Goal: Task Accomplishment & Management: Complete application form

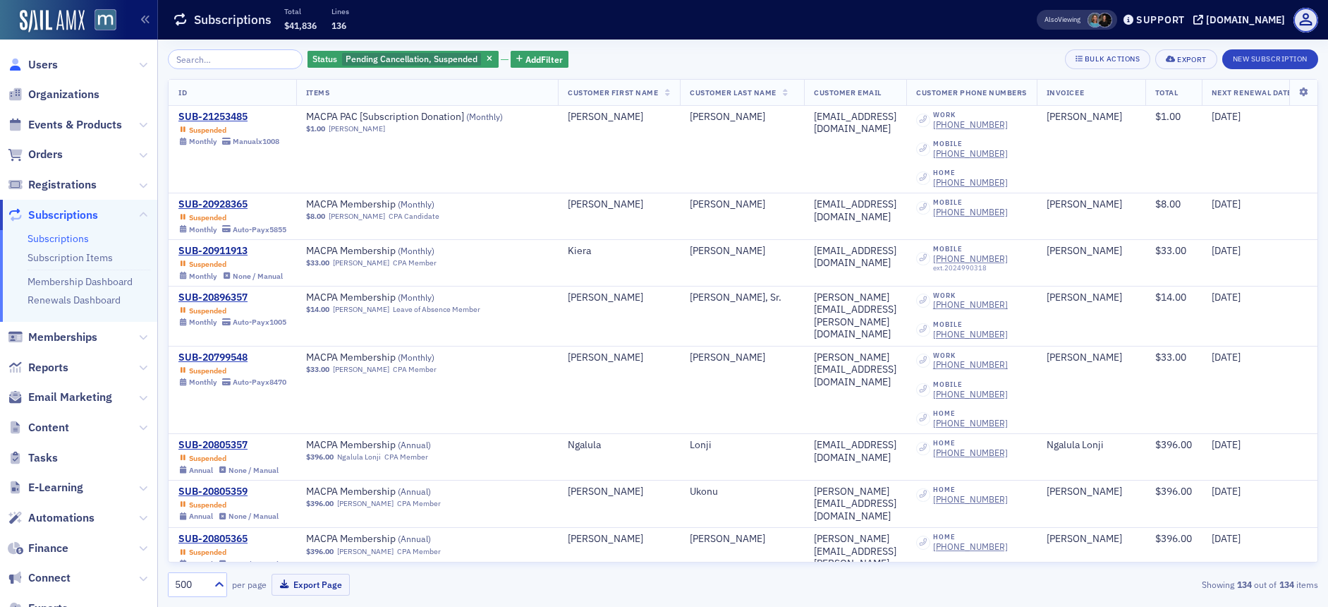
click at [22, 64] on icon at bounding box center [16, 65] width 16 height 13
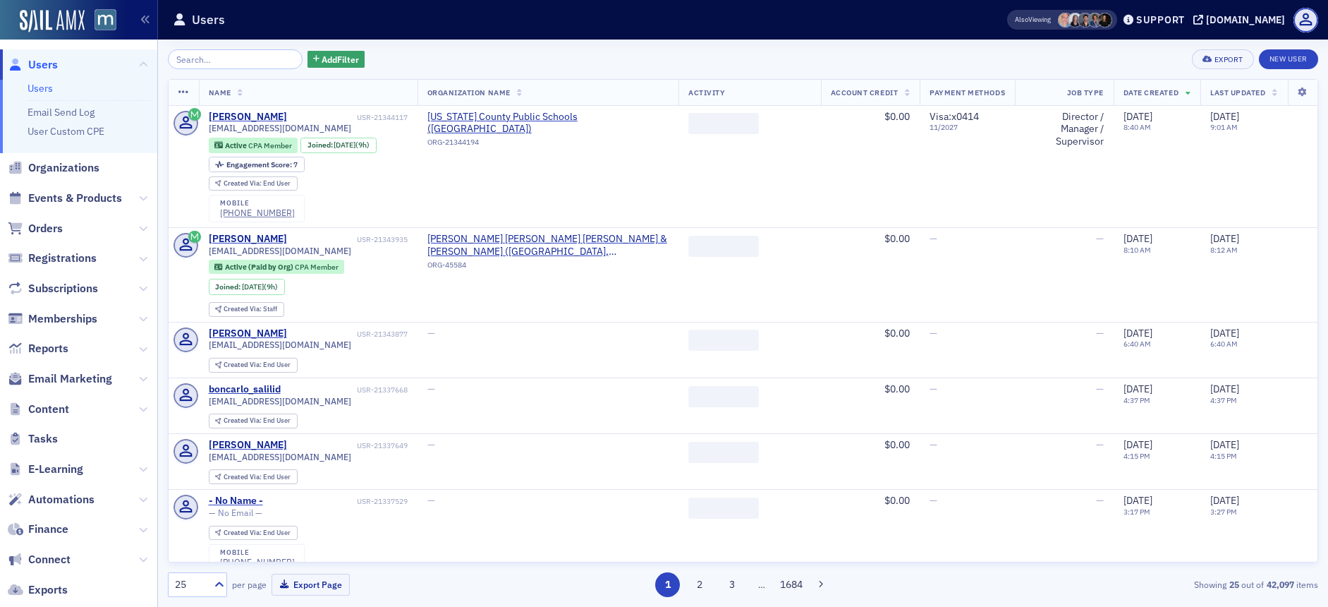
click at [252, 59] on input "search" at bounding box center [235, 59] width 135 height 20
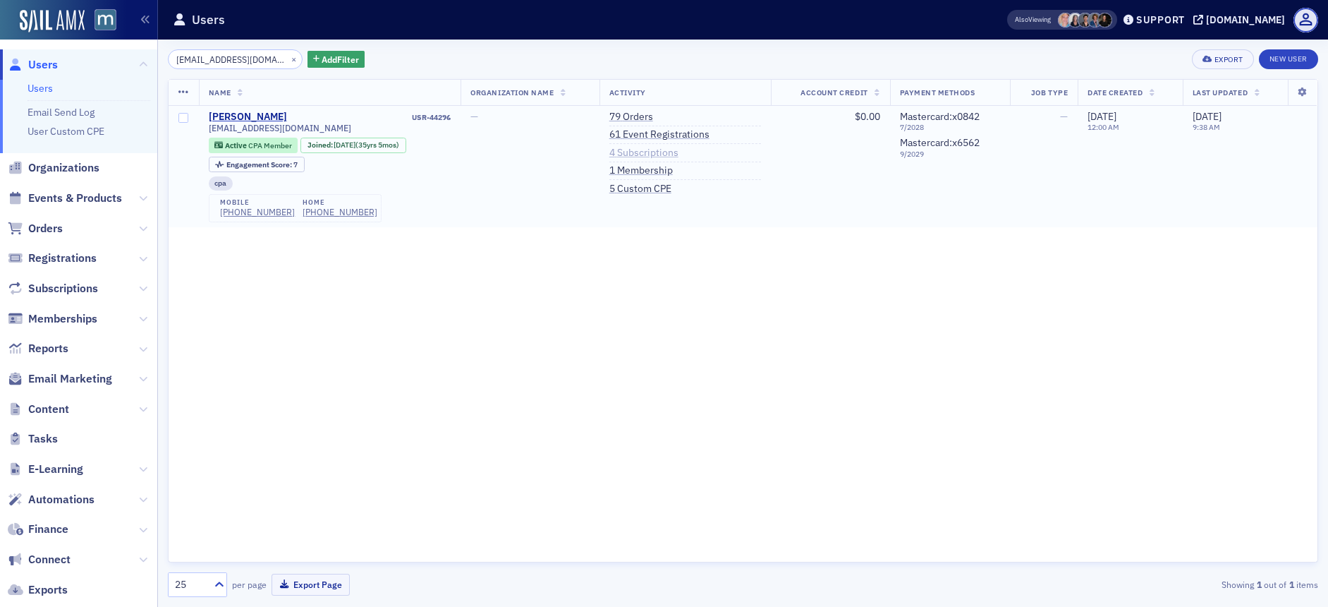
type input "[EMAIL_ADDRESS][DOMAIN_NAME]"
click at [648, 154] on link "4 Subscriptions" at bounding box center [643, 153] width 69 height 13
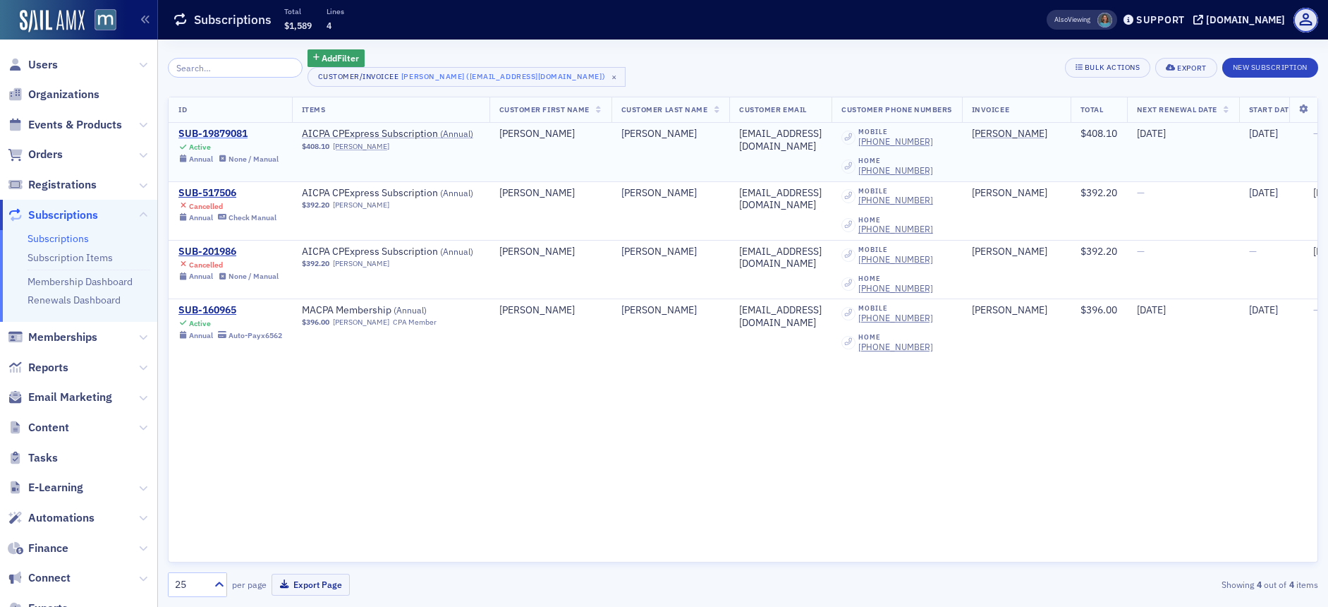
click at [228, 135] on div "SUB-19879081" at bounding box center [228, 134] width 100 height 13
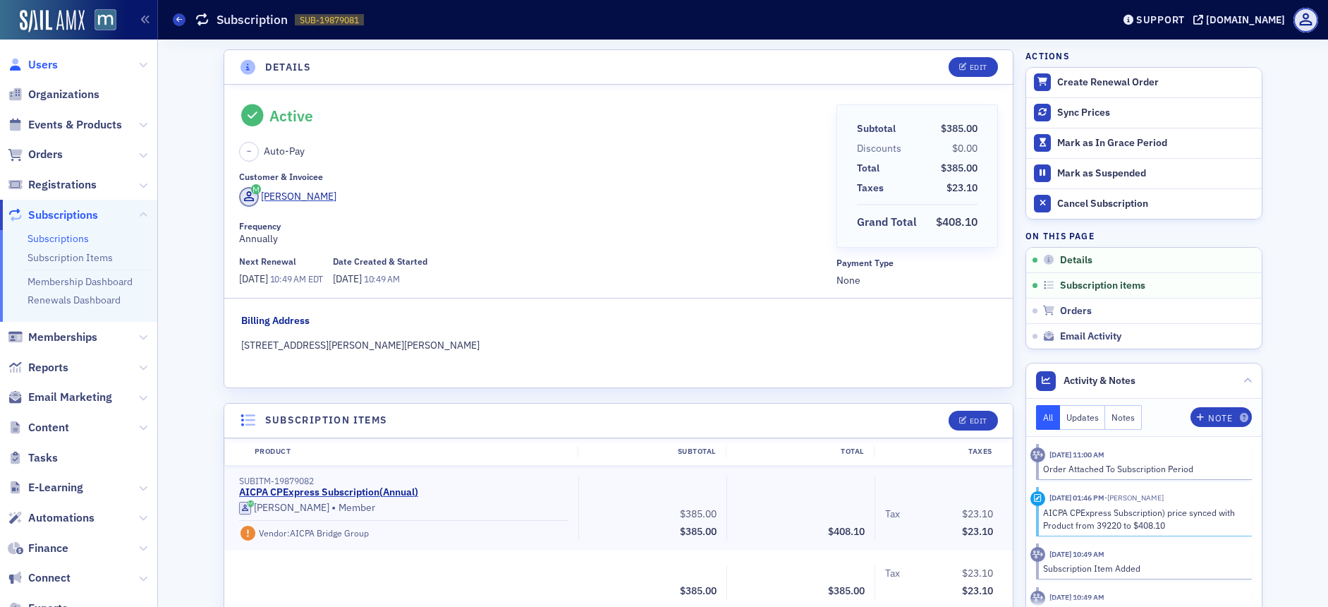
click at [42, 66] on span "Users" at bounding box center [43, 65] width 30 height 16
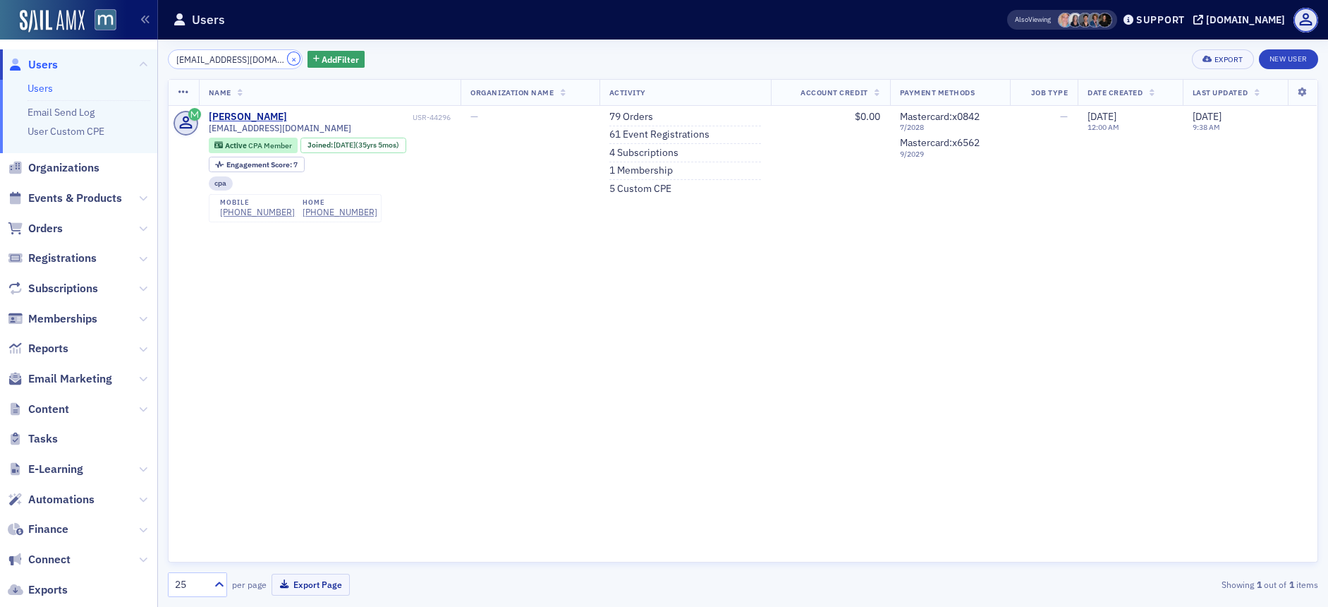
click at [288, 61] on button "×" at bounding box center [294, 58] width 13 height 13
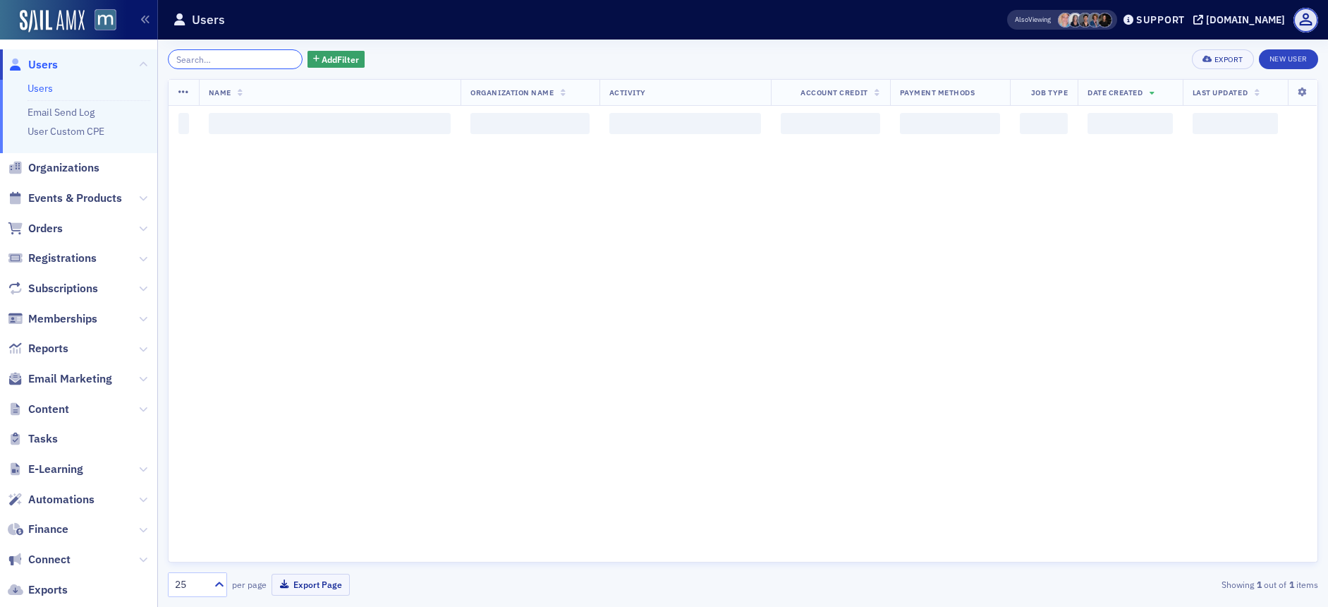
click at [264, 59] on input "search" at bounding box center [235, 59] width 135 height 20
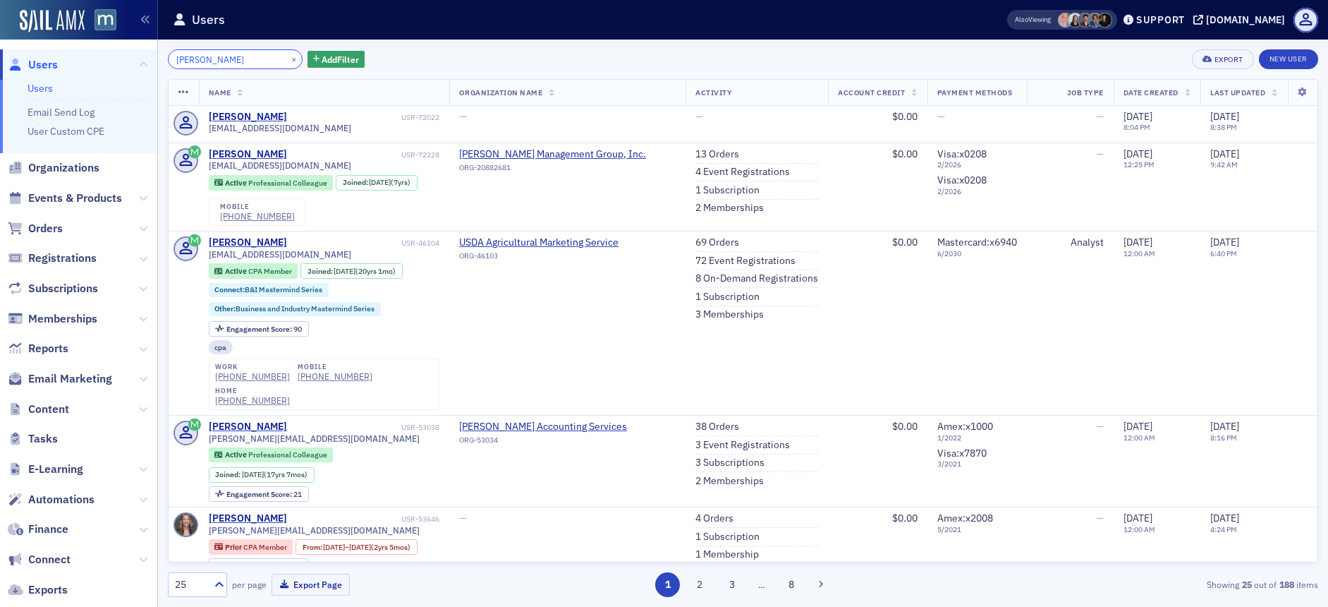
type input "[PERSON_NAME]"
click at [701, 185] on link "1 Subscription" at bounding box center [727, 190] width 64 height 13
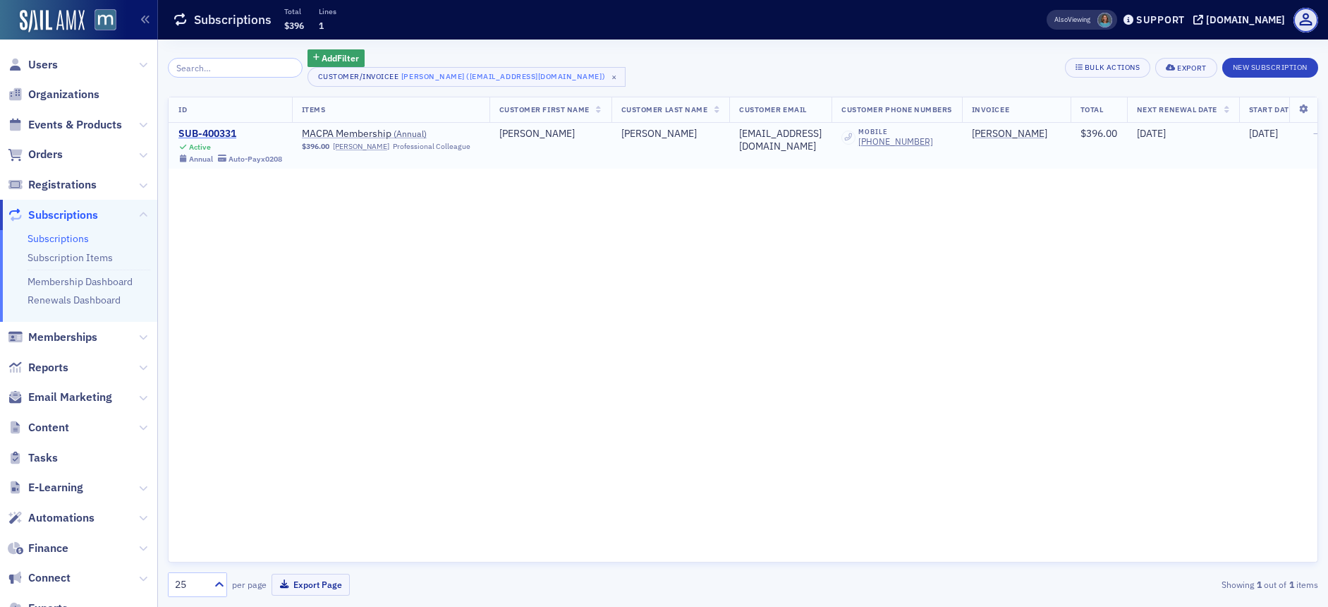
click at [218, 132] on div "SUB-400331" at bounding box center [230, 134] width 104 height 13
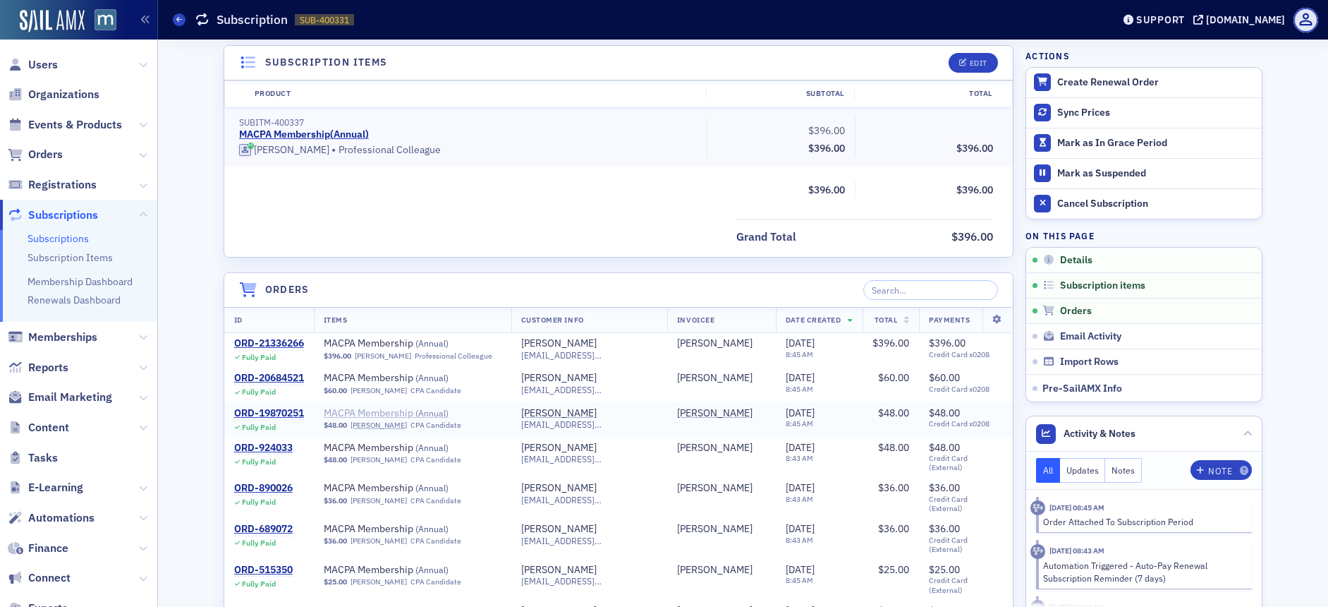
scroll to position [428, 0]
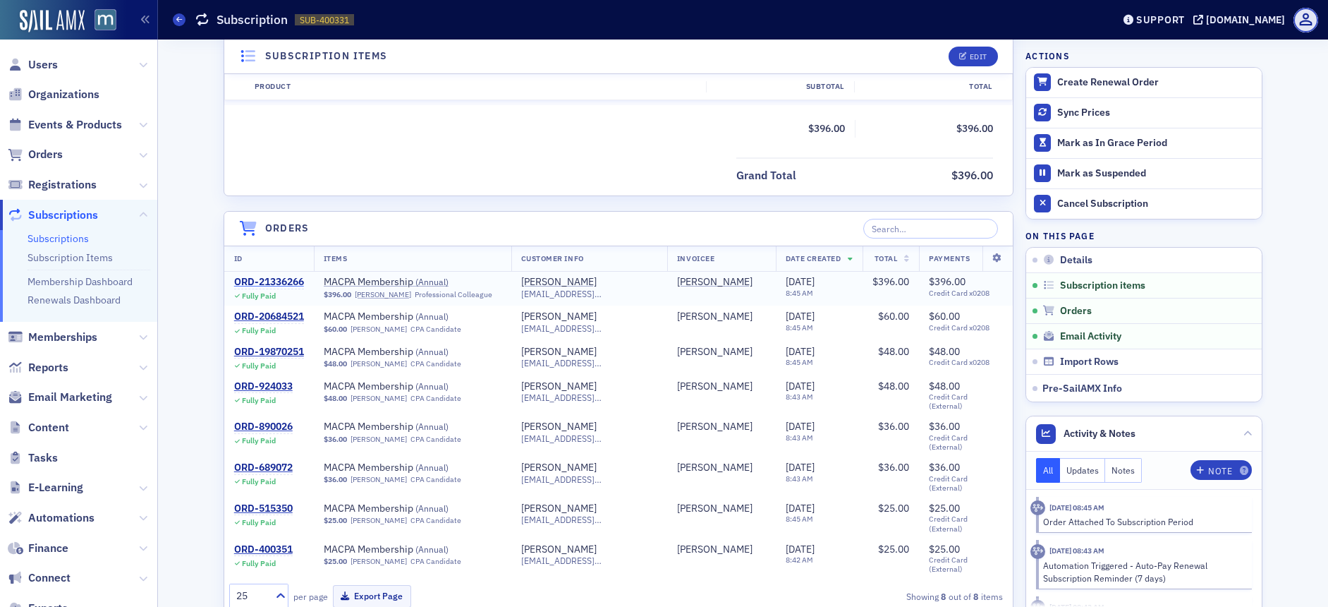
click at [276, 276] on div "ORD-21336266" at bounding box center [269, 282] width 70 height 13
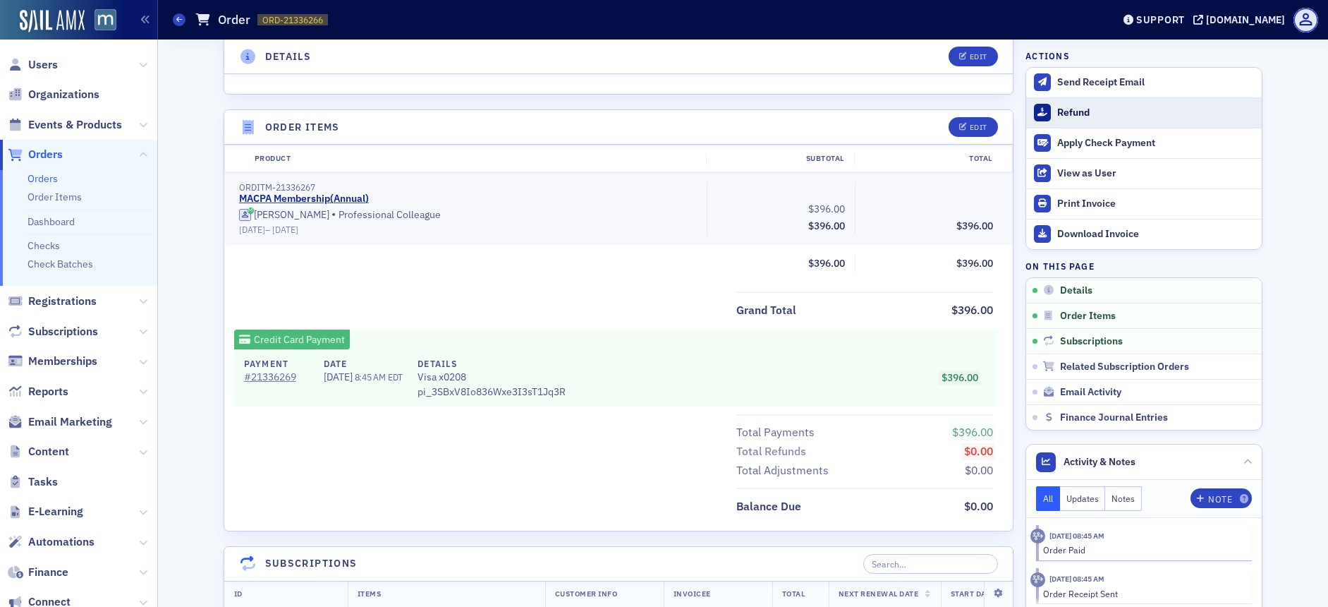
click at [1057, 117] on div "Refund" at bounding box center [1155, 112] width 197 height 13
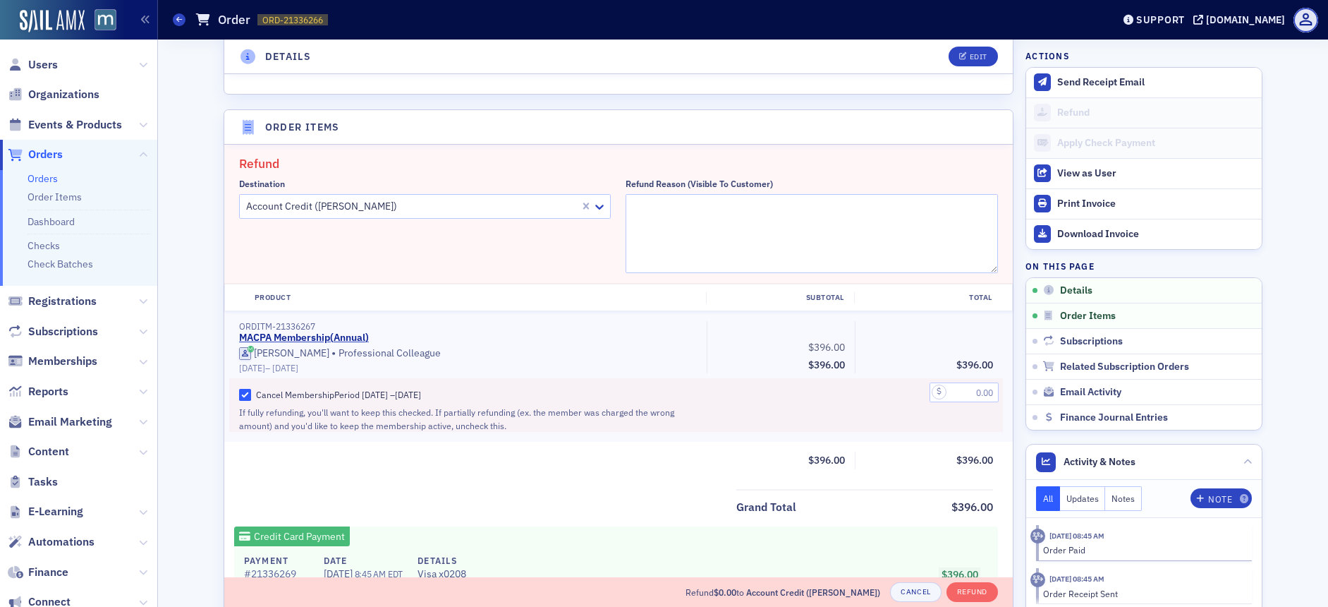
scroll to position [491, 0]
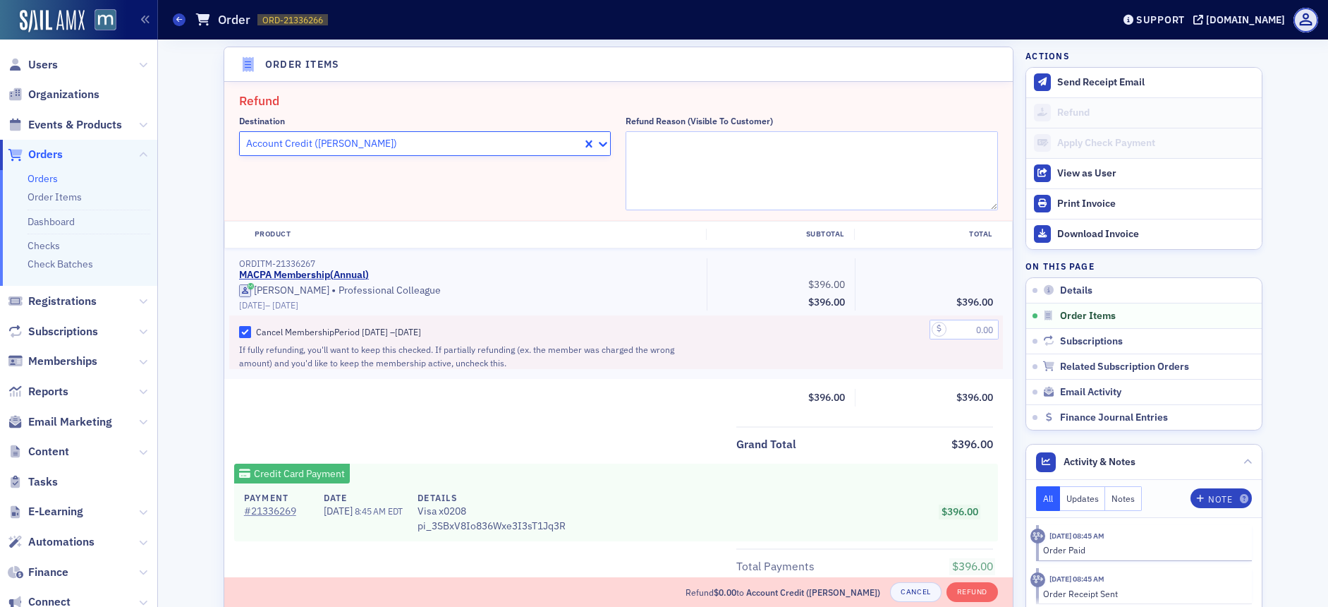
click at [596, 142] on icon at bounding box center [603, 144] width 14 height 14
click at [711, 162] on textarea "Refund Reason (Visible to Customer)" at bounding box center [812, 170] width 372 height 79
type textarea "Member retired!"
click at [963, 323] on input "text" at bounding box center [964, 329] width 69 height 20
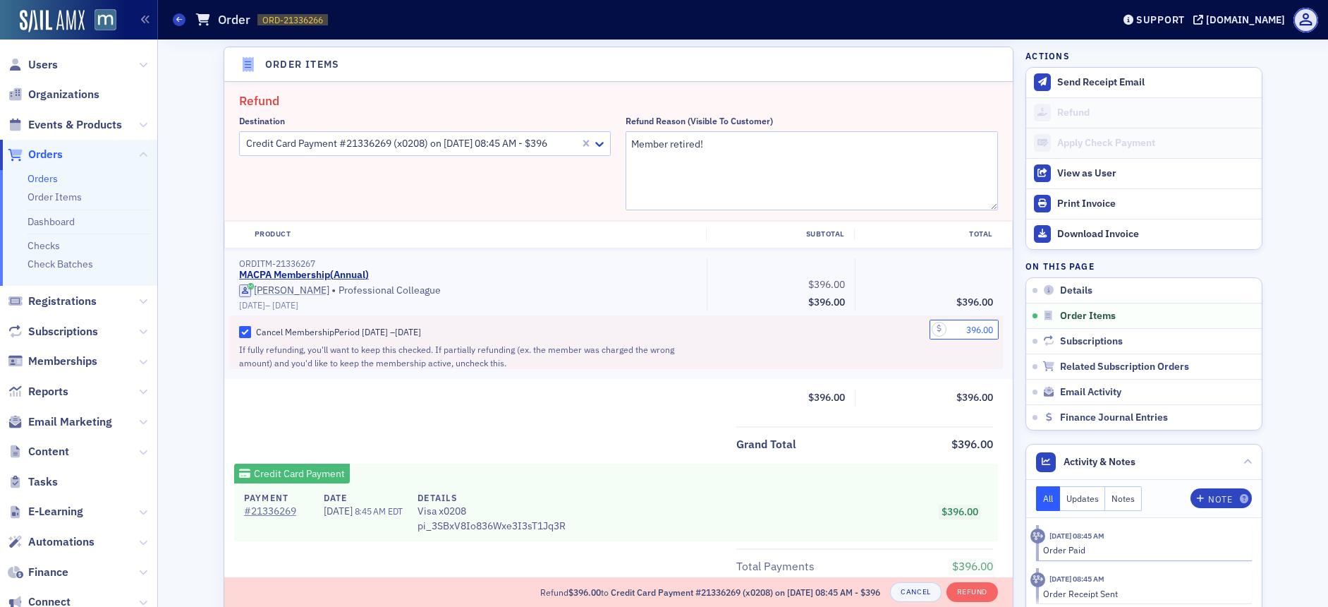
type input "396.00"
click at [754, 340] on div at bounding box center [781, 342] width 148 height 54
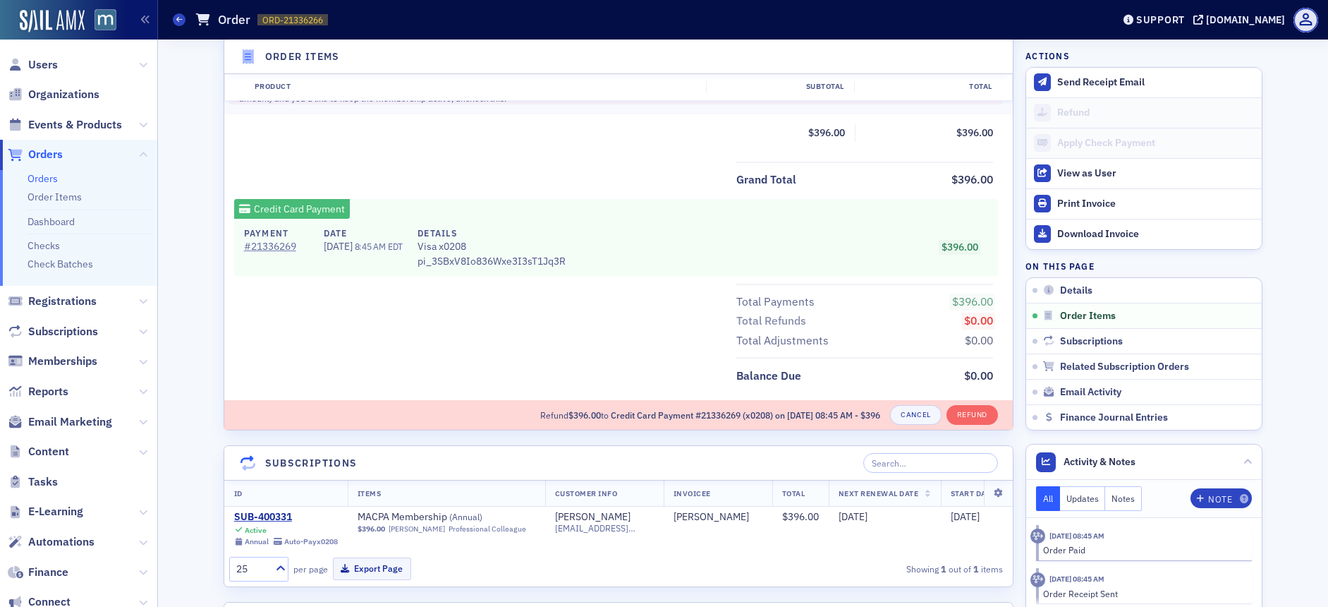
scroll to position [759, 0]
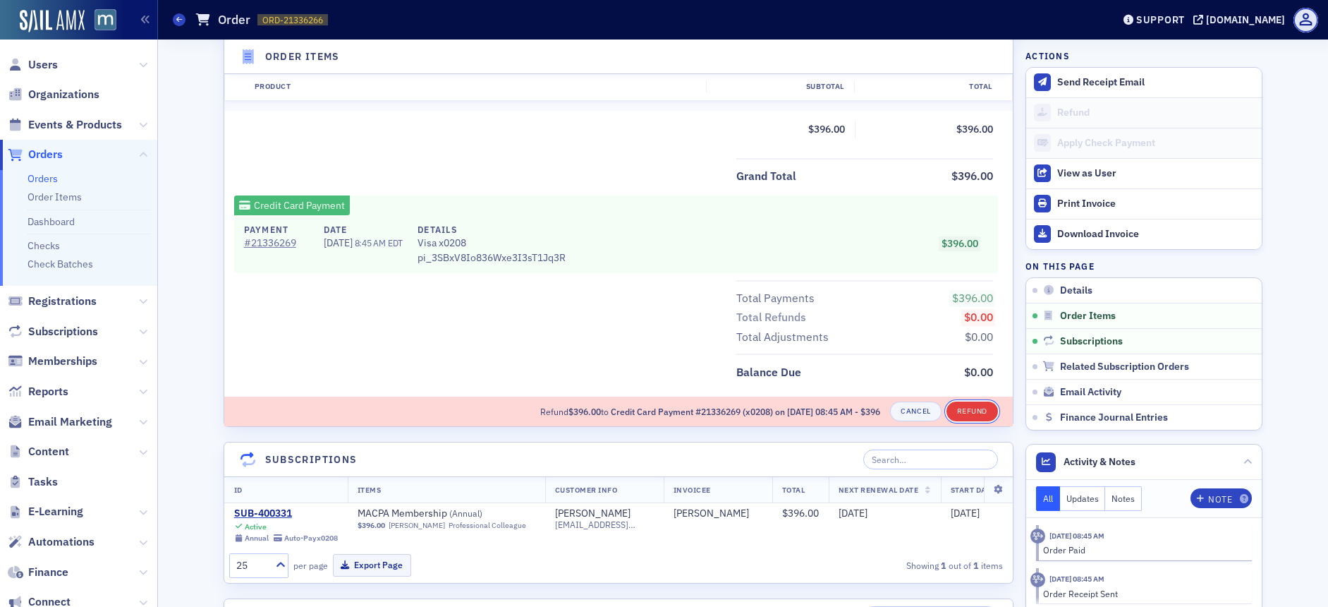
click at [958, 413] on button "Refund" at bounding box center [971, 411] width 51 height 20
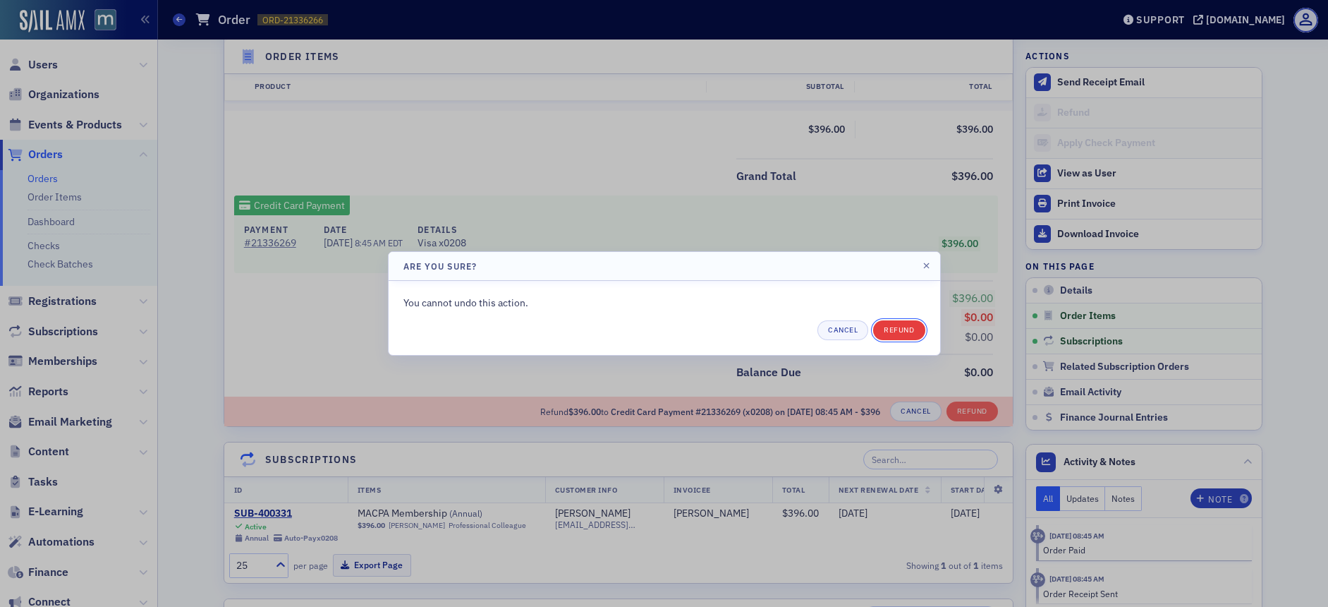
click at [912, 324] on button "Refund" at bounding box center [898, 330] width 51 height 20
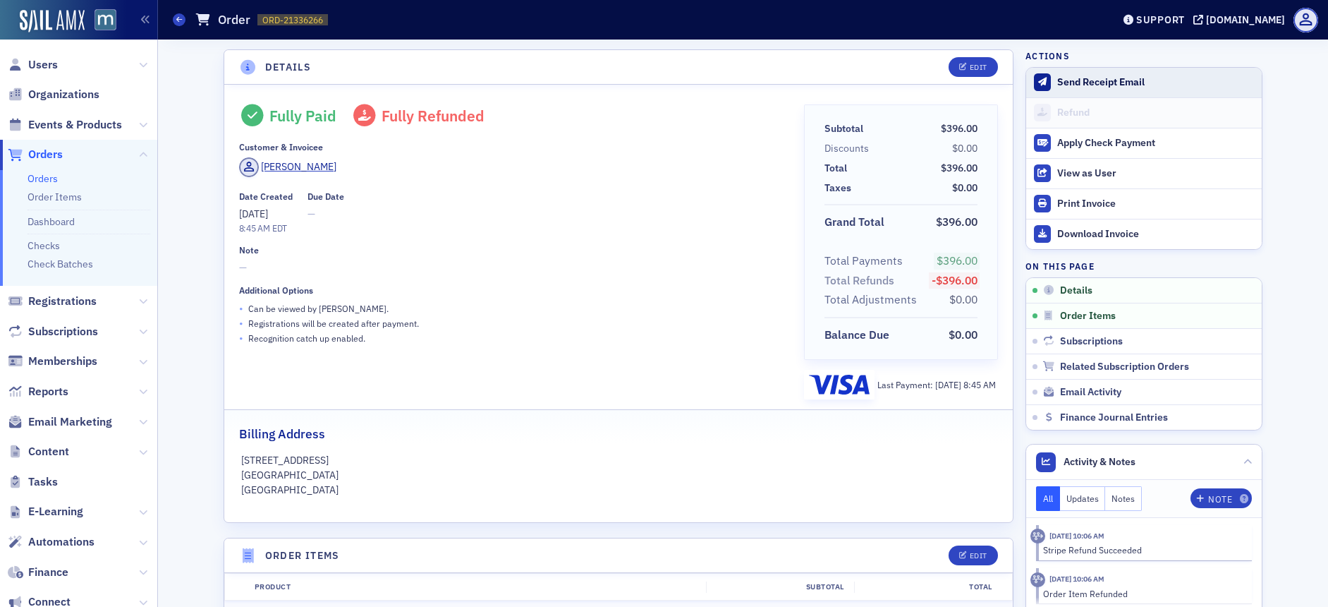
click at [1062, 74] on button "Send Receipt Email" at bounding box center [1144, 83] width 236 height 30
click at [51, 64] on span "Users" at bounding box center [43, 65] width 30 height 16
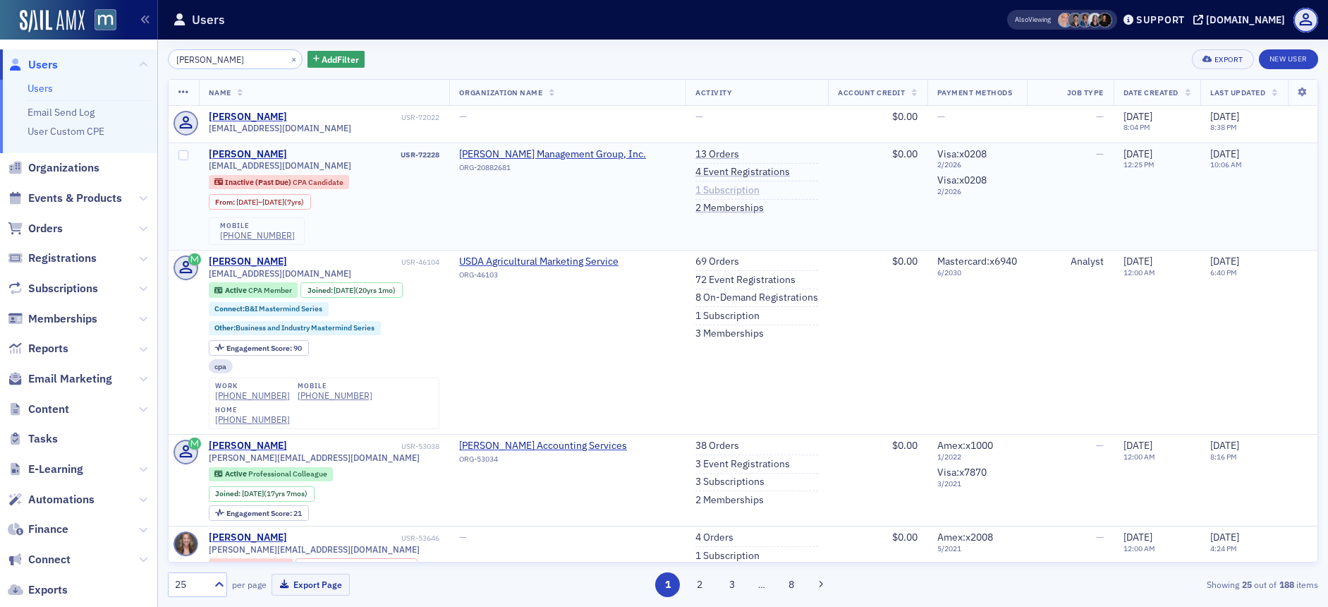
click at [719, 190] on link "1 Subscription" at bounding box center [727, 190] width 64 height 13
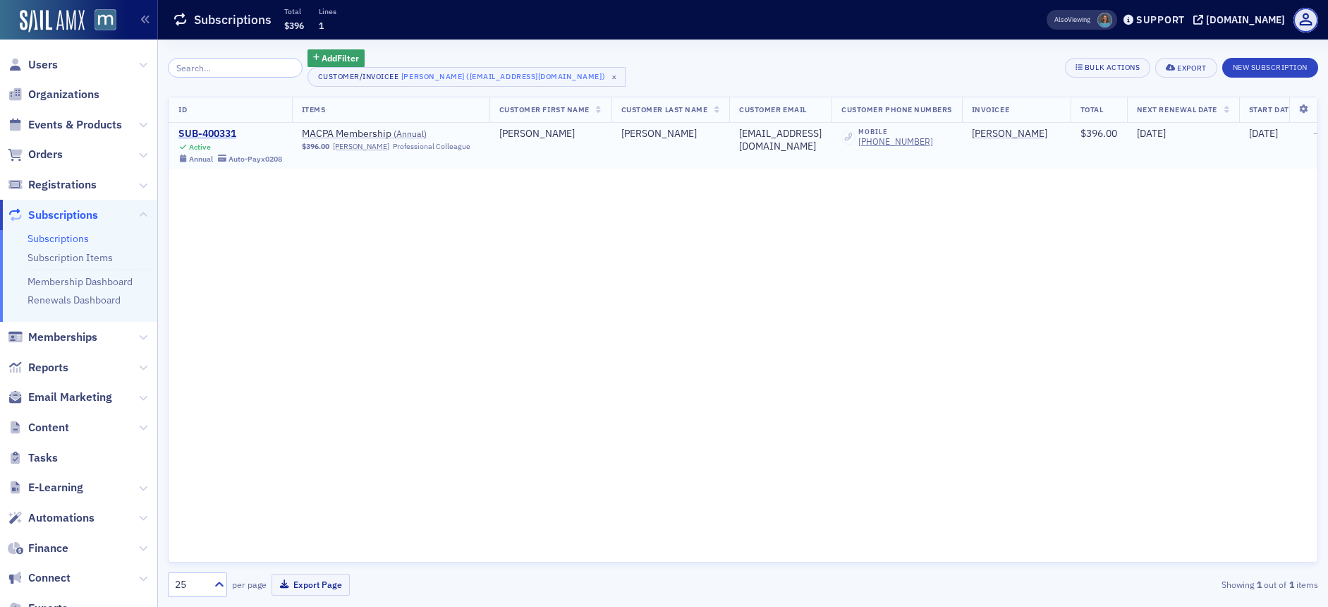
click at [212, 129] on div "SUB-400331" at bounding box center [230, 134] width 104 height 13
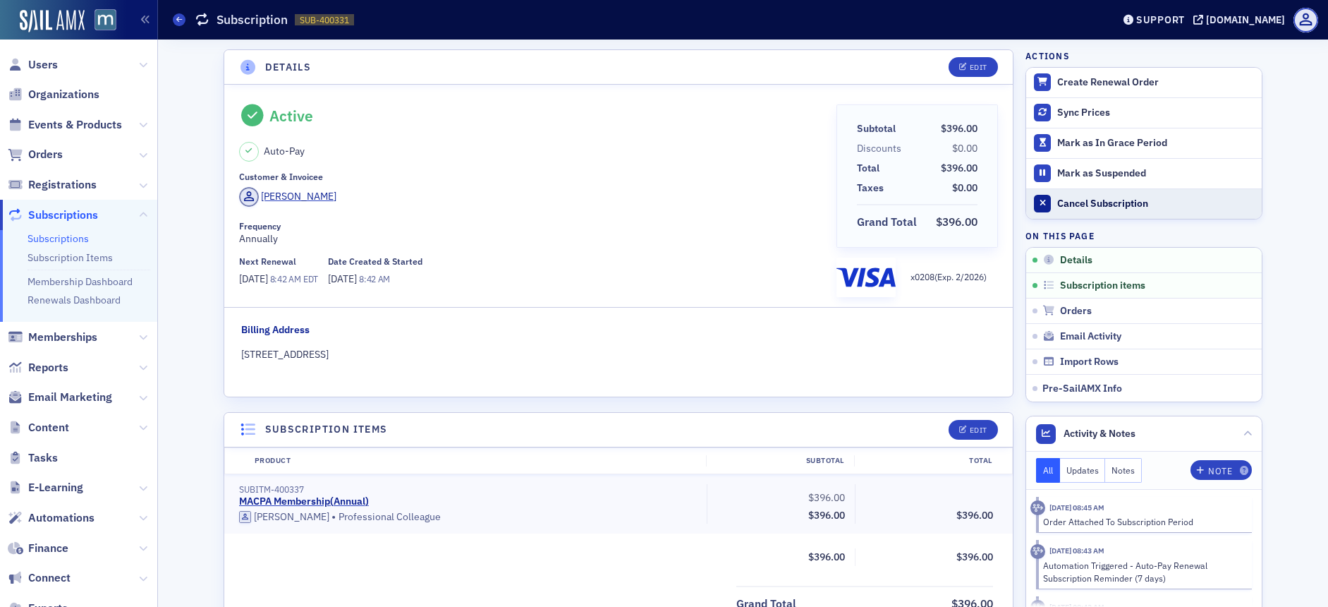
click at [1106, 202] on div "Cancel Subscription" at bounding box center [1155, 203] width 197 height 13
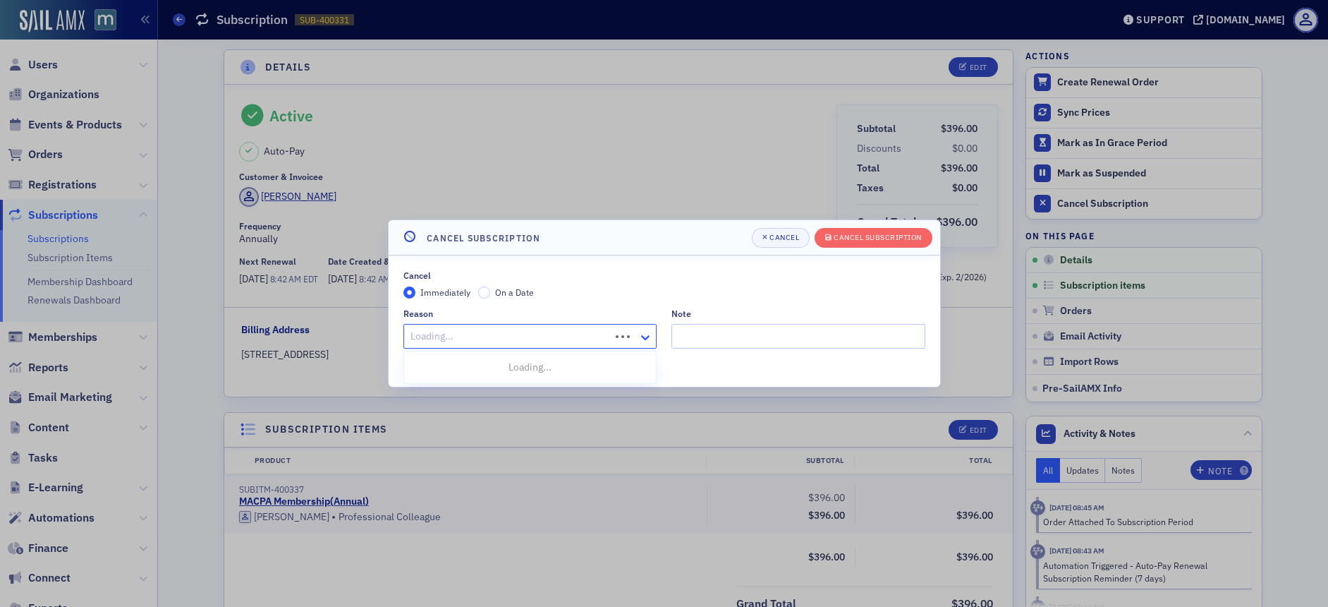
click at [651, 333] on icon at bounding box center [645, 337] width 14 height 14
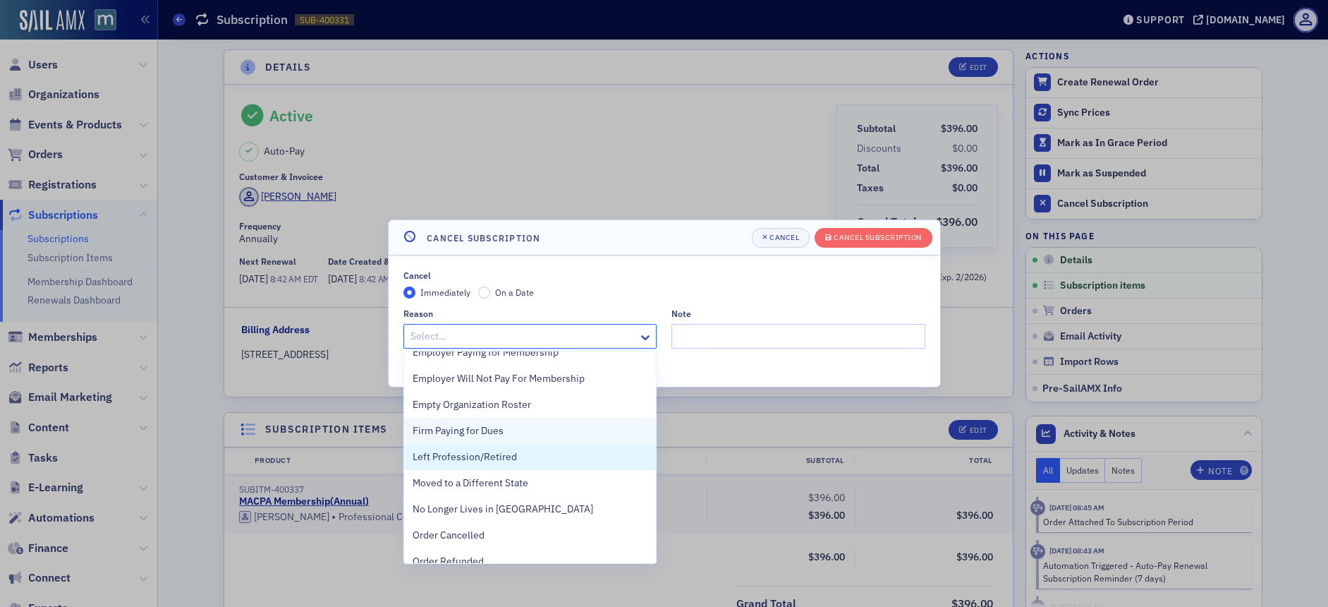
scroll to position [207, 0]
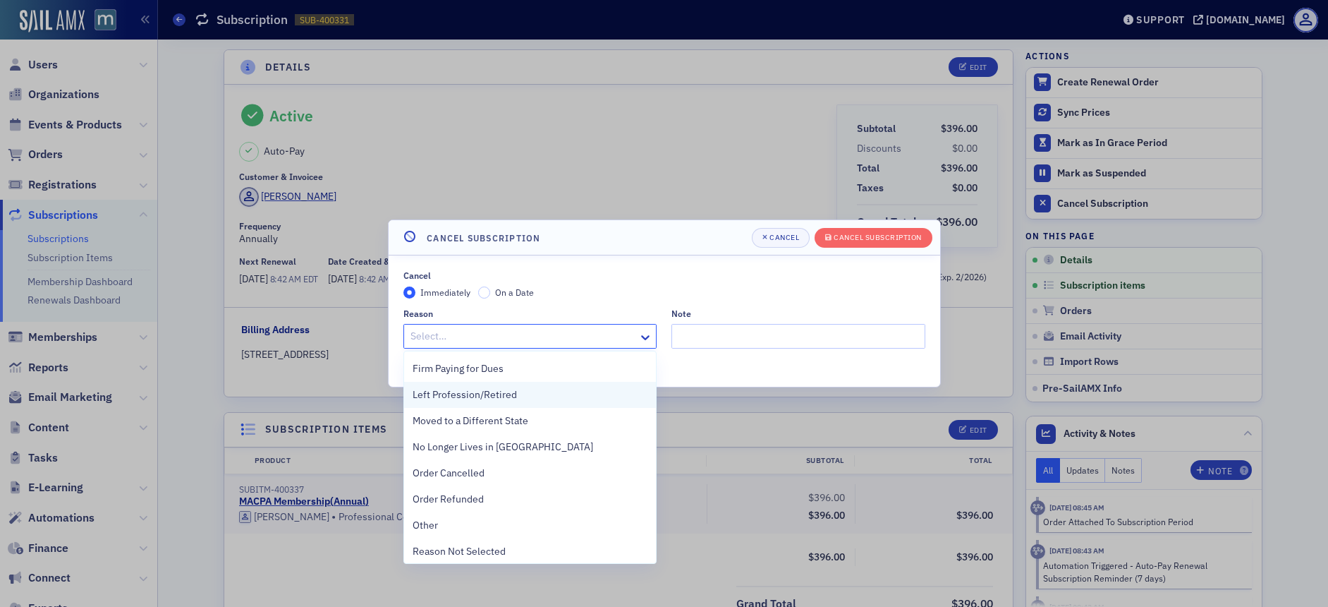
click at [491, 399] on span "Left Profession/Retired" at bounding box center [465, 394] width 104 height 15
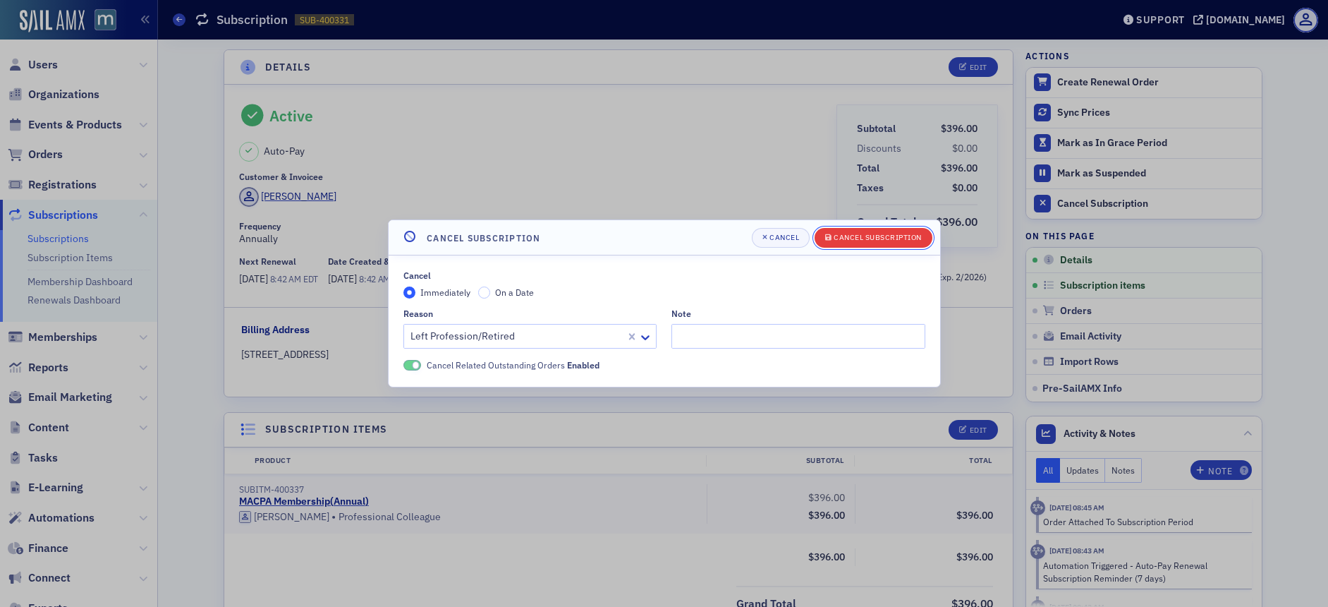
click at [841, 238] on div "Cancel Subscription" at bounding box center [878, 237] width 88 height 8
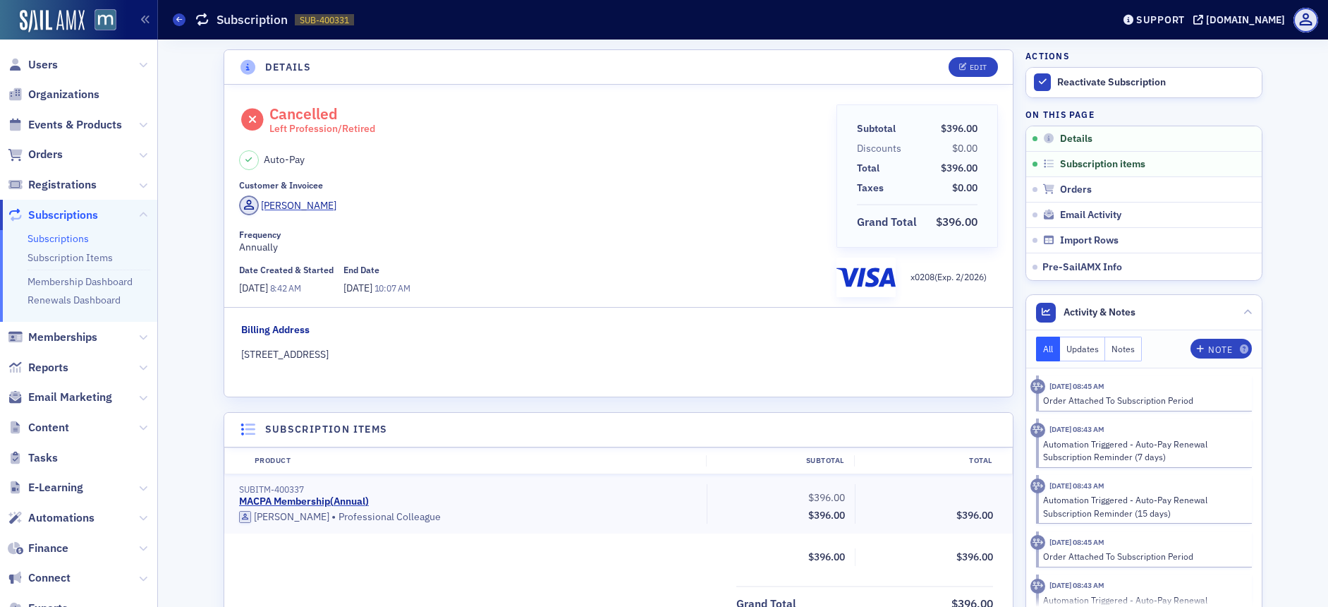
click at [948, 78] on header "Details Edit" at bounding box center [618, 67] width 788 height 35
click at [970, 69] on div "Edit" at bounding box center [979, 67] width 18 height 8
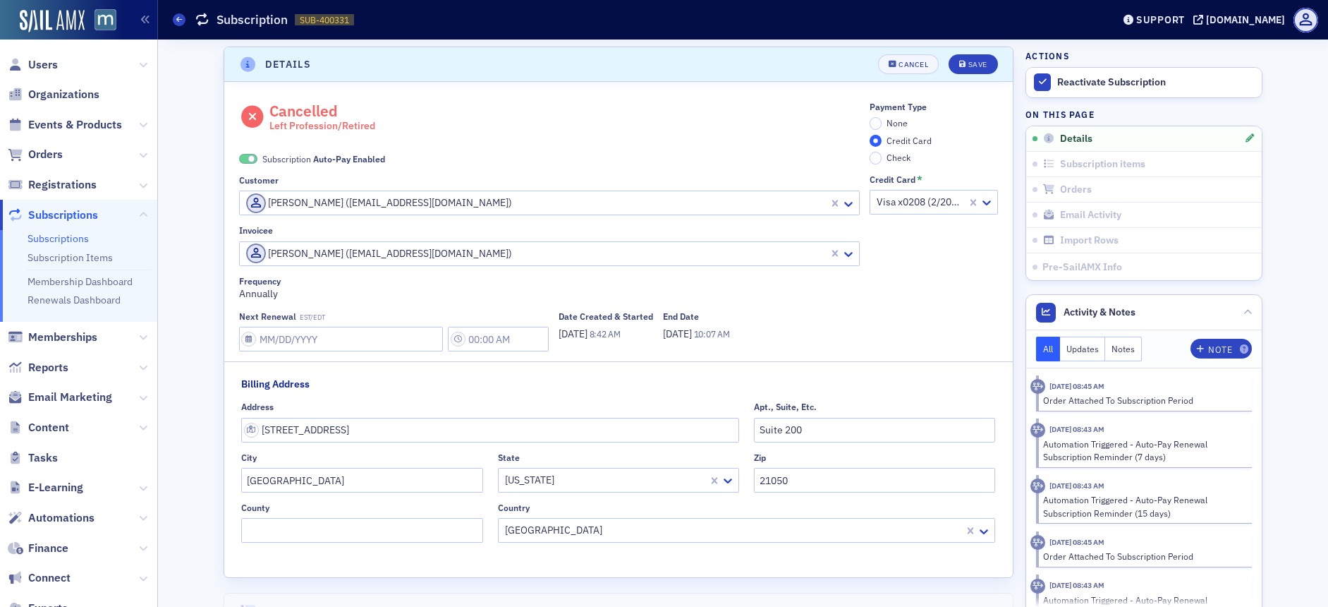
click at [248, 159] on span at bounding box center [252, 159] width 8 height 8
click at [957, 68] on button "Save" at bounding box center [973, 64] width 49 height 20
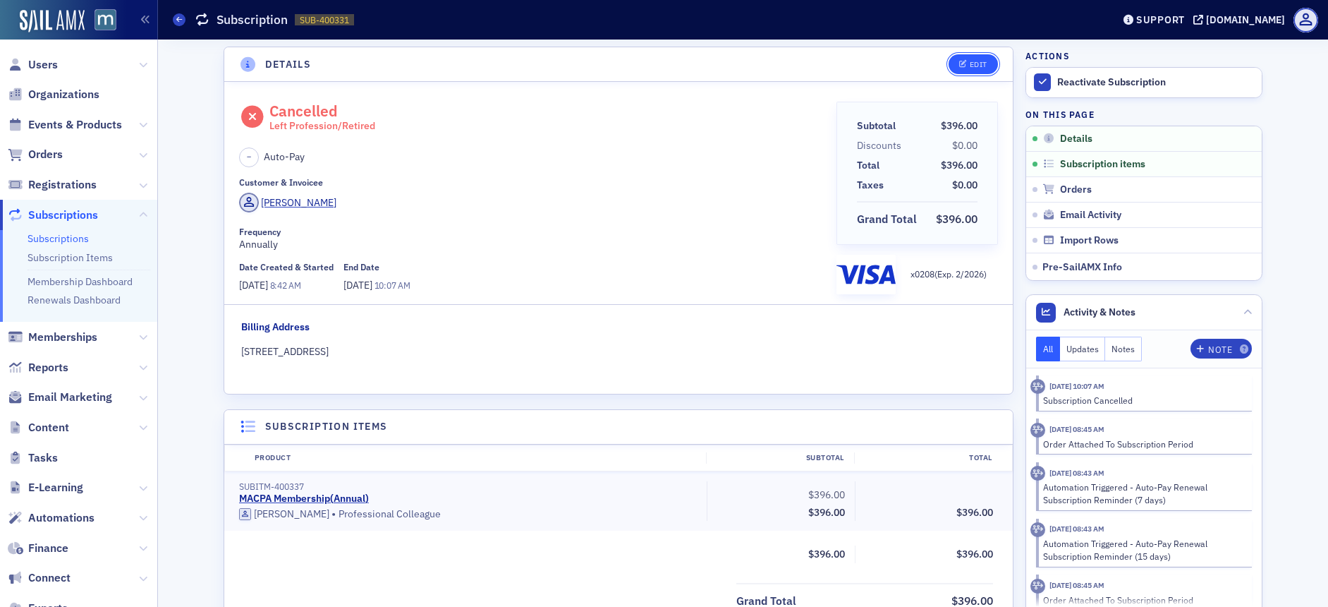
click at [970, 66] on div "Edit" at bounding box center [979, 65] width 18 height 8
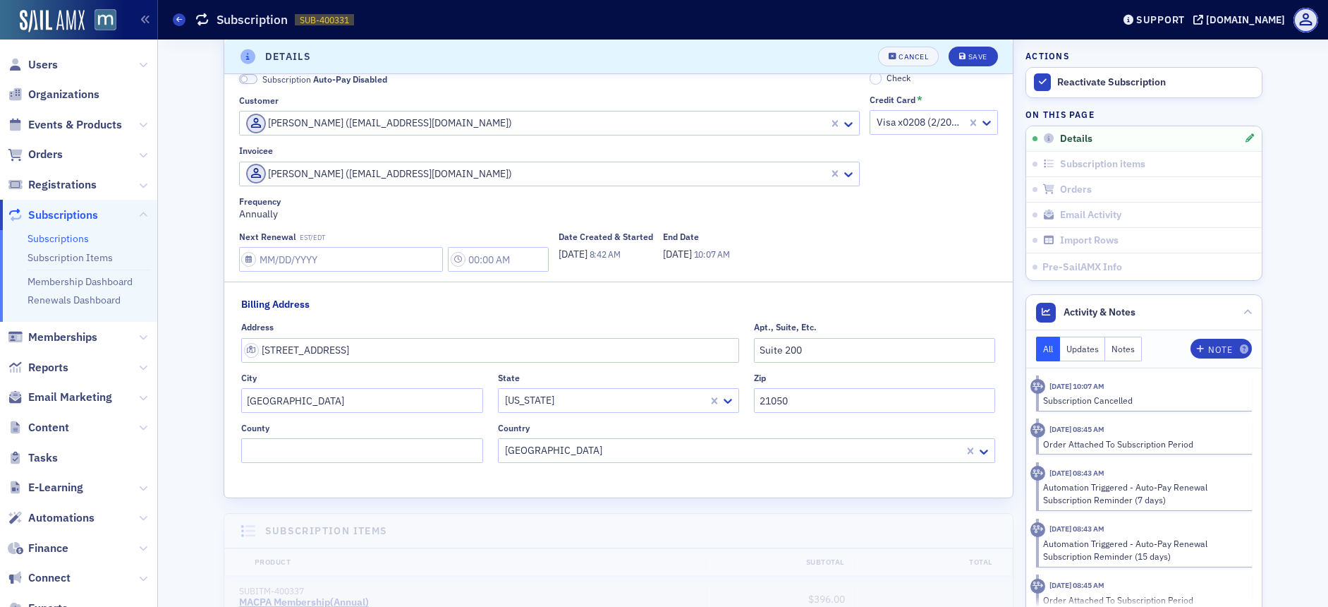
scroll to position [0, 0]
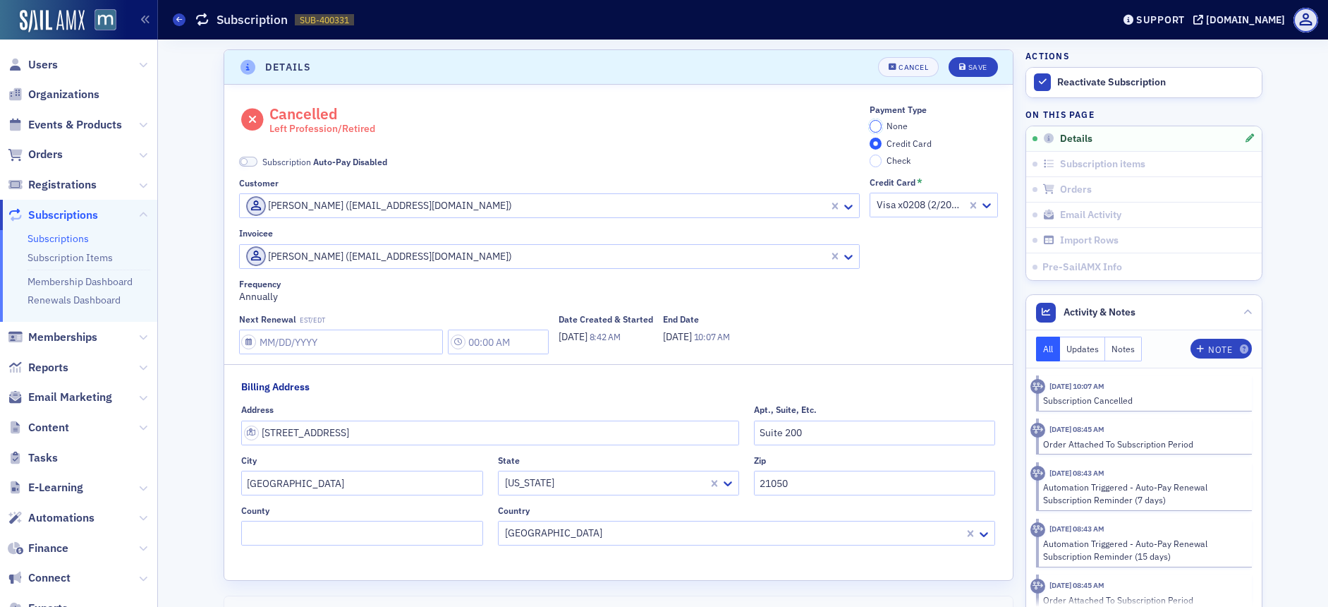
drag, startPoint x: 869, startPoint y: 126, endPoint x: 949, endPoint y: 103, distance: 83.0
click at [870, 126] on input "None" at bounding box center [876, 126] width 13 height 13
click at [981, 66] on div "Save" at bounding box center [977, 67] width 19 height 8
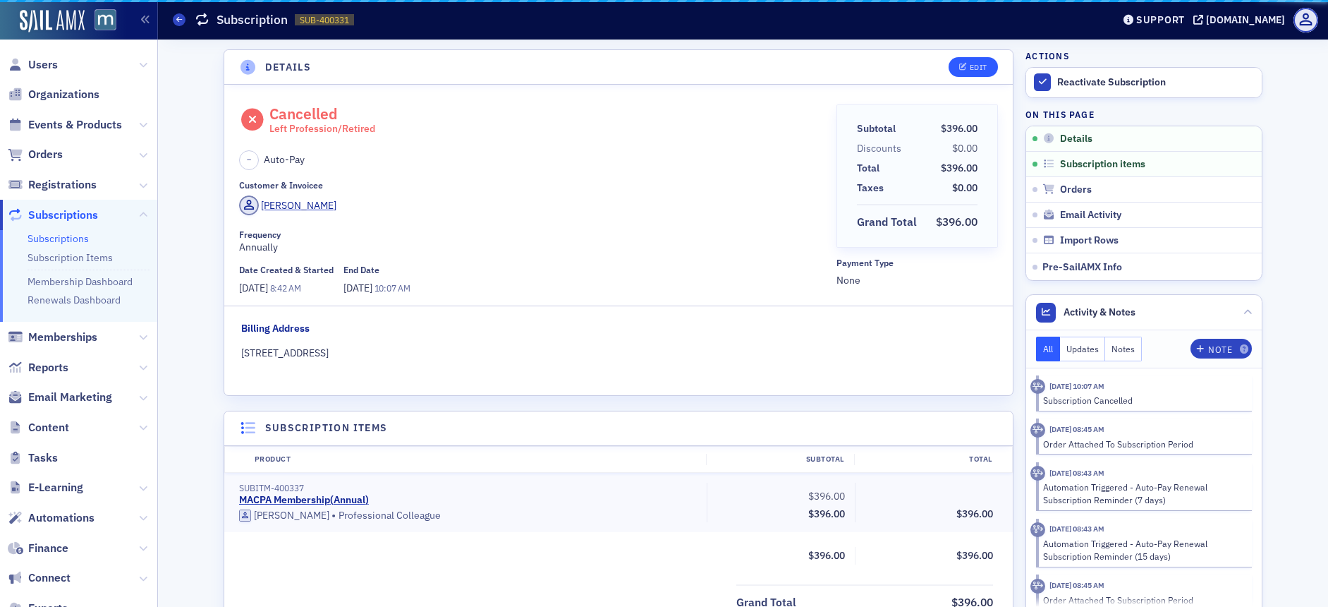
scroll to position [3, 0]
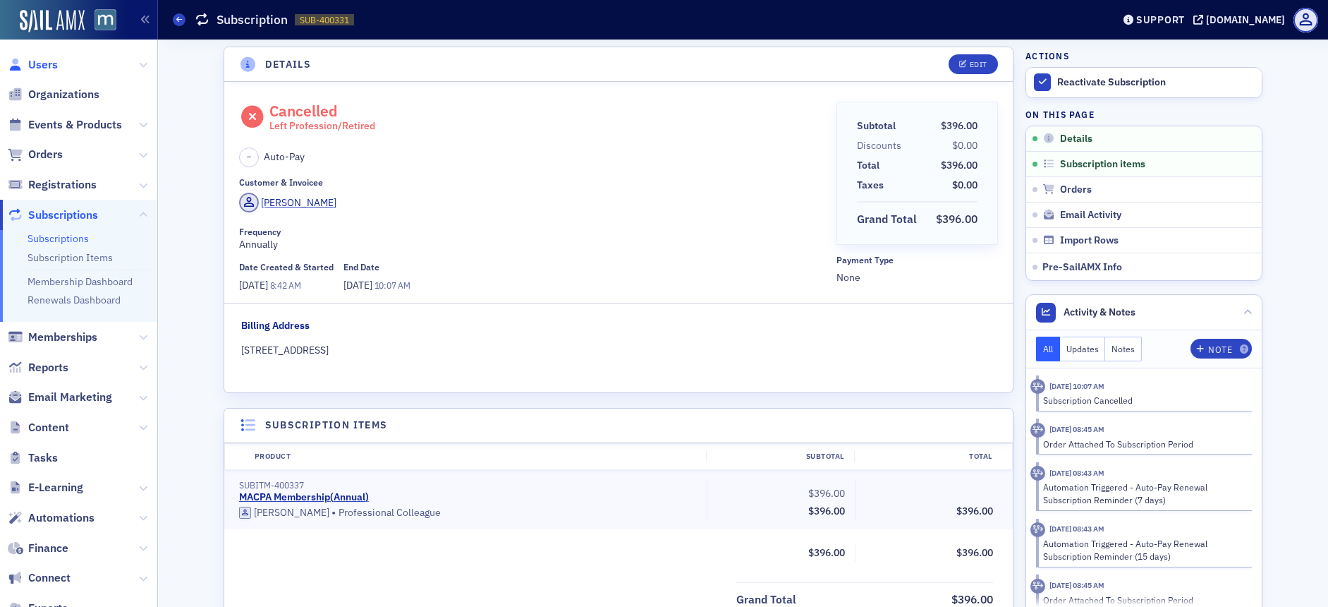
click at [54, 66] on span "Users" at bounding box center [43, 65] width 30 height 16
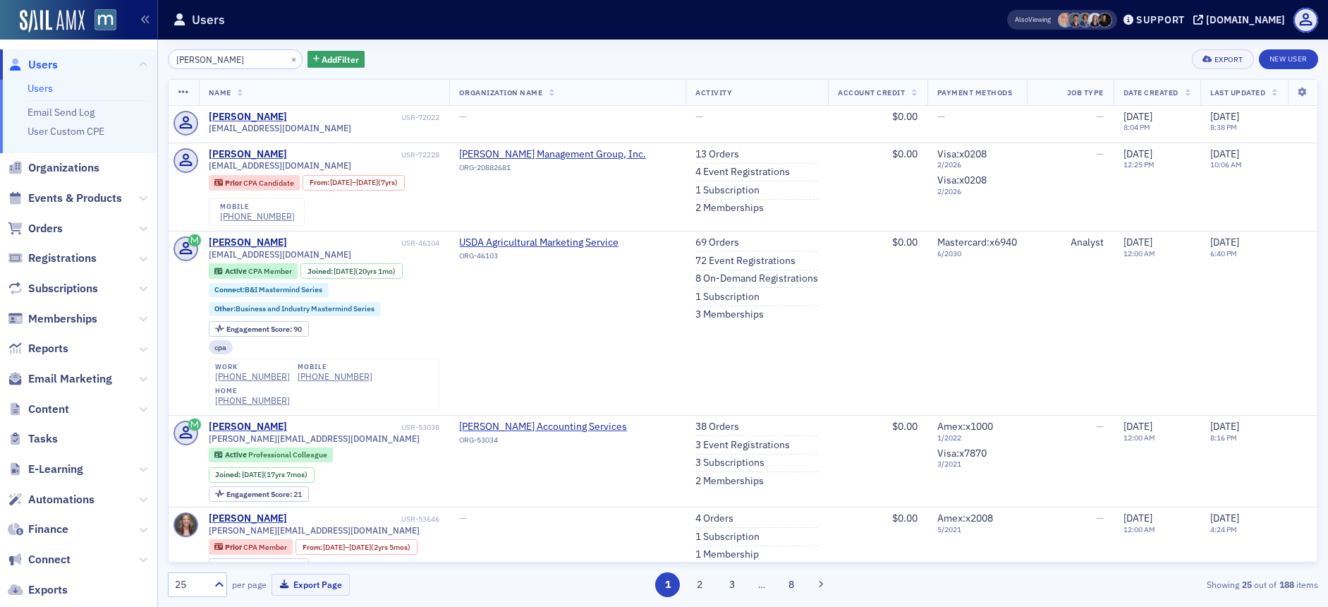
click at [50, 237] on span "Orders" at bounding box center [78, 228] width 157 height 30
click at [54, 232] on span "Orders" at bounding box center [45, 229] width 35 height 16
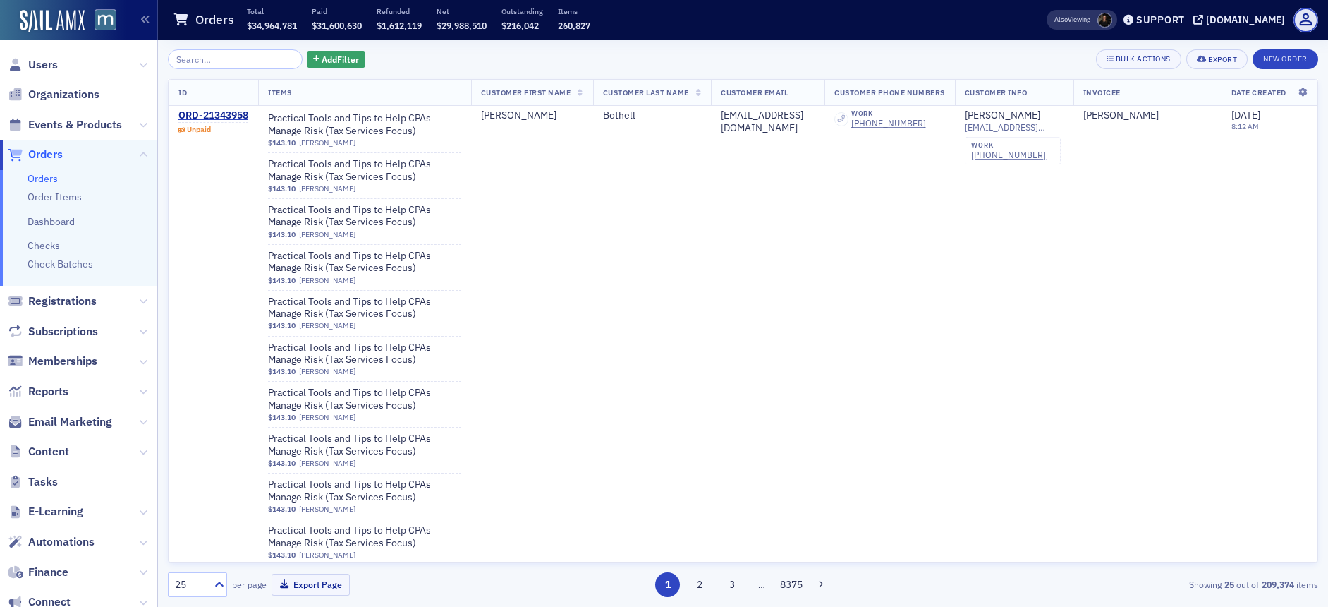
scroll to position [1965, 0]
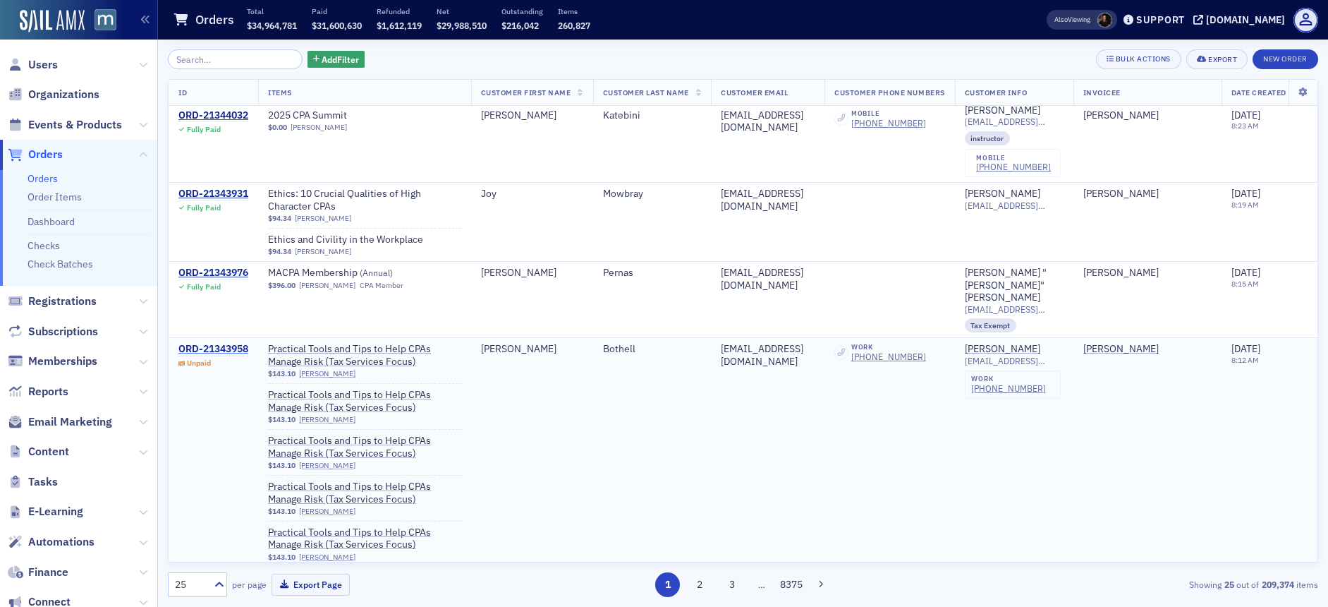
click at [221, 343] on div "ORD-21343958" at bounding box center [213, 349] width 70 height 13
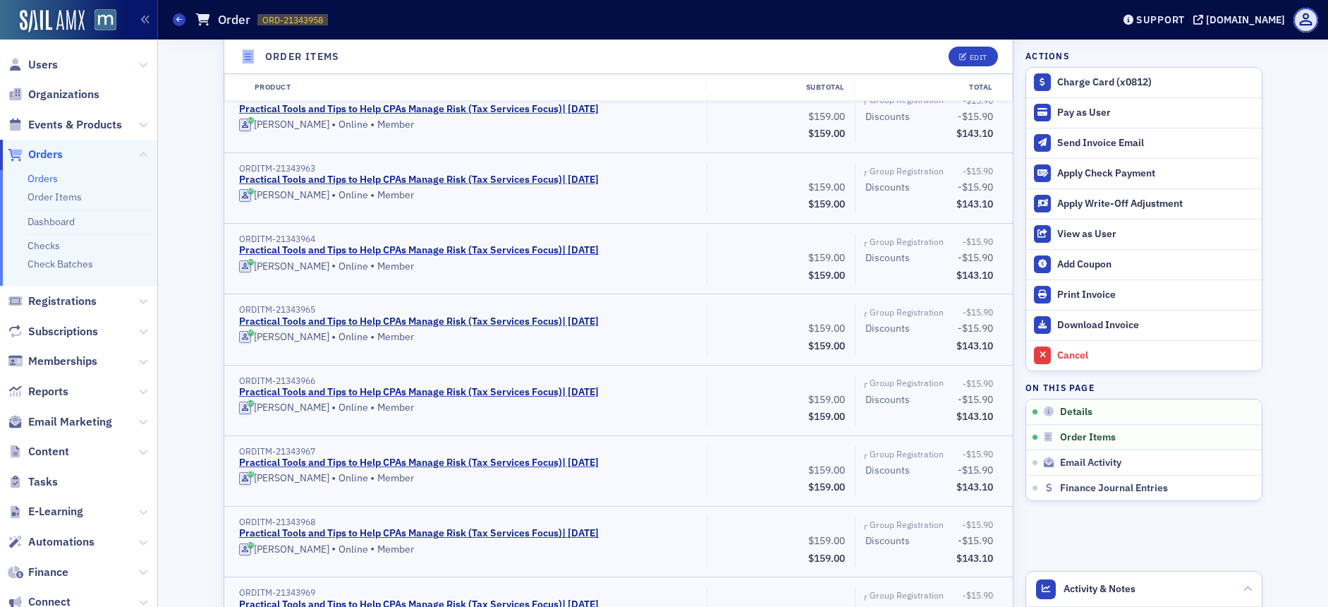
scroll to position [106, 0]
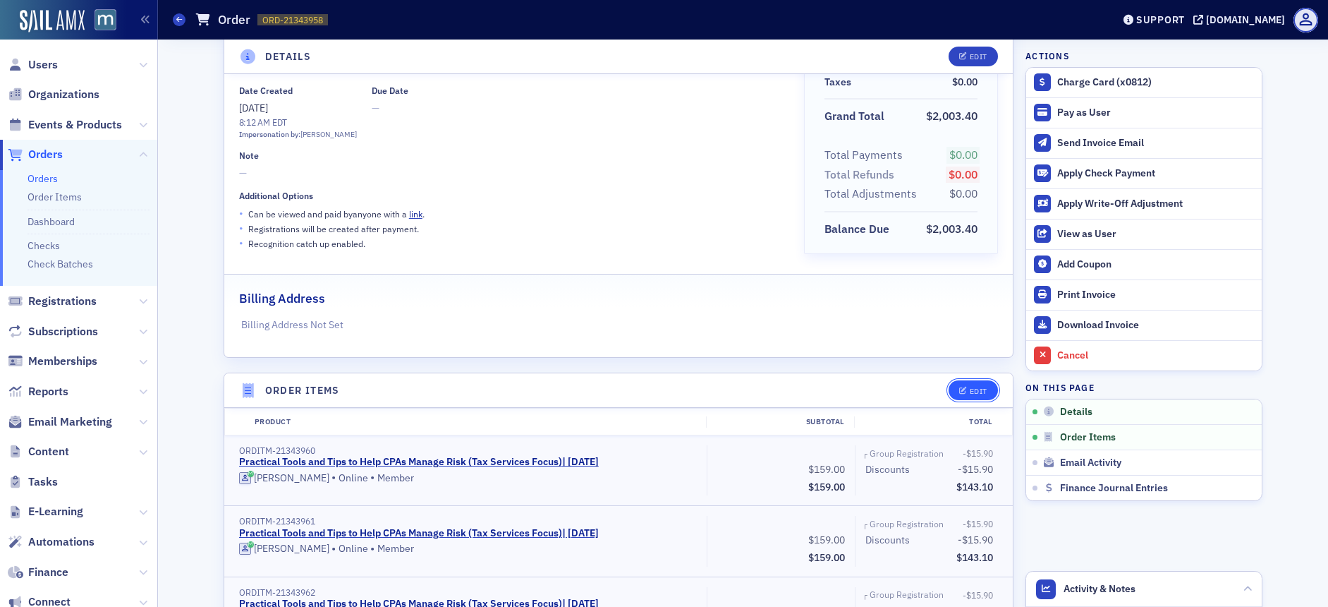
click at [950, 393] on button "Edit" at bounding box center [973, 390] width 49 height 20
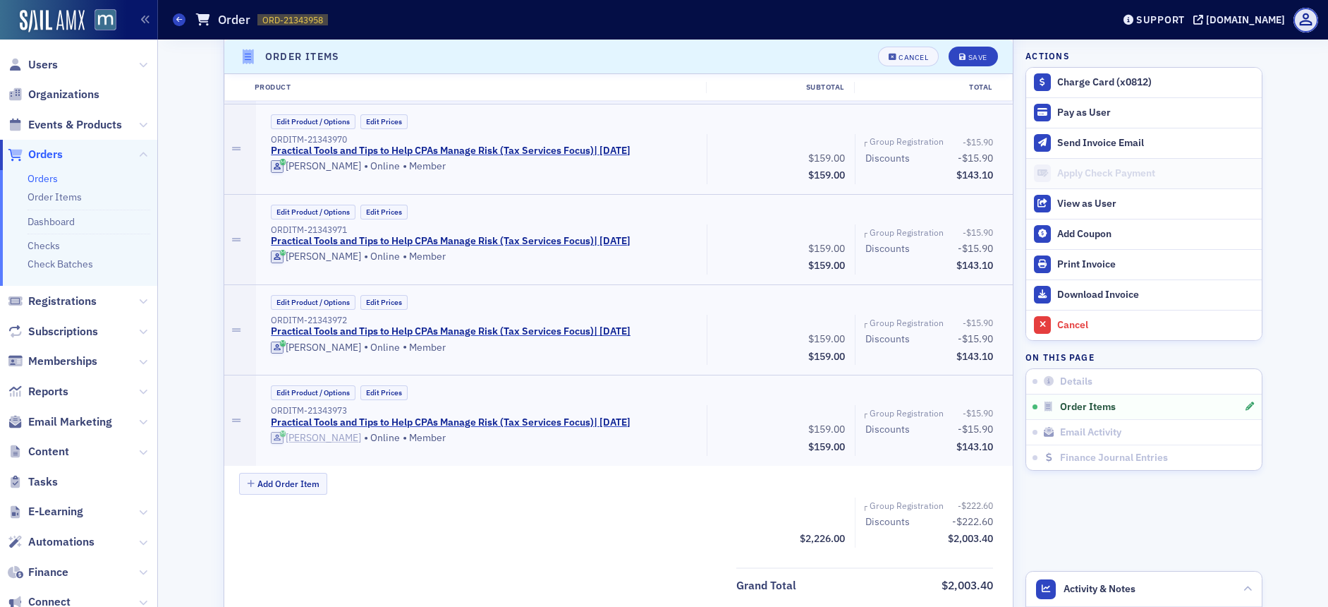
scroll to position [1489, 0]
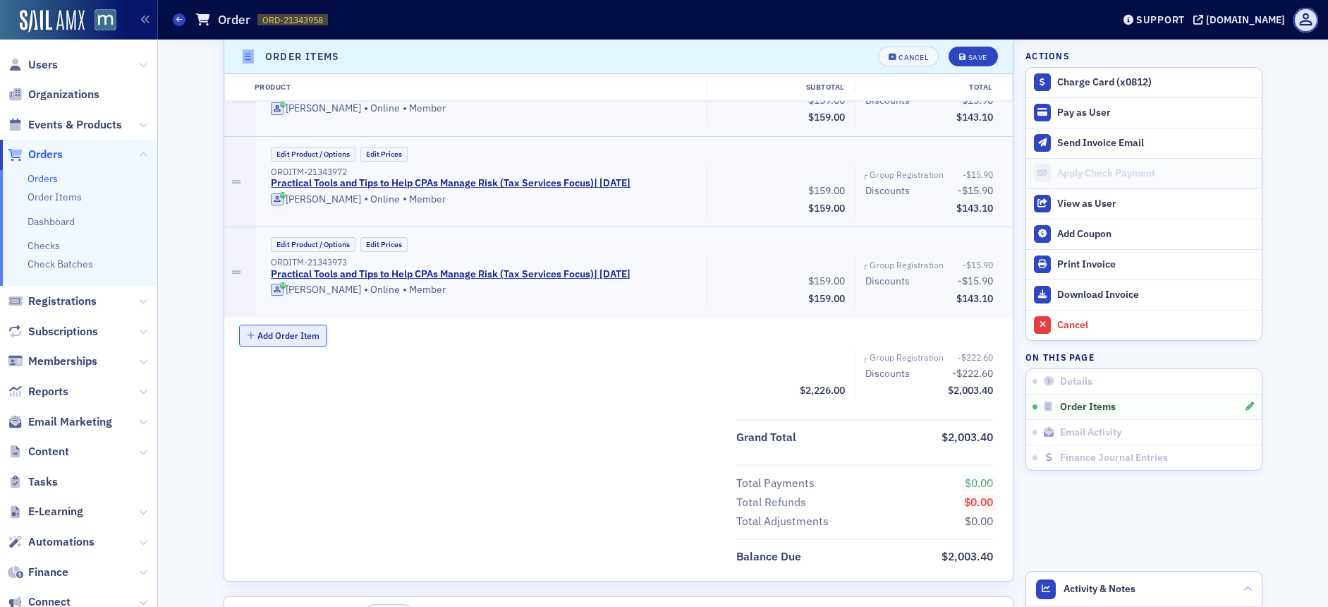
click at [267, 331] on button "Add Order Item" at bounding box center [283, 335] width 89 height 22
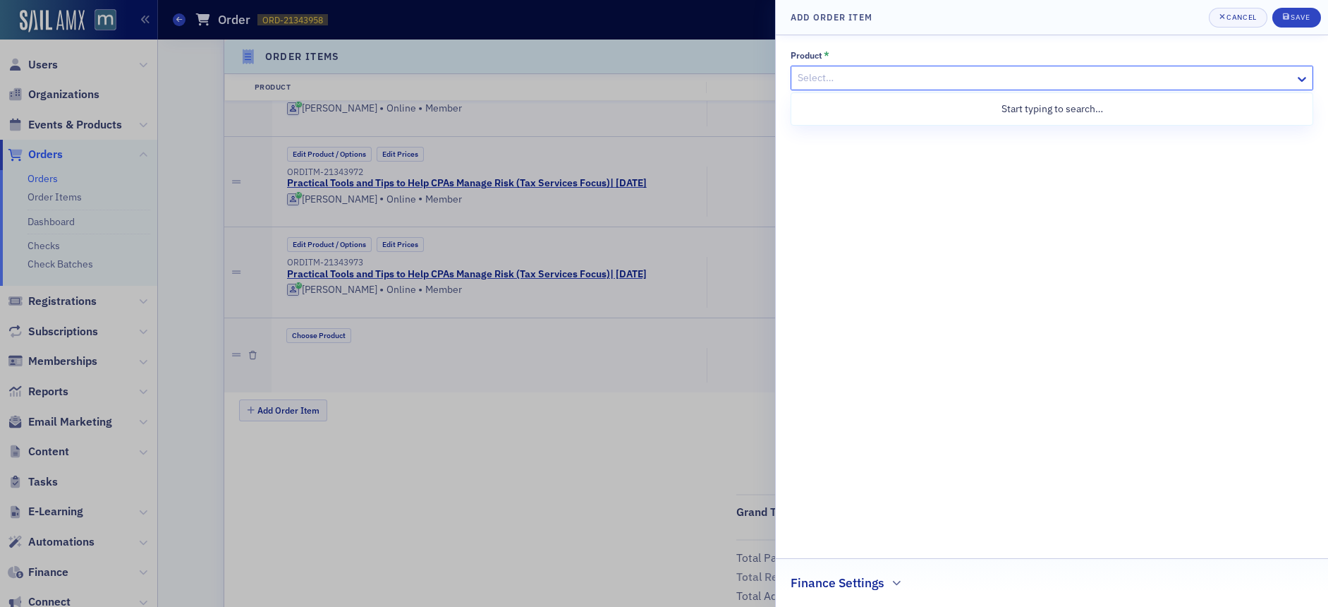
click at [873, 78] on div at bounding box center [1044, 78] width 497 height 18
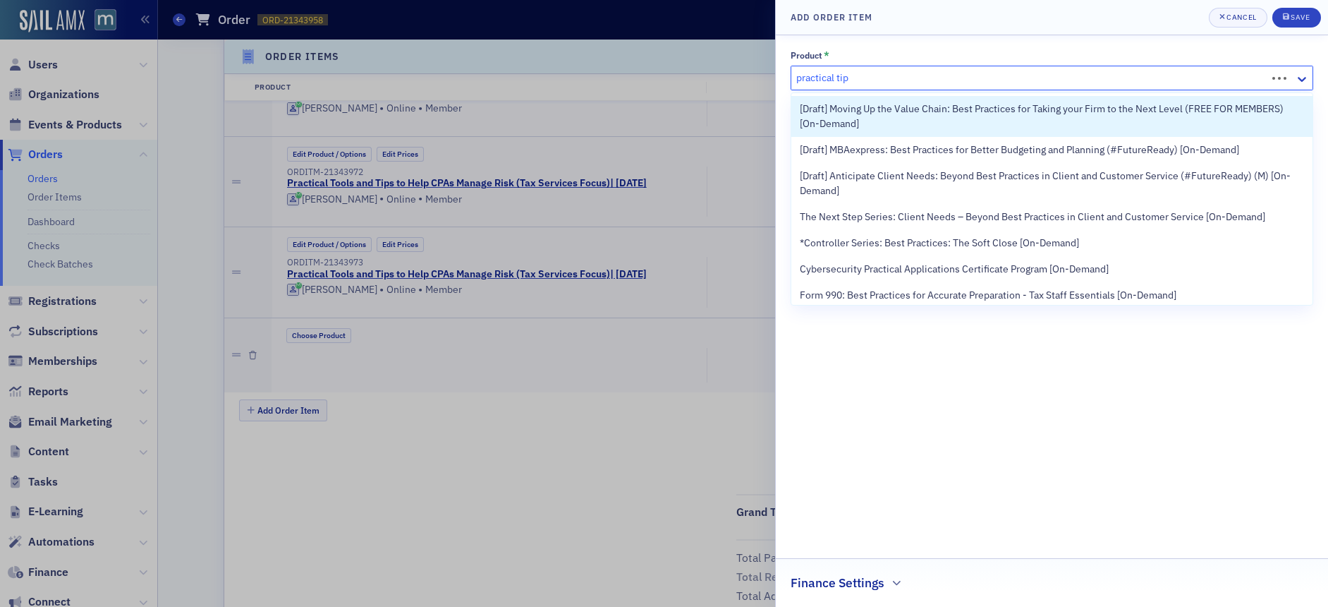
type input "practical tips"
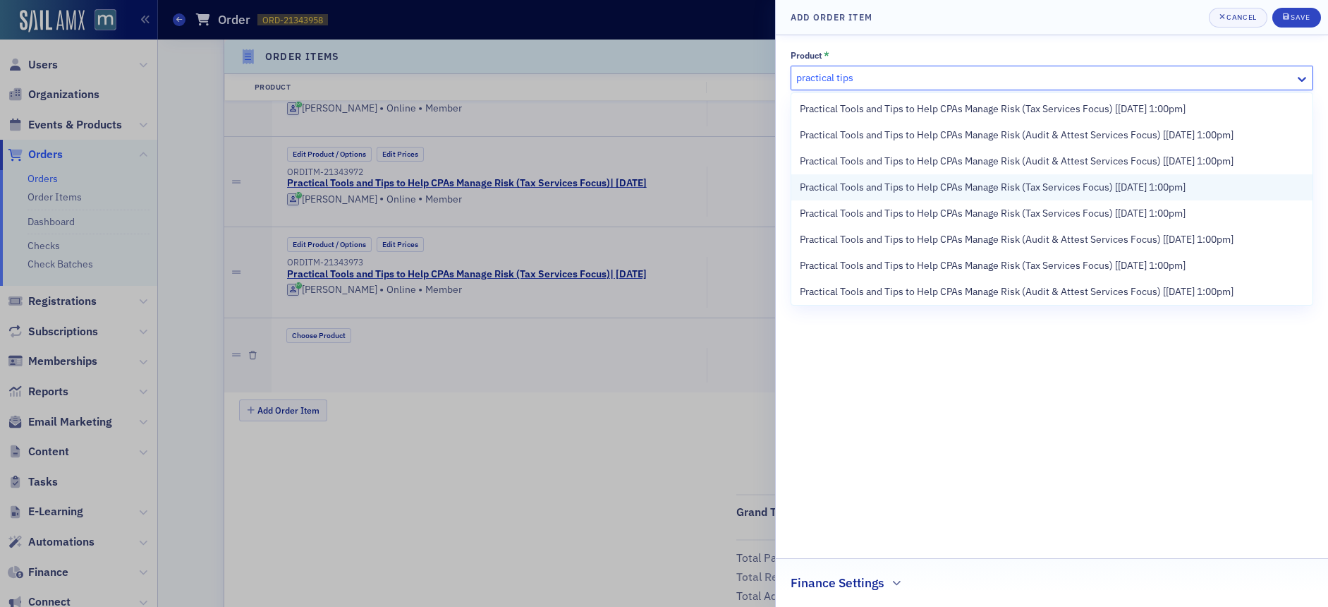
click at [945, 178] on div "Practical Tools and Tips to Help CPAs Manage Risk (Tax Services Focus) [10/20/2…" at bounding box center [1051, 187] width 521 height 26
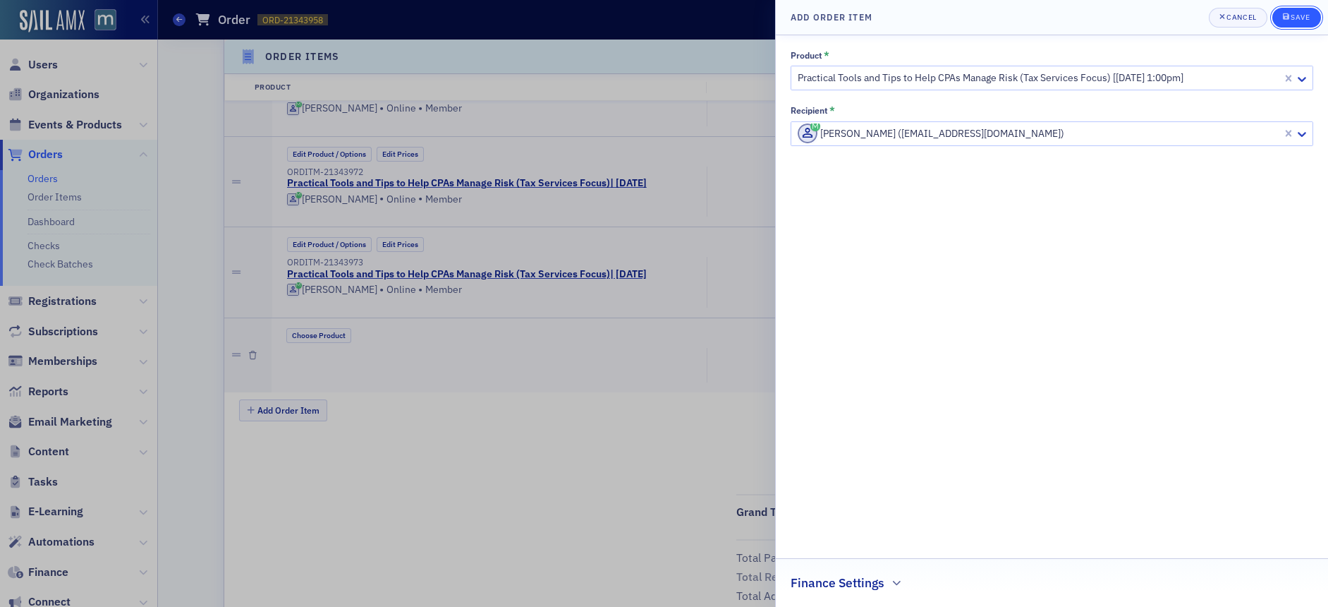
click at [1310, 13] on div "Save" at bounding box center [1300, 17] width 19 height 8
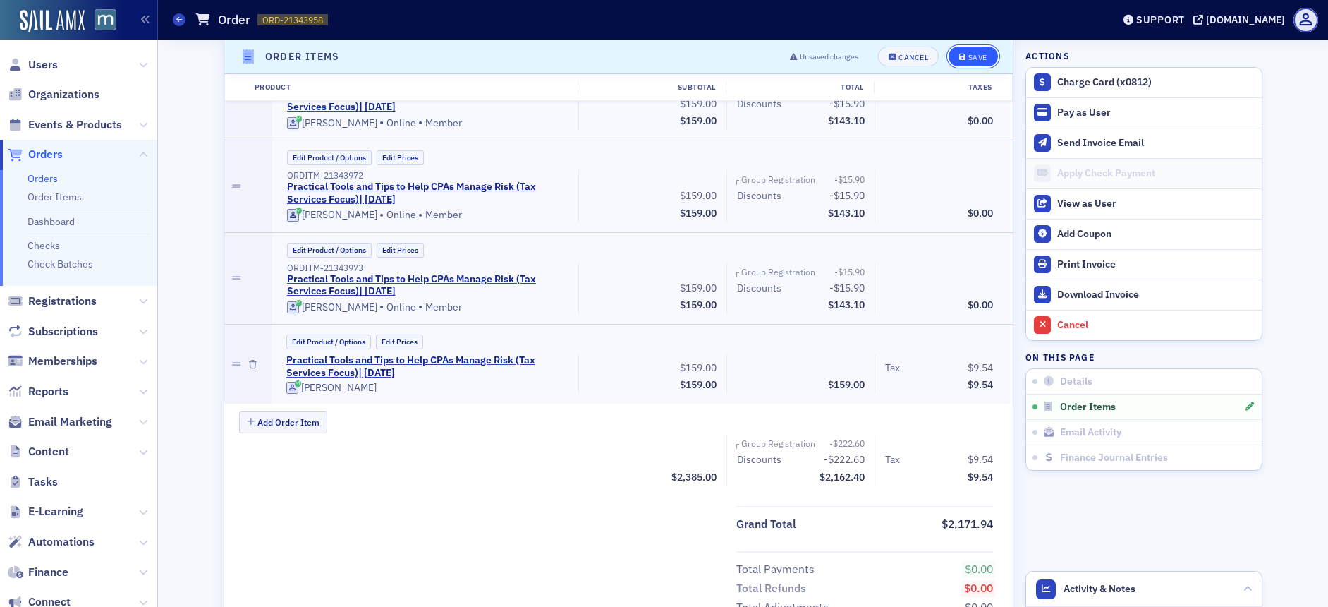
click at [976, 54] on div "Save" at bounding box center [977, 57] width 19 height 8
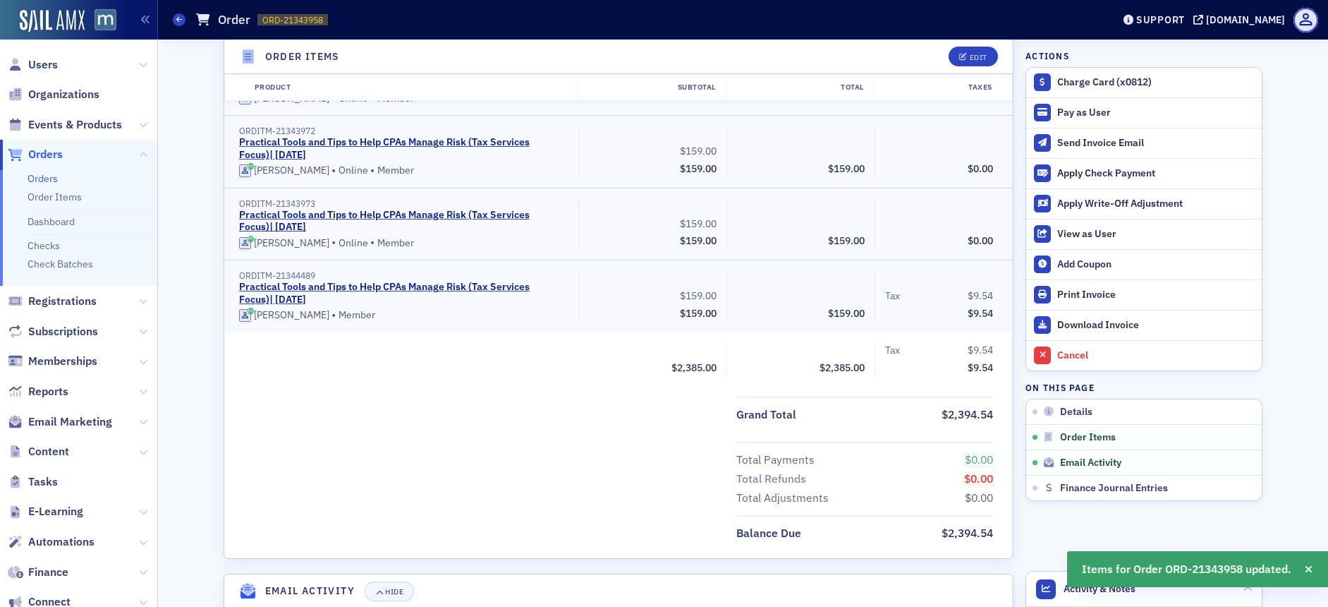
scroll to position [1317, 0]
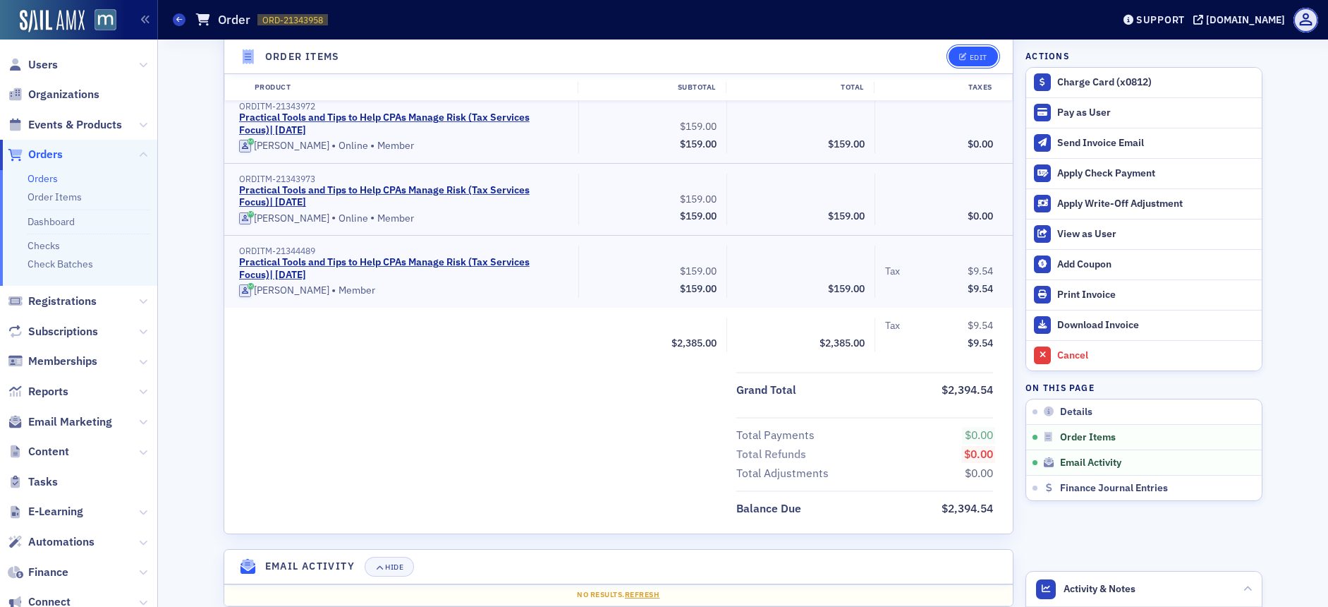
click at [952, 60] on button "Edit" at bounding box center [973, 57] width 49 height 20
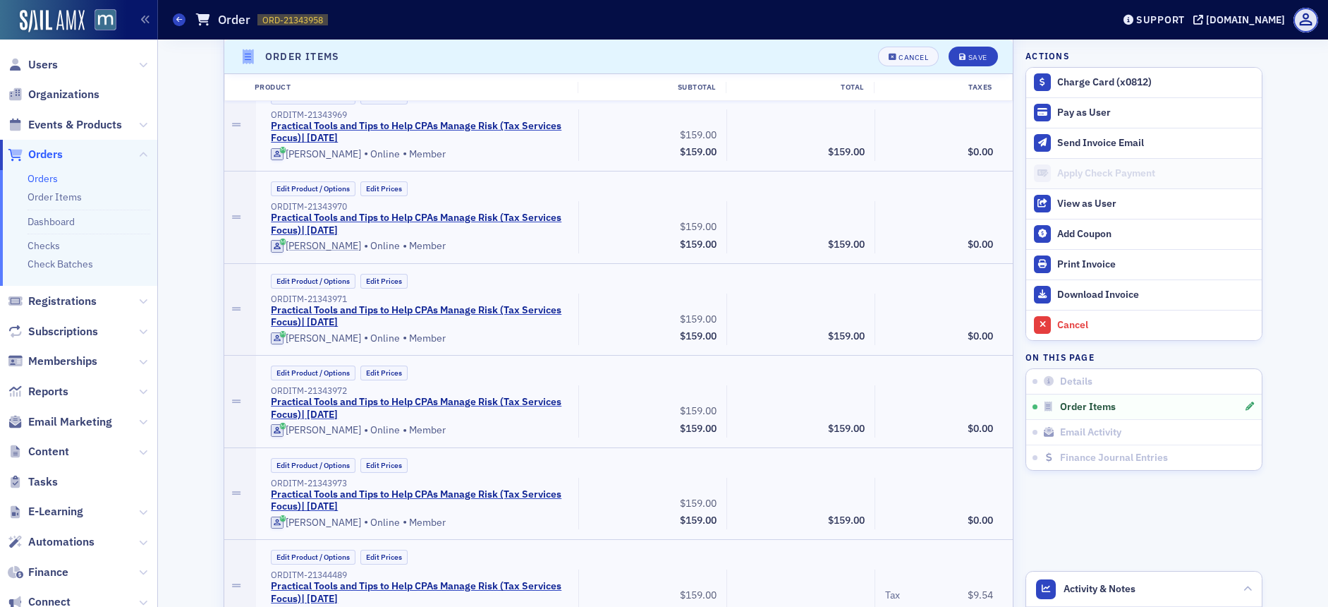
scroll to position [1711, 0]
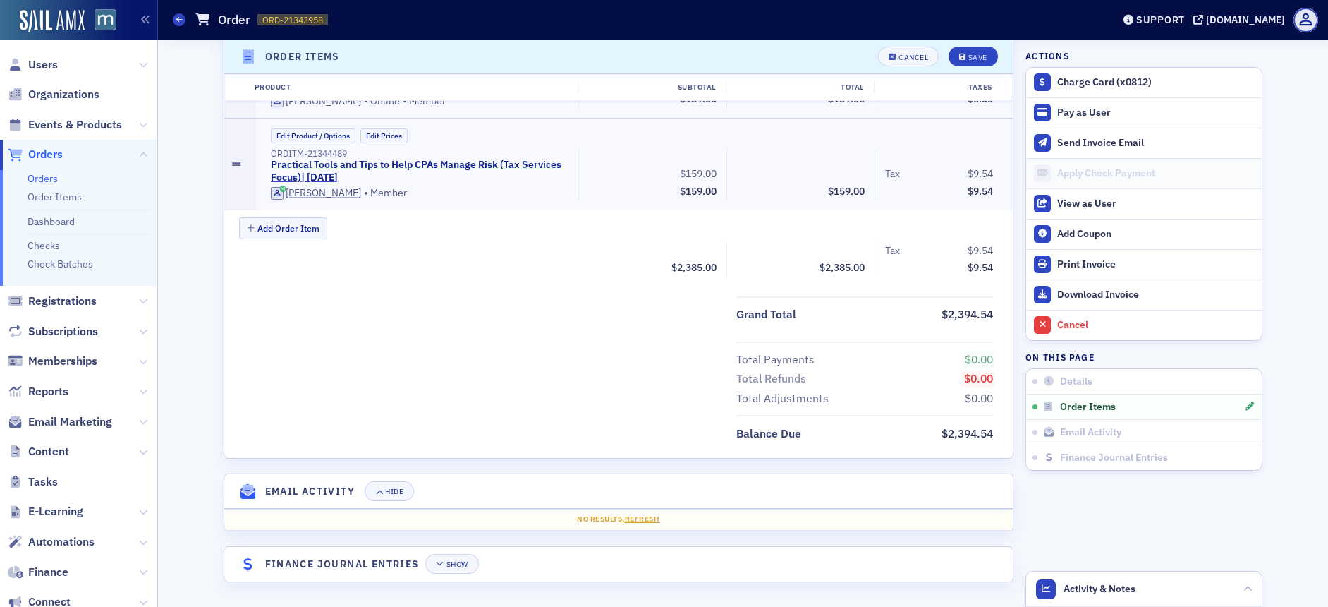
click at [234, 166] on icon at bounding box center [236, 164] width 8 height 10
click at [920, 53] on div "Cancel" at bounding box center [913, 57] width 30 height 8
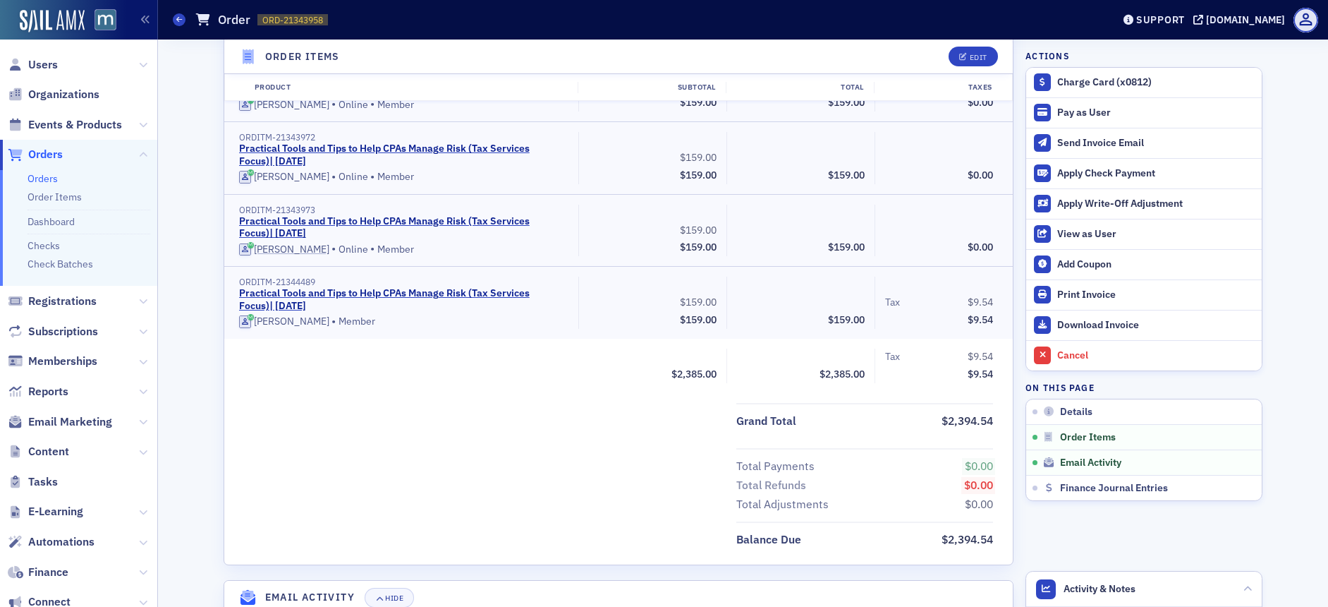
scroll to position [1287, 0]
click at [986, 55] on button "Edit" at bounding box center [973, 57] width 49 height 20
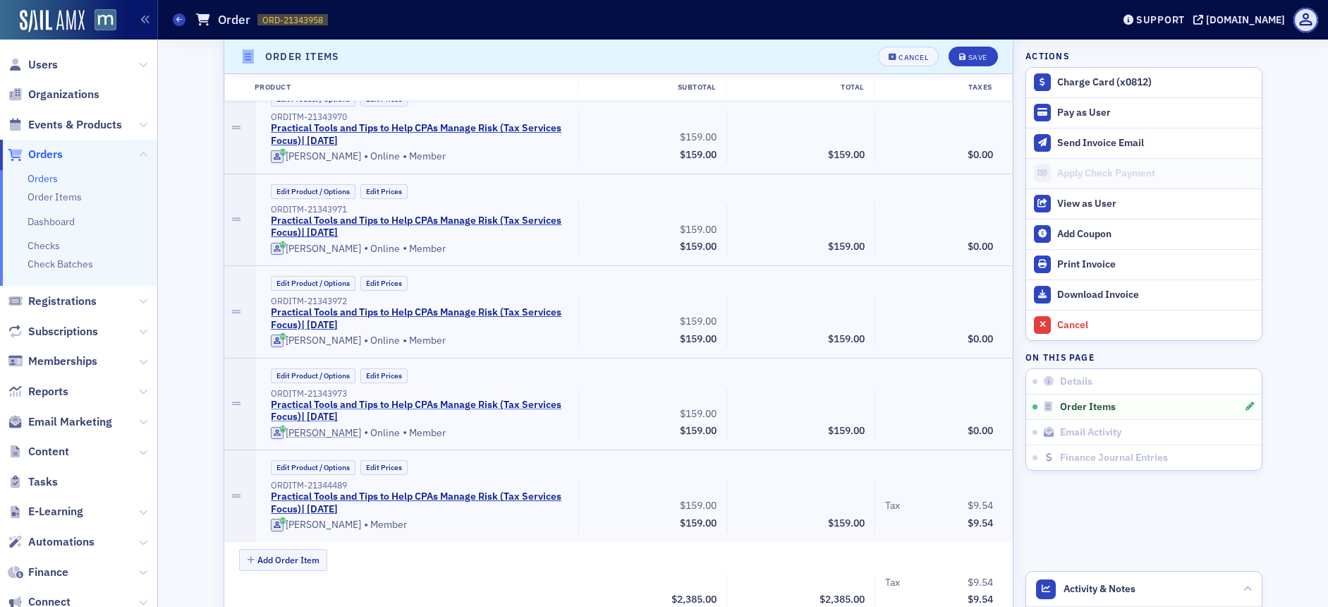
scroll to position [1490, 0]
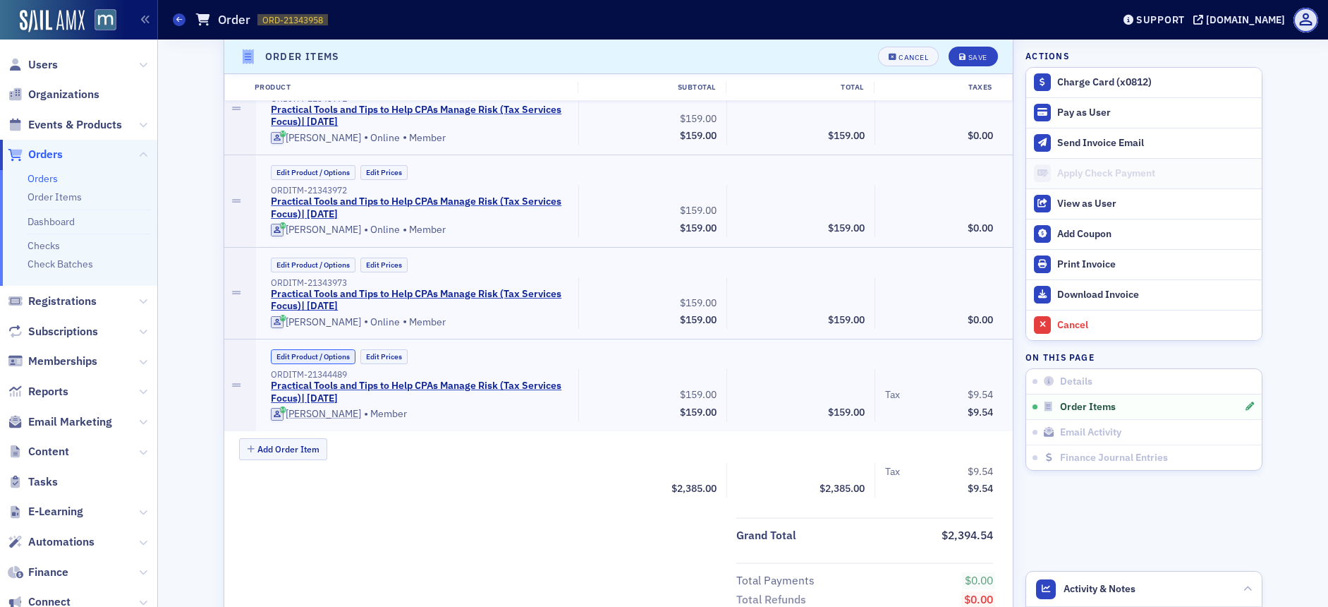
click at [327, 359] on button "Edit Product / Options" at bounding box center [313, 356] width 85 height 15
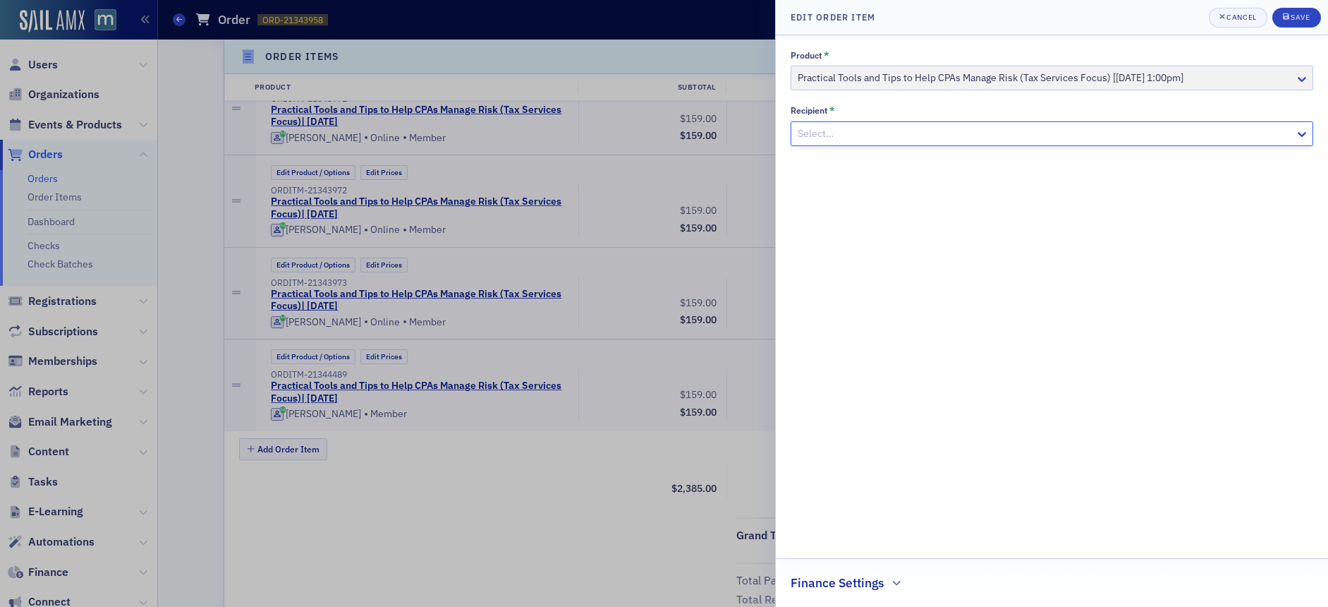
click at [1264, 83] on div "Product * Practical Tools and Tips to Help CPAs Manage Risk (Tax Services Focus…" at bounding box center [1052, 70] width 523 height 40
click at [1308, 73] on div "Product * Practical Tools and Tips to Help CPAs Manage Risk (Tax Services Focus…" at bounding box center [1052, 70] width 523 height 40
click at [1244, 18] on div "Cancel" at bounding box center [1241, 17] width 30 height 8
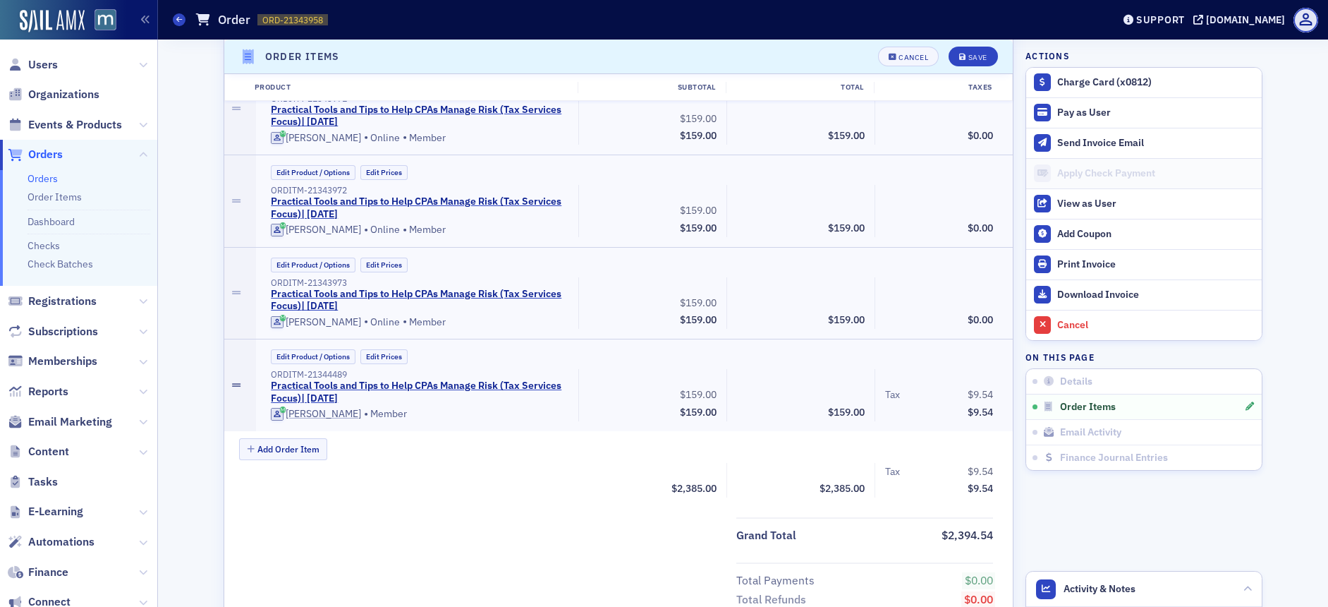
click at [233, 386] on icon at bounding box center [236, 385] width 8 height 10
click at [233, 385] on icon at bounding box center [236, 385] width 8 height 10
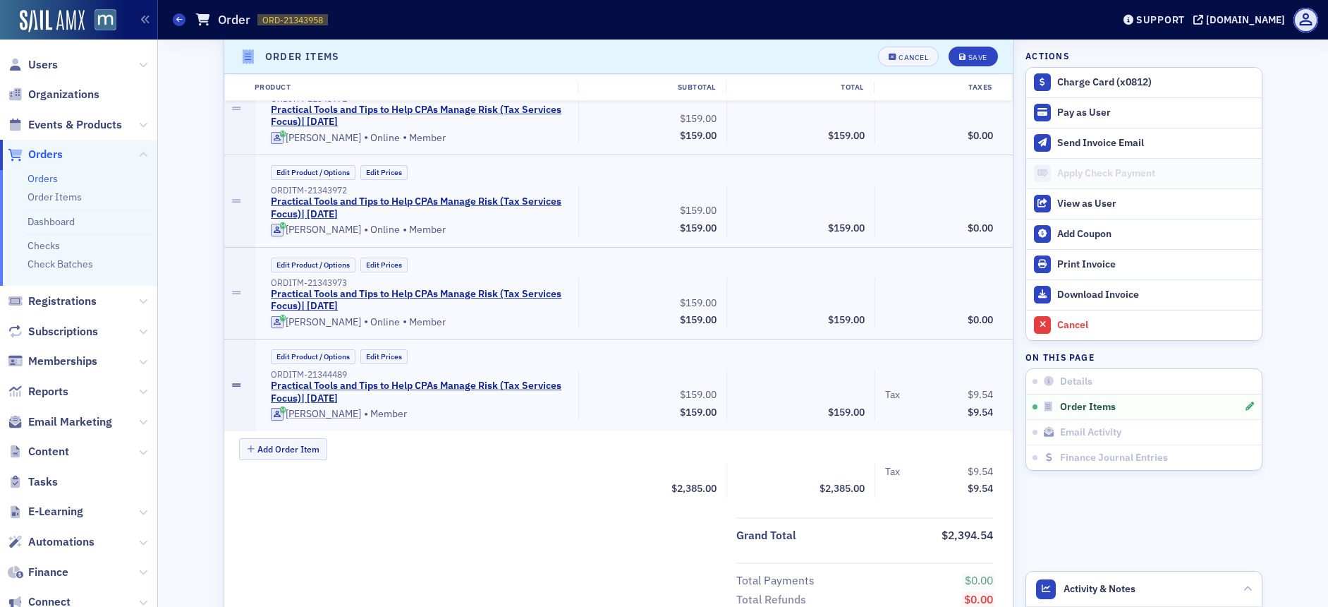
click at [233, 385] on icon at bounding box center [236, 385] width 8 height 10
click at [1109, 401] on span "Order Items" at bounding box center [1088, 407] width 56 height 13
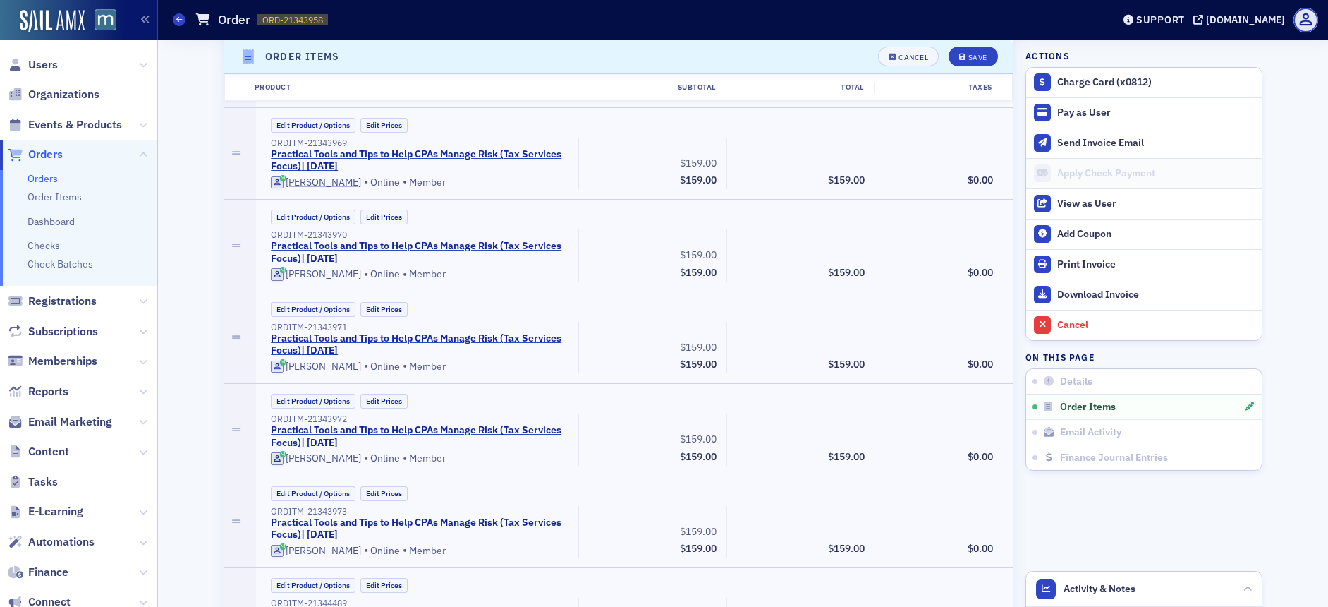
scroll to position [1659, 0]
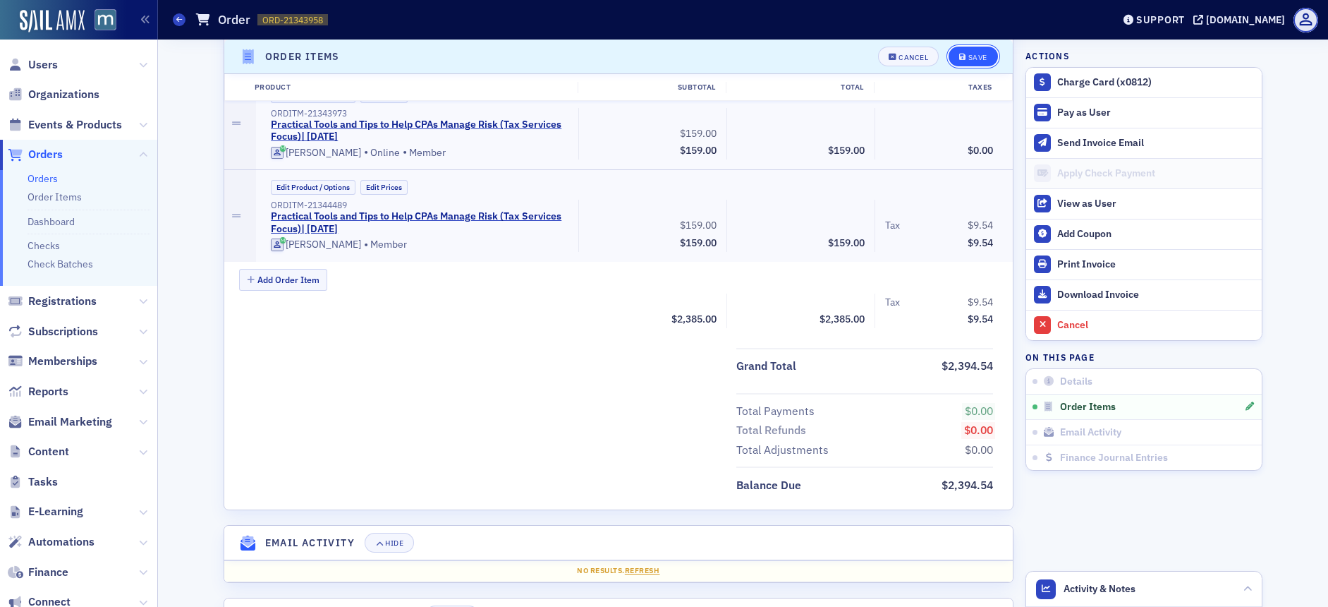
click at [965, 49] on button "Save" at bounding box center [973, 57] width 49 height 20
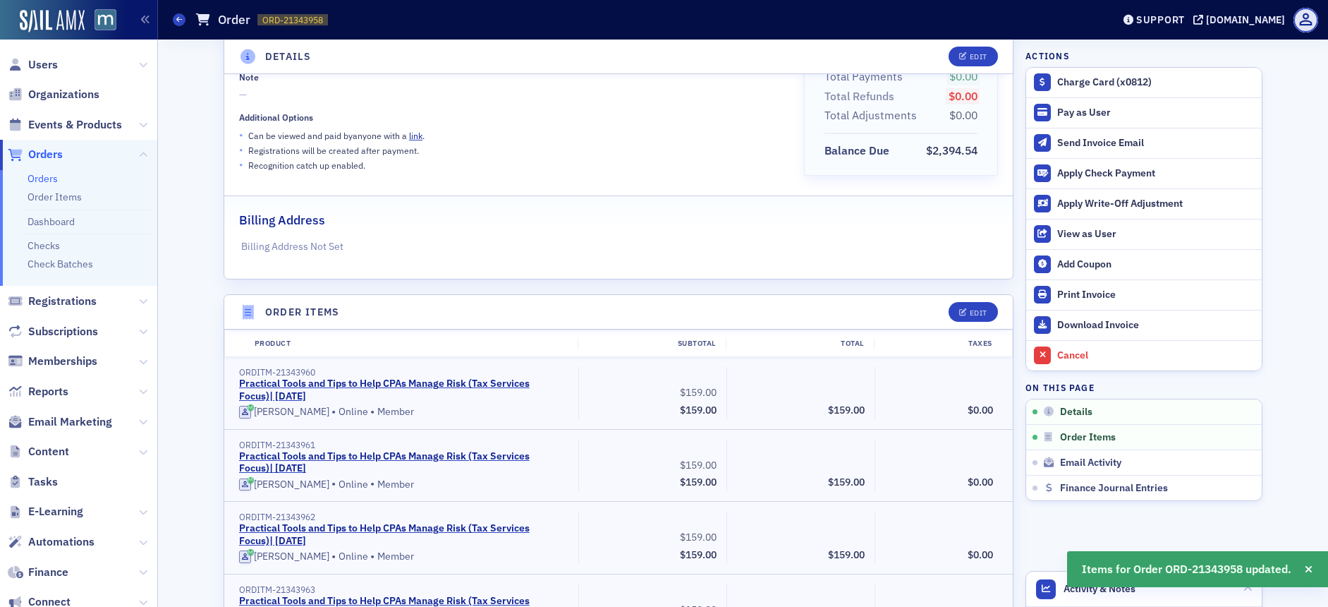
scroll to position [0, 0]
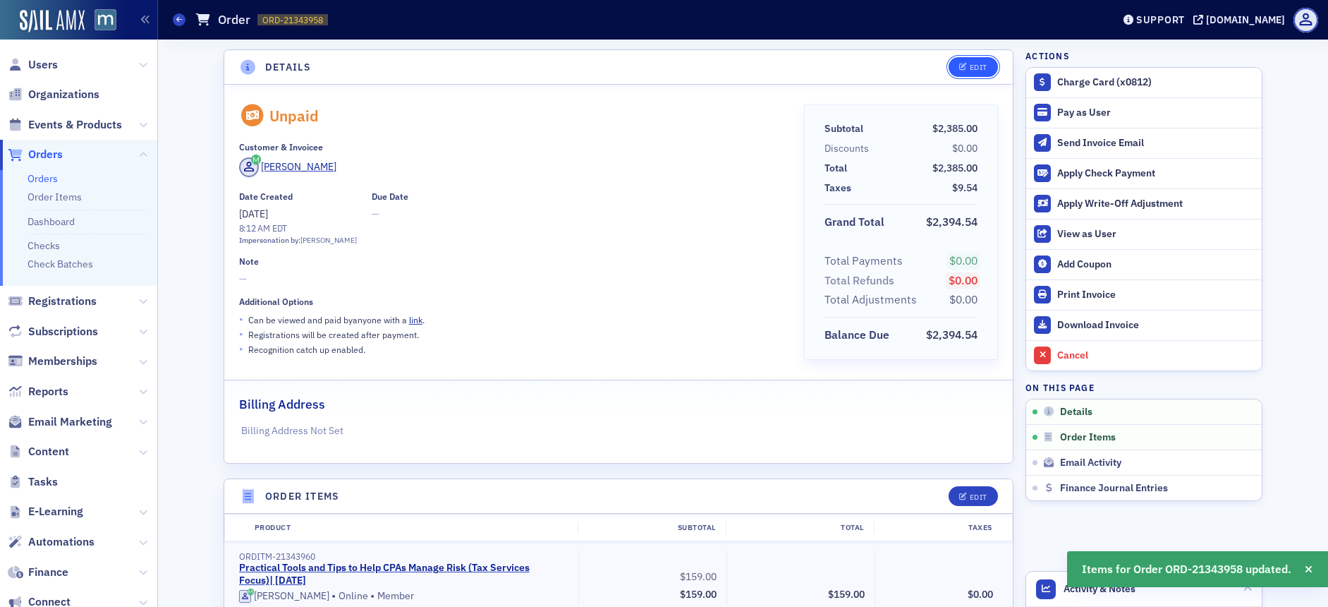
click at [975, 61] on button "Edit" at bounding box center [973, 67] width 49 height 20
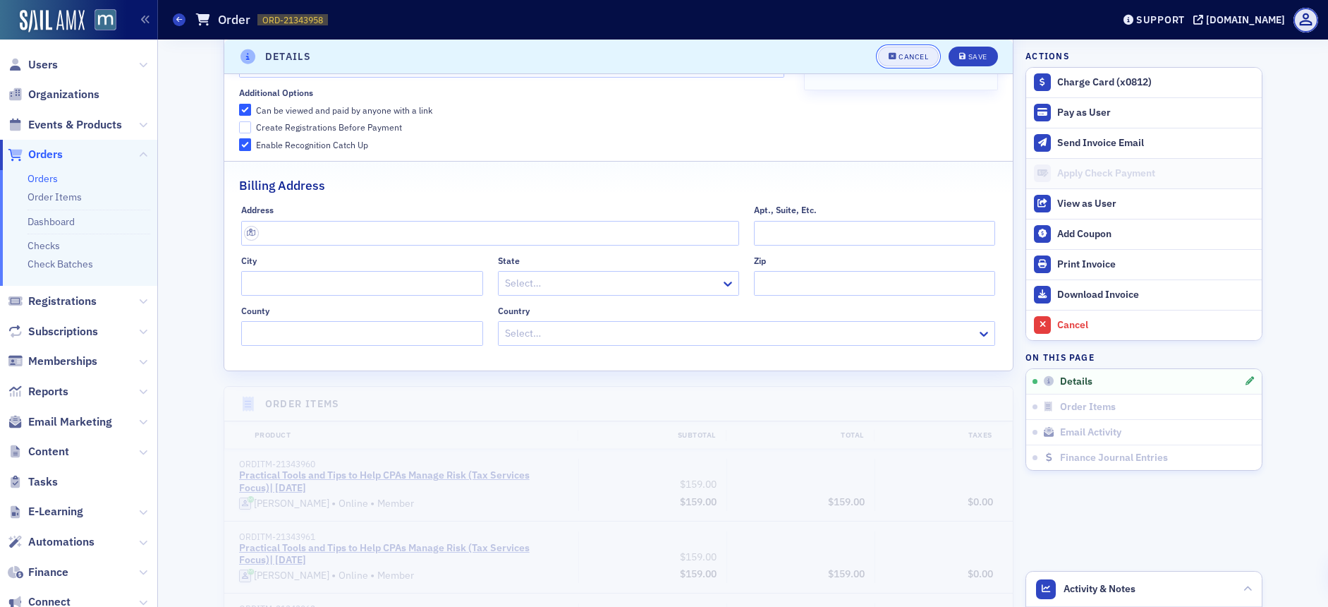
click at [913, 61] on button "Cancel" at bounding box center [908, 57] width 61 height 20
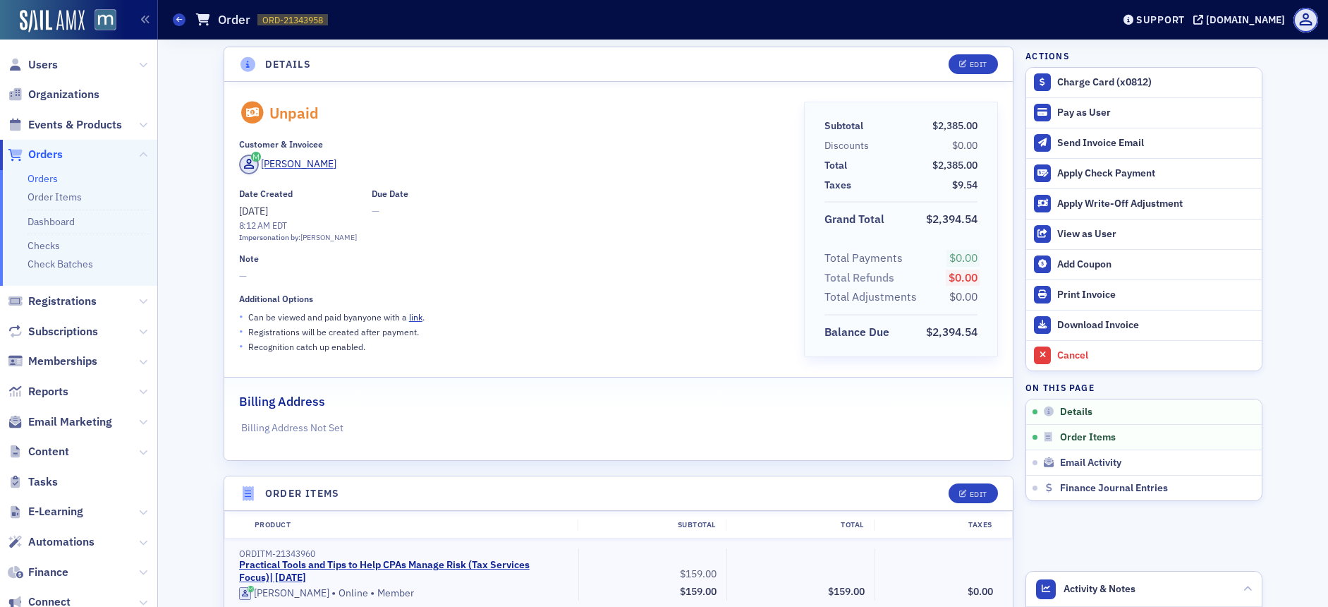
scroll to position [453, 0]
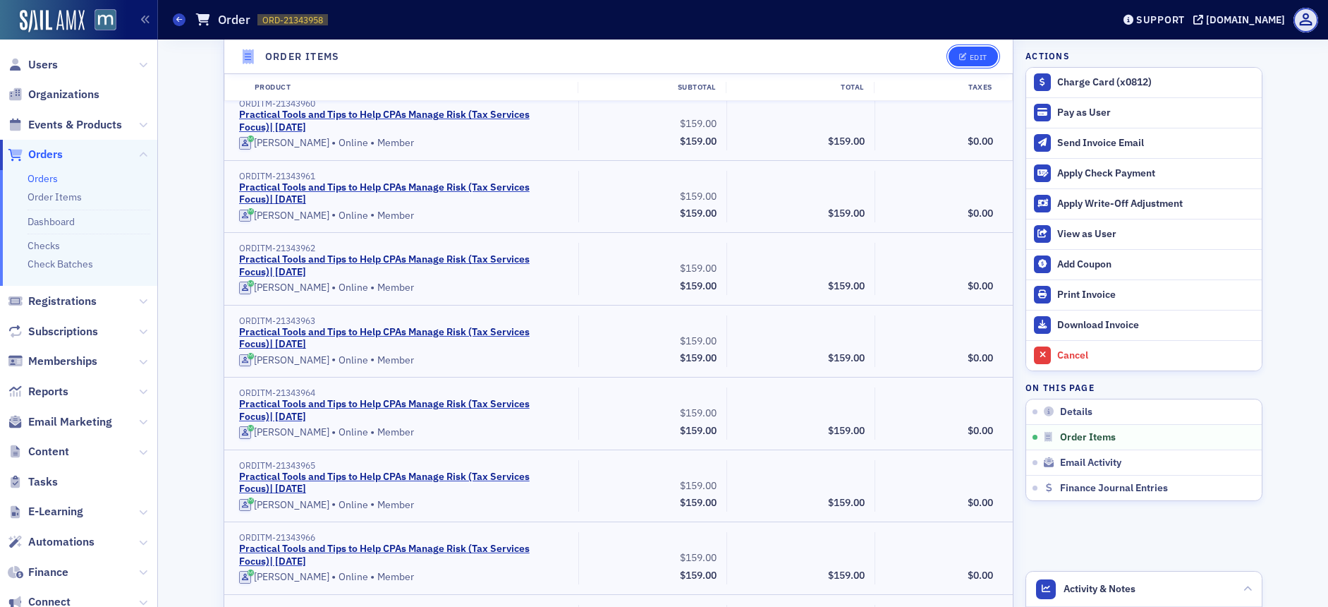
click at [977, 61] on button "Edit" at bounding box center [973, 57] width 49 height 20
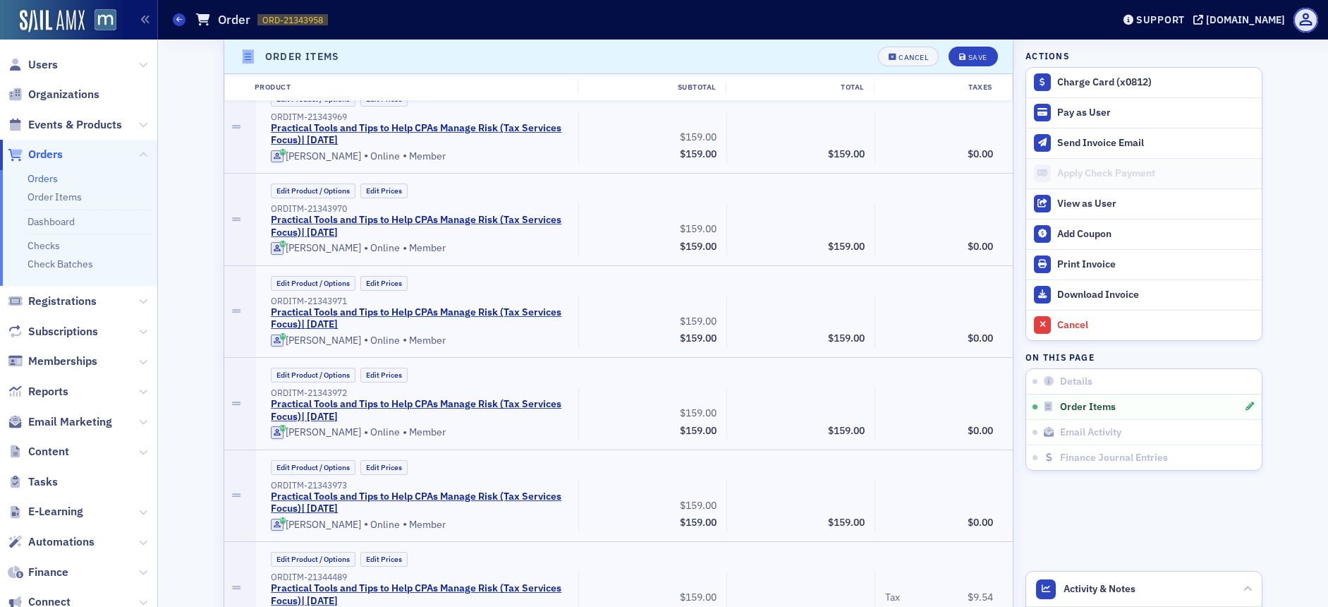
scroll to position [1711, 0]
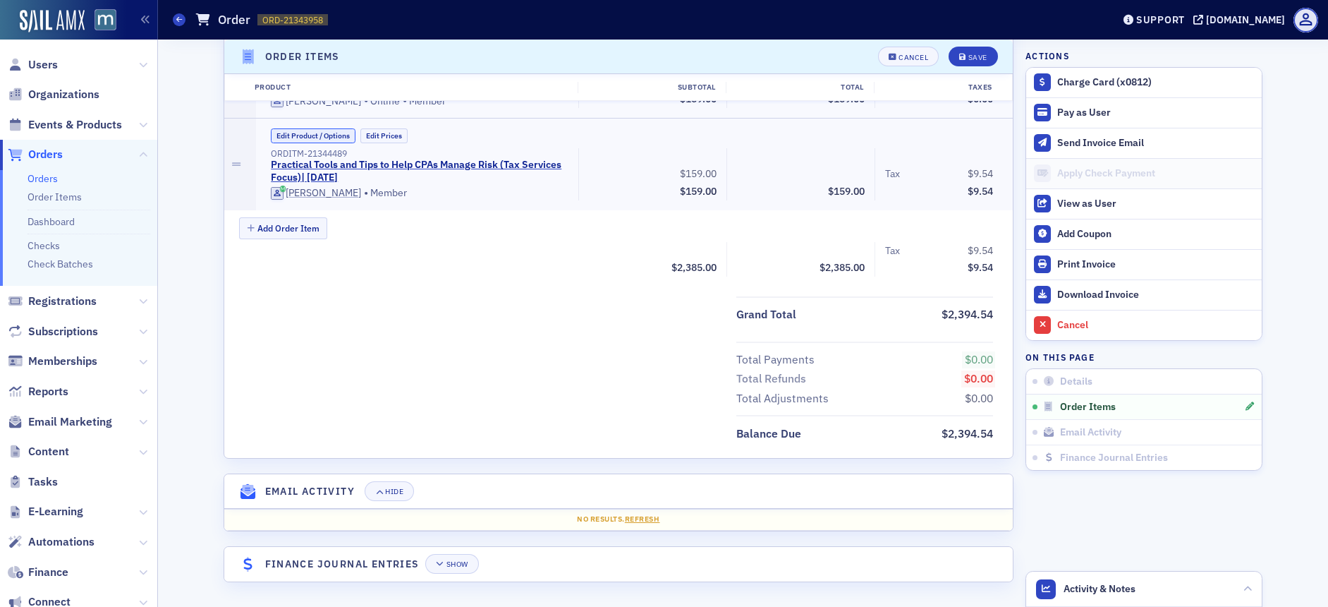
click at [307, 139] on button "Edit Product / Options" at bounding box center [313, 135] width 85 height 15
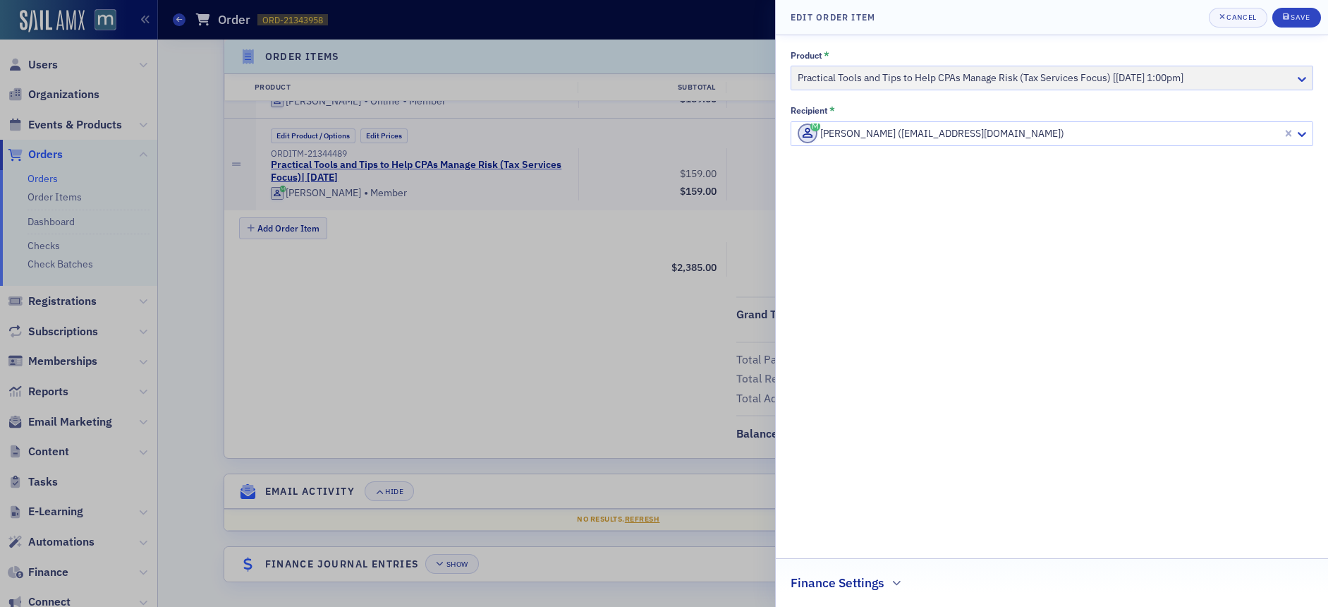
click at [1310, 73] on div "Product * Practical Tools and Tips to Help CPAs Manage Risk (Tax Services Focus…" at bounding box center [1052, 70] width 523 height 40
click at [1308, 73] on div "Product * Practical Tools and Tips to Help CPAs Manage Risk (Tax Services Focus…" at bounding box center [1052, 70] width 523 height 40
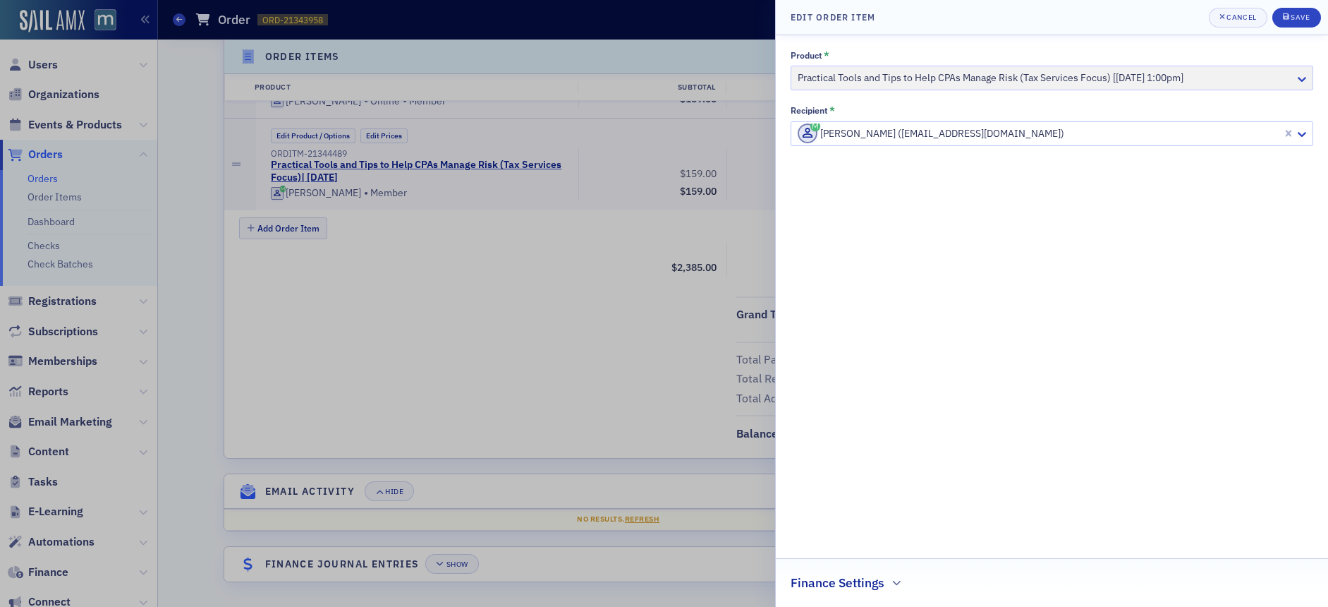
click at [901, 587] on div "Finance Settings" at bounding box center [1052, 575] width 523 height 33
click at [884, 579] on div at bounding box center [1045, 580] width 492 height 18
click at [918, 295] on div "Product * Practical Tools and Tips to Help CPAs Manage Risk (Tax Services Focus…" at bounding box center [1052, 321] width 523 height 542
click at [1301, 20] on div "Save" at bounding box center [1300, 17] width 19 height 8
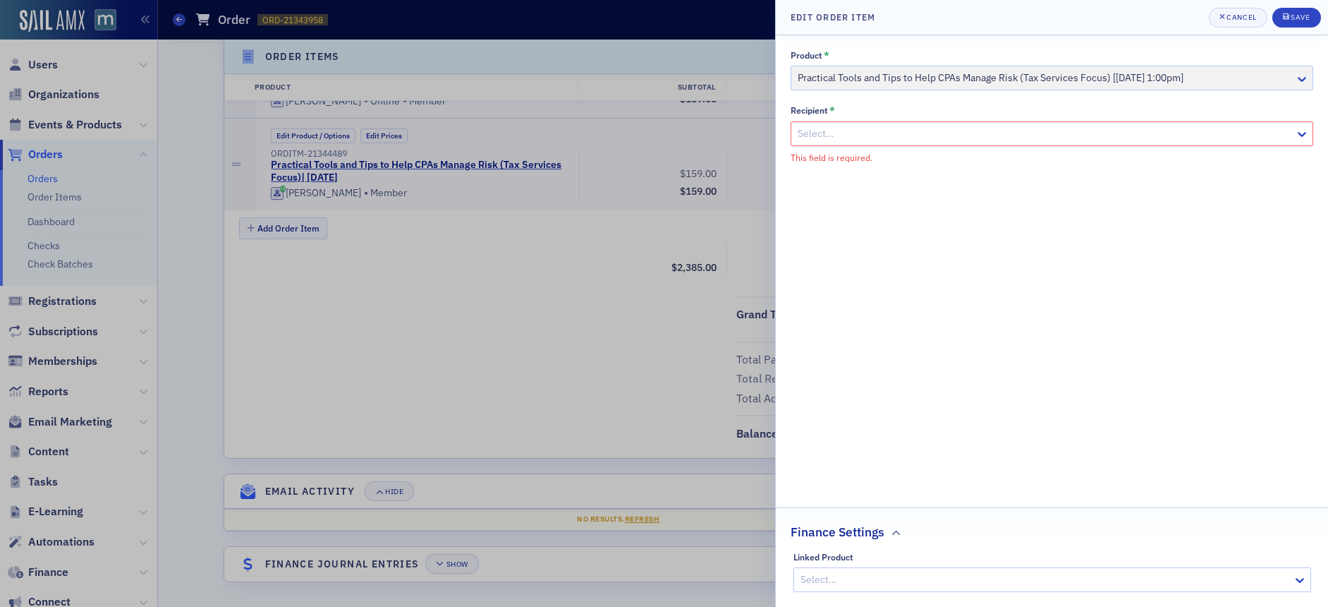
click at [1293, 83] on div "Product * Practical Tools and Tips to Help CPAs Manage Risk (Tax Services Focus…" at bounding box center [1052, 70] width 523 height 40
click at [1298, 80] on div "Product * Practical Tools and Tips to Help CPAs Manage Risk (Tax Services Focus…" at bounding box center [1052, 70] width 523 height 40
drag, startPoint x: 1298, startPoint y: 80, endPoint x: 1258, endPoint y: 44, distance: 53.9
click at [1298, 78] on div "Product * Practical Tools and Tips to Help CPAs Manage Risk (Tax Services Focus…" at bounding box center [1052, 70] width 523 height 40
click at [1287, 18] on icon "submit" at bounding box center [1286, 16] width 6 height 6
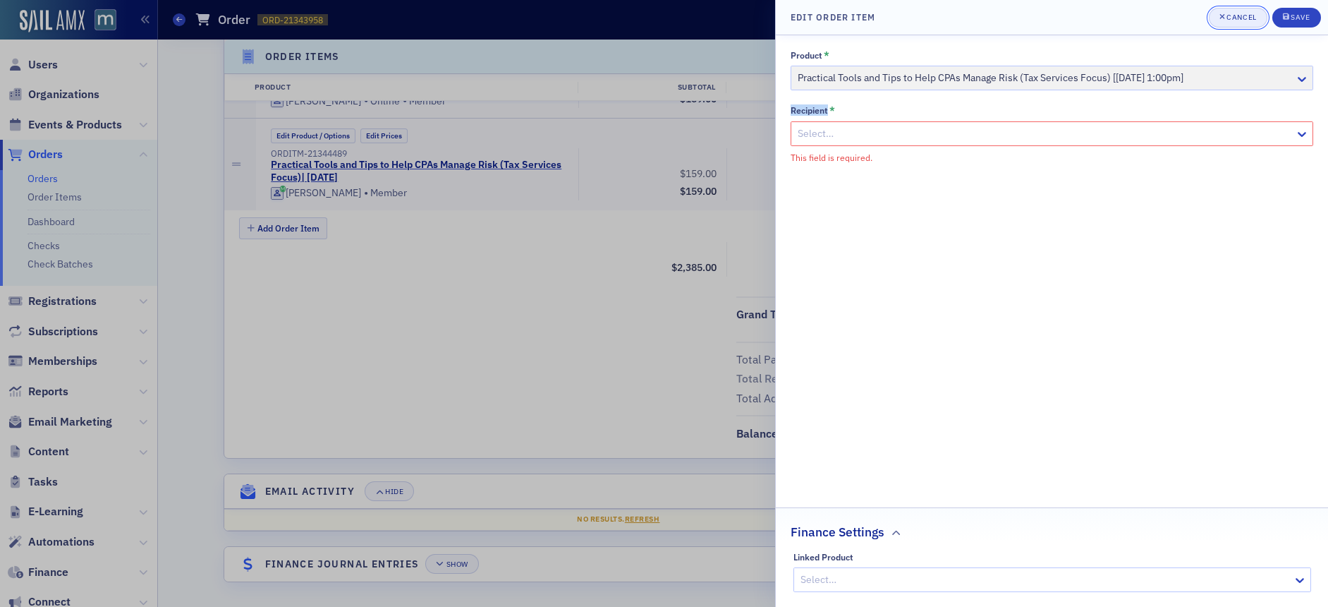
click at [1237, 23] on button "Cancel" at bounding box center [1238, 18] width 59 height 20
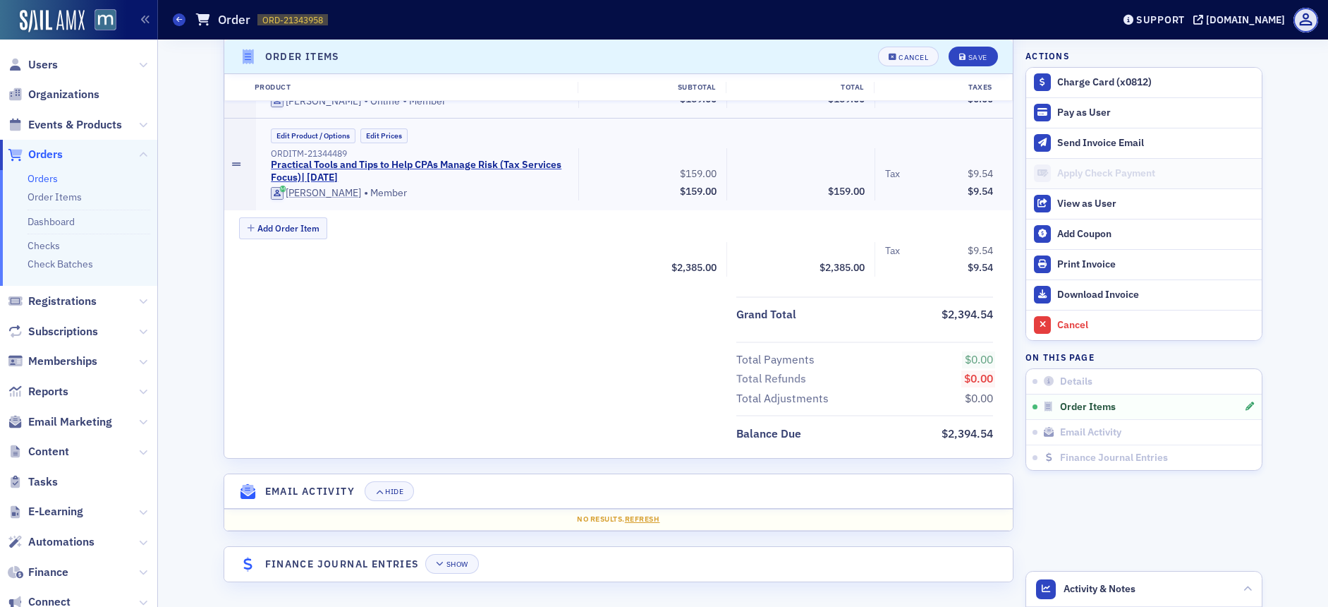
click at [232, 163] on icon at bounding box center [236, 164] width 8 height 10
drag, startPoint x: 232, startPoint y: 163, endPoint x: 339, endPoint y: 161, distance: 107.2
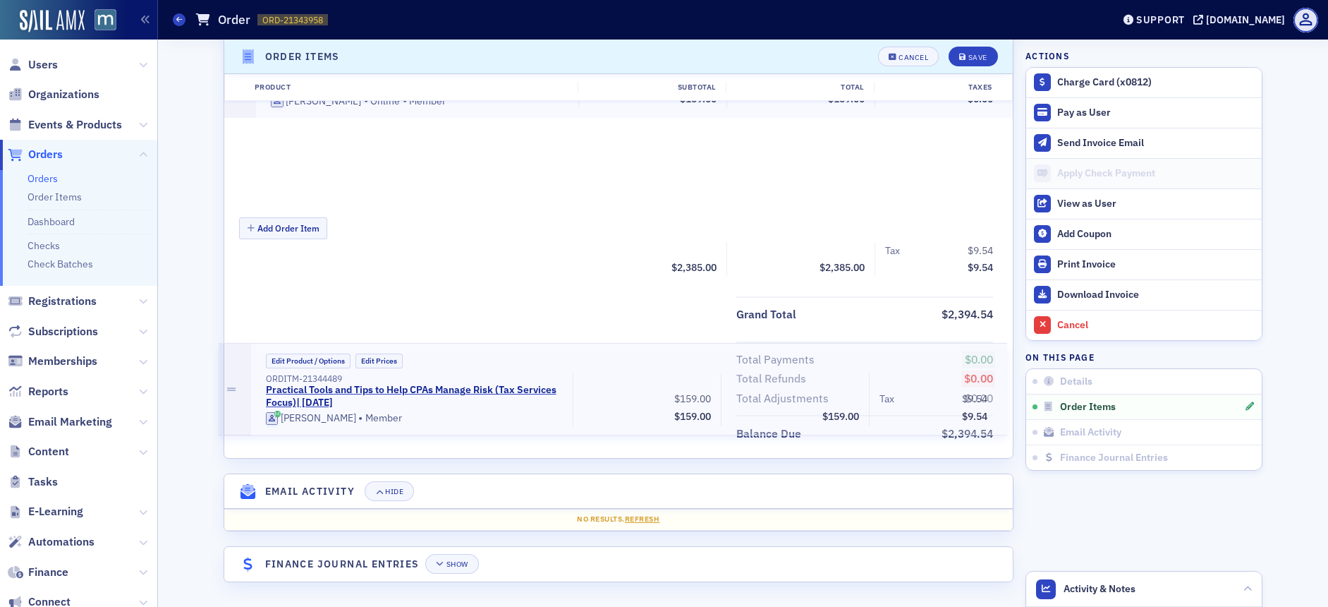
drag, startPoint x: 230, startPoint y: 162, endPoint x: 253, endPoint y: 392, distance: 231.8
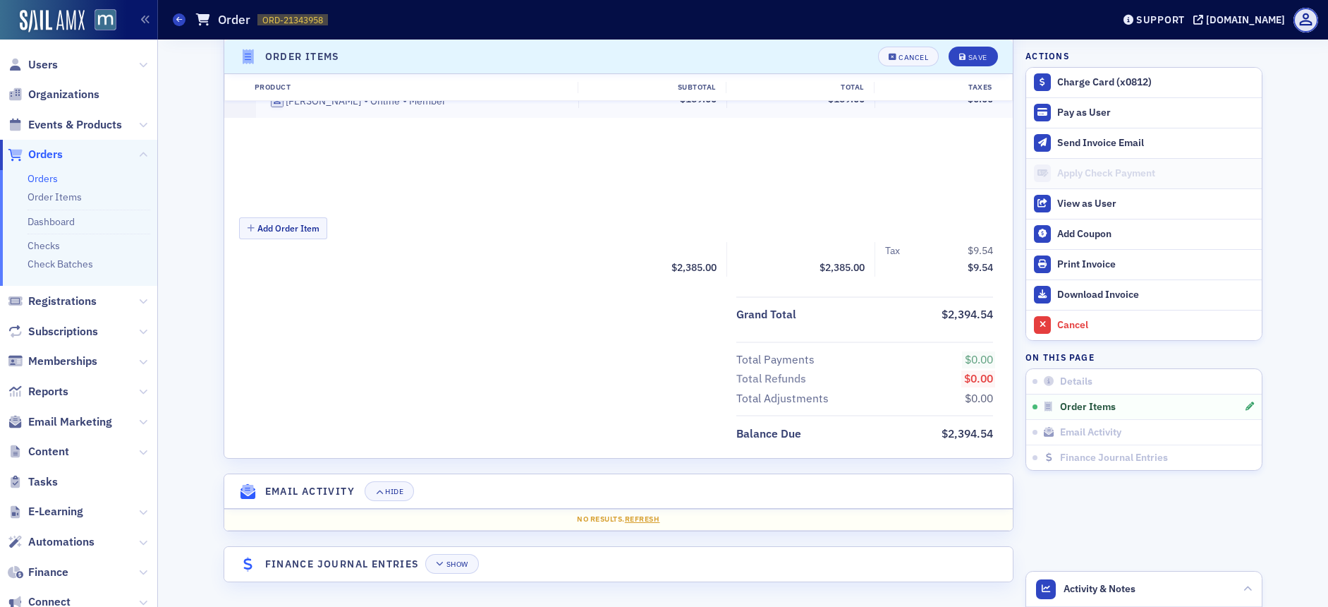
drag, startPoint x: 232, startPoint y: 161, endPoint x: 830, endPoint y: 658, distance: 777.7
click at [830, 606] on html "Users Organizations Events & Products Orders Orders Order Items Dashboard Check…" at bounding box center [664, 303] width 1328 height 607
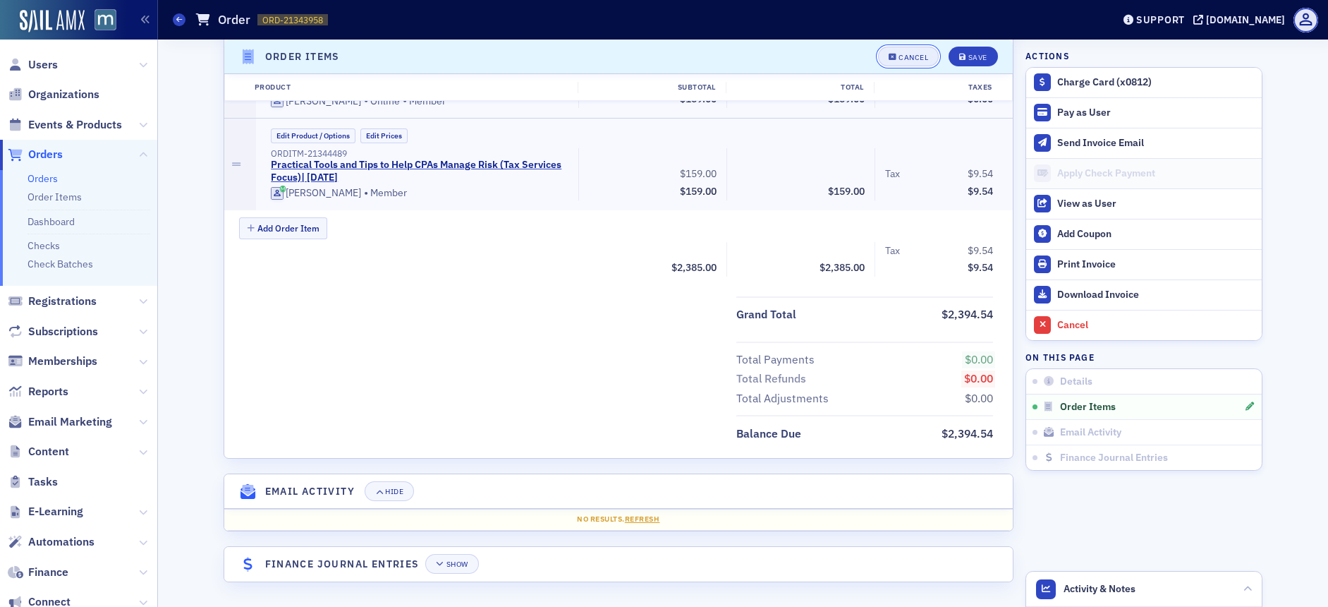
click at [909, 58] on div "Cancel" at bounding box center [913, 57] width 30 height 8
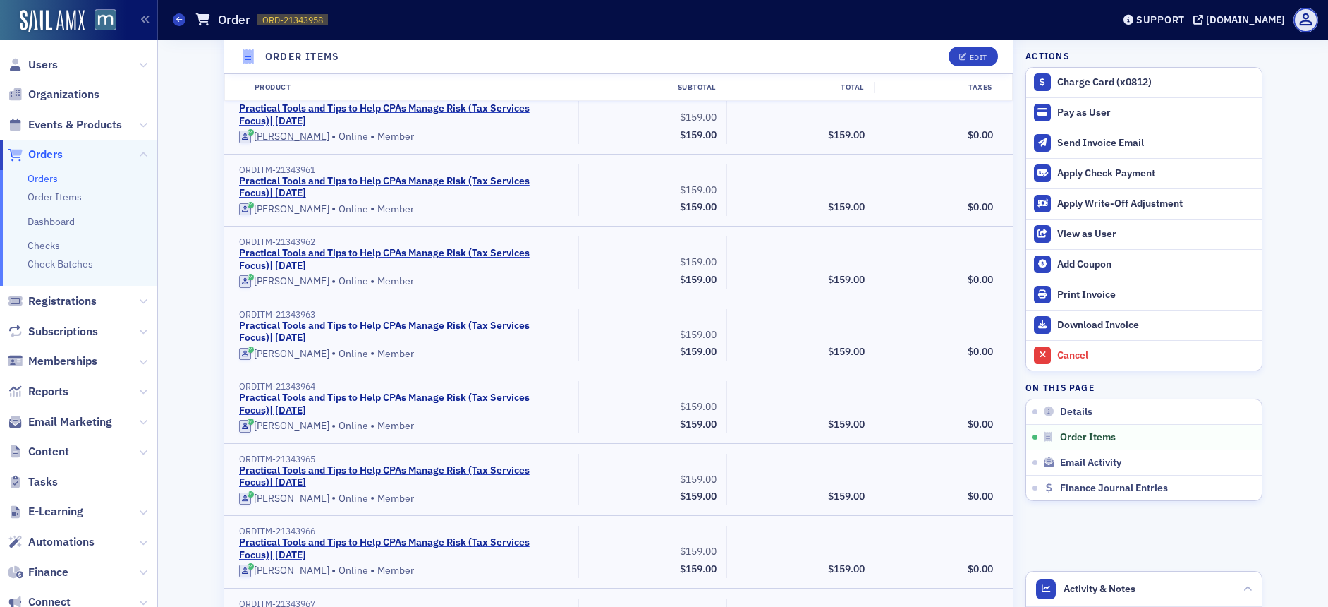
scroll to position [432, 0]
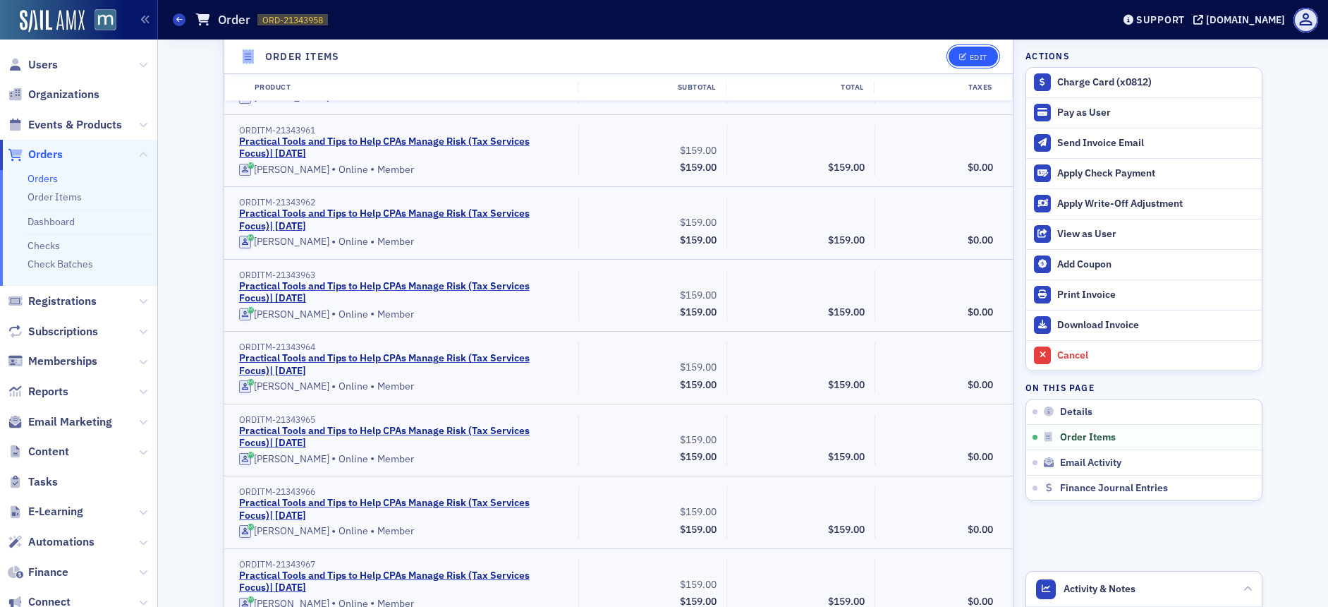
click at [970, 54] on div "Edit" at bounding box center [979, 57] width 18 height 8
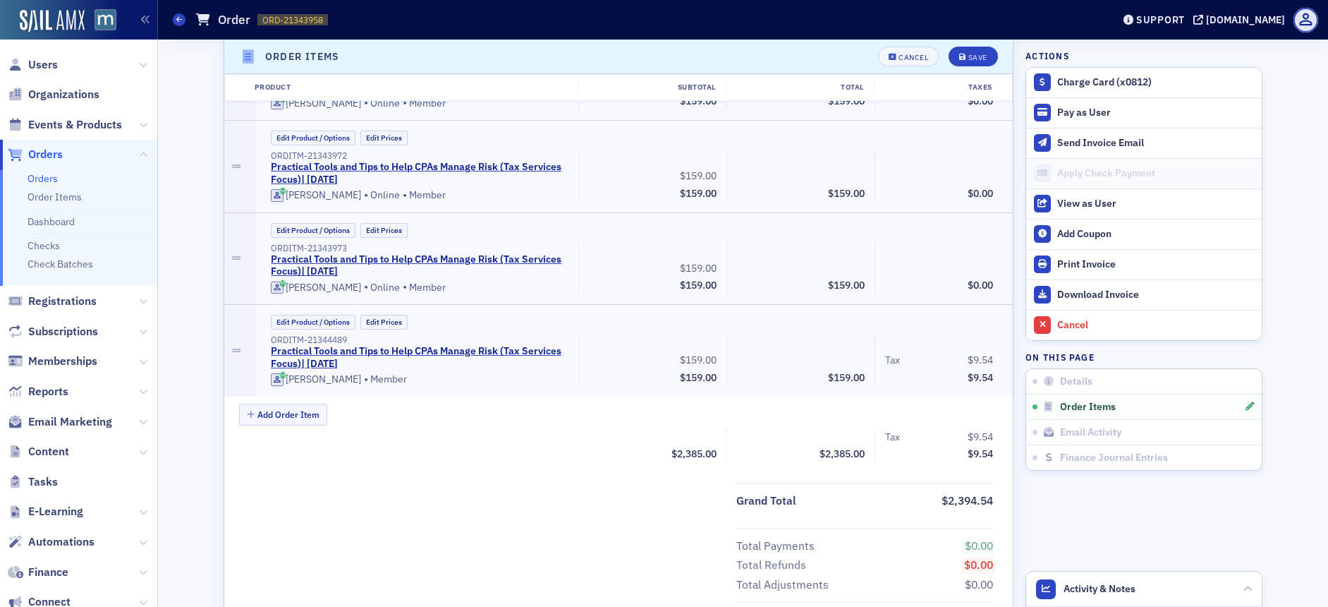
scroll to position [1711, 0]
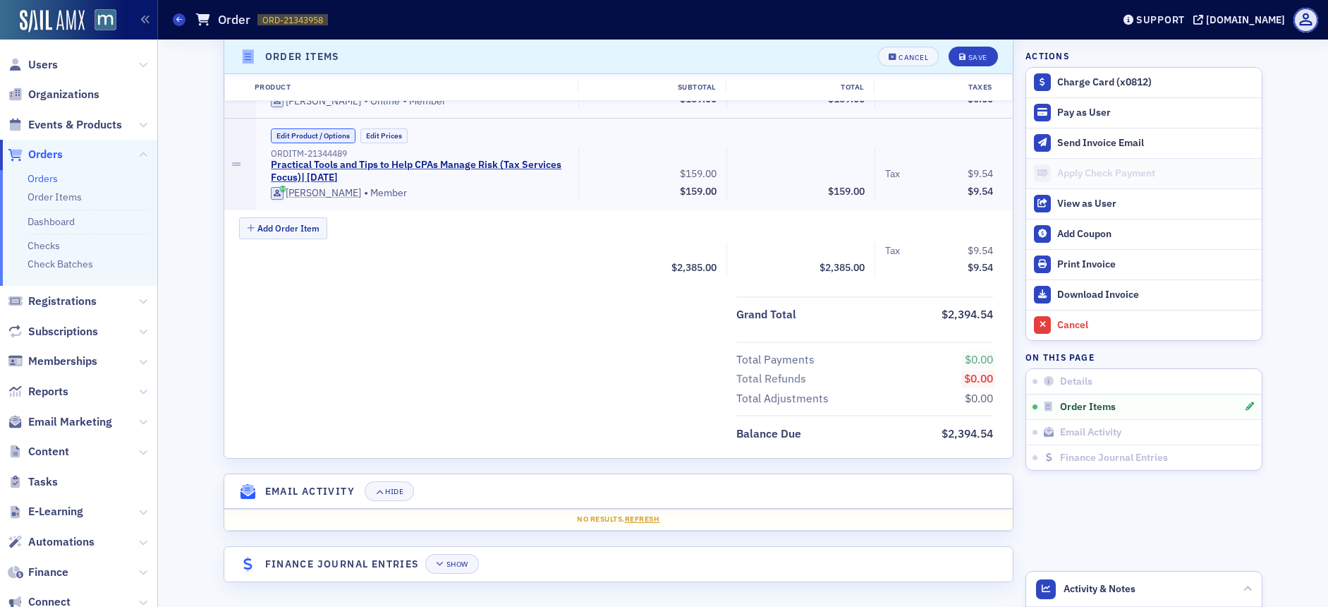
click at [322, 133] on button "Edit Product / Options" at bounding box center [313, 135] width 85 height 15
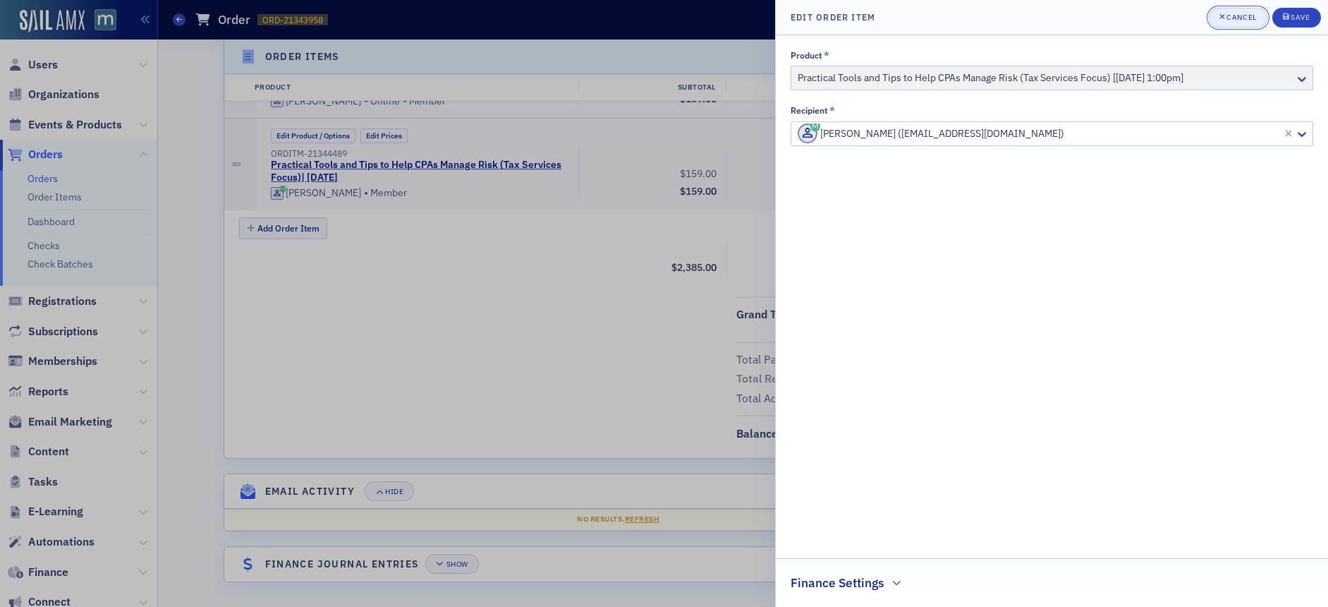
click at [1238, 18] on div "Cancel" at bounding box center [1241, 17] width 30 height 8
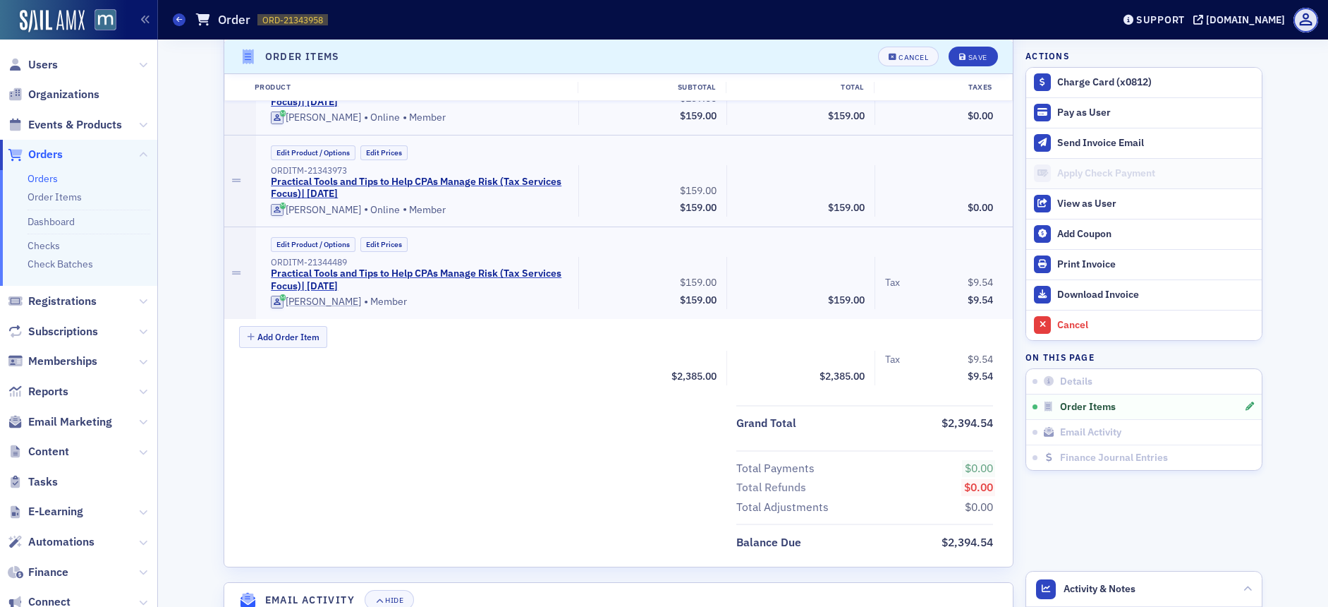
scroll to position [1595, 0]
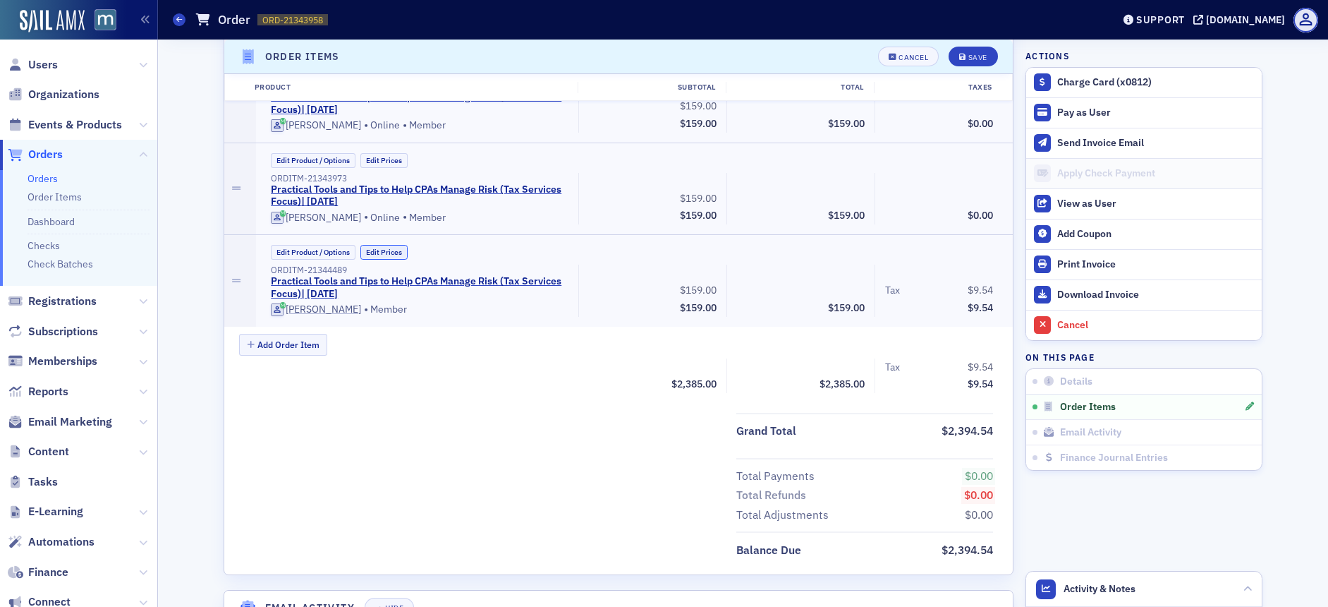
click at [378, 255] on button "Edit Prices" at bounding box center [383, 252] width 47 height 15
click at [694, 286] on input "159.00" at bounding box center [687, 288] width 69 height 20
type input "0.00"
click at [959, 54] on icon "submit" at bounding box center [962, 57] width 7 height 8
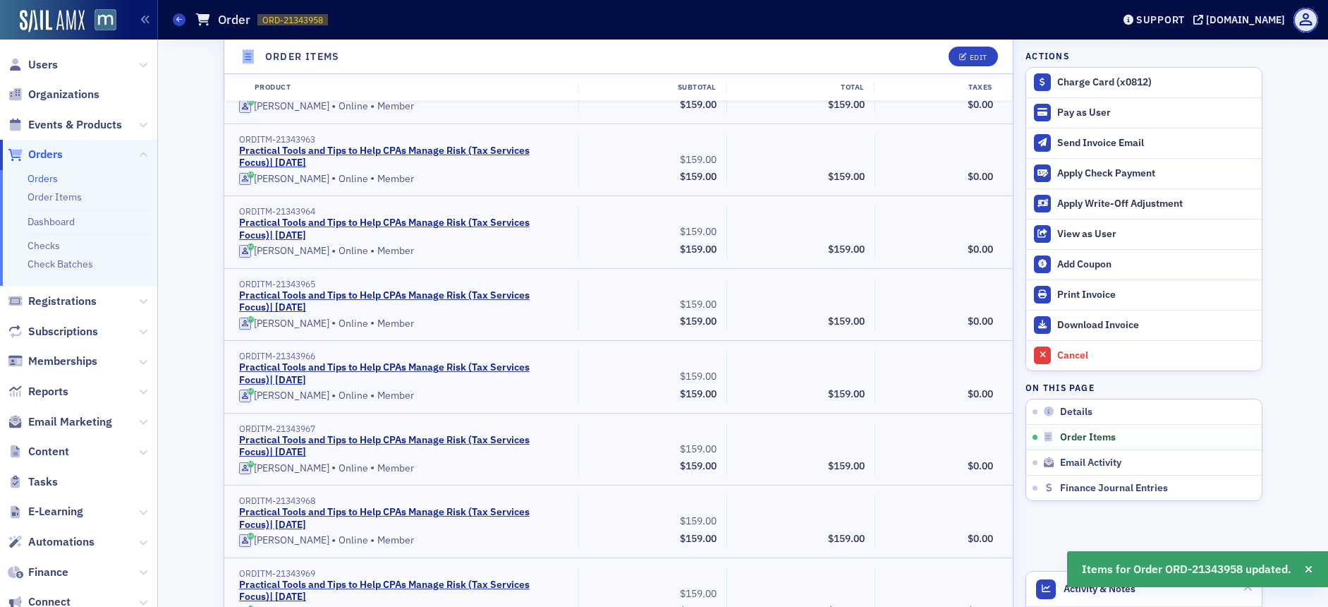
scroll to position [0, 0]
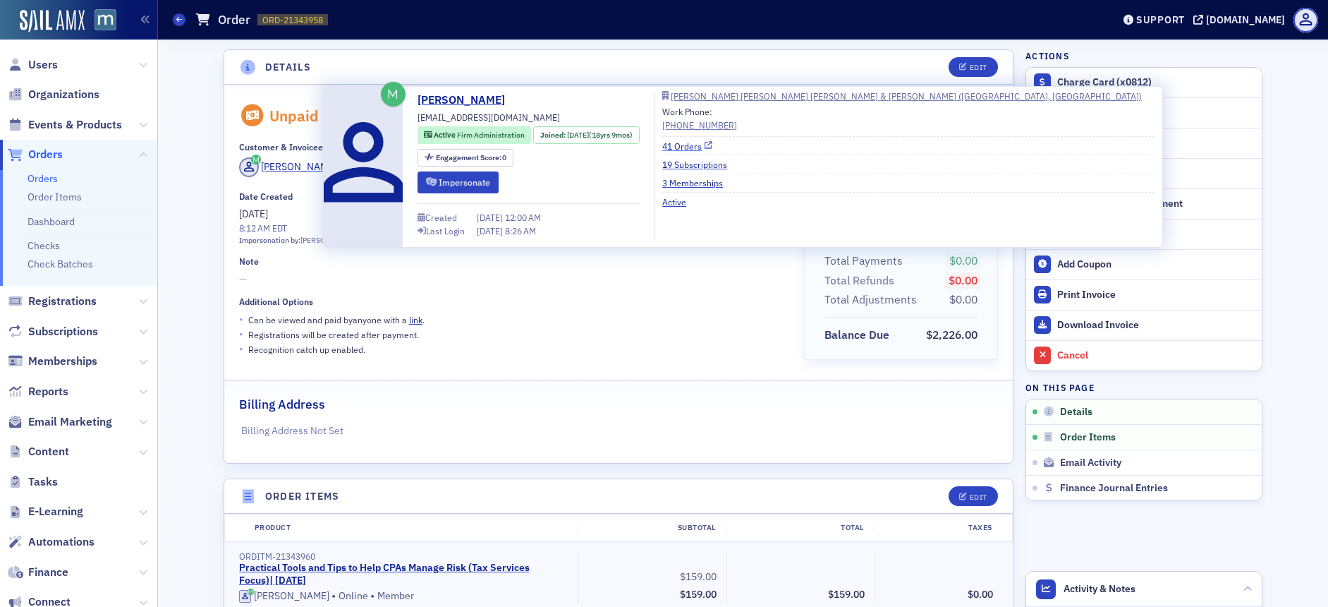
click at [712, 147] on link "41 Orders" at bounding box center [687, 146] width 50 height 13
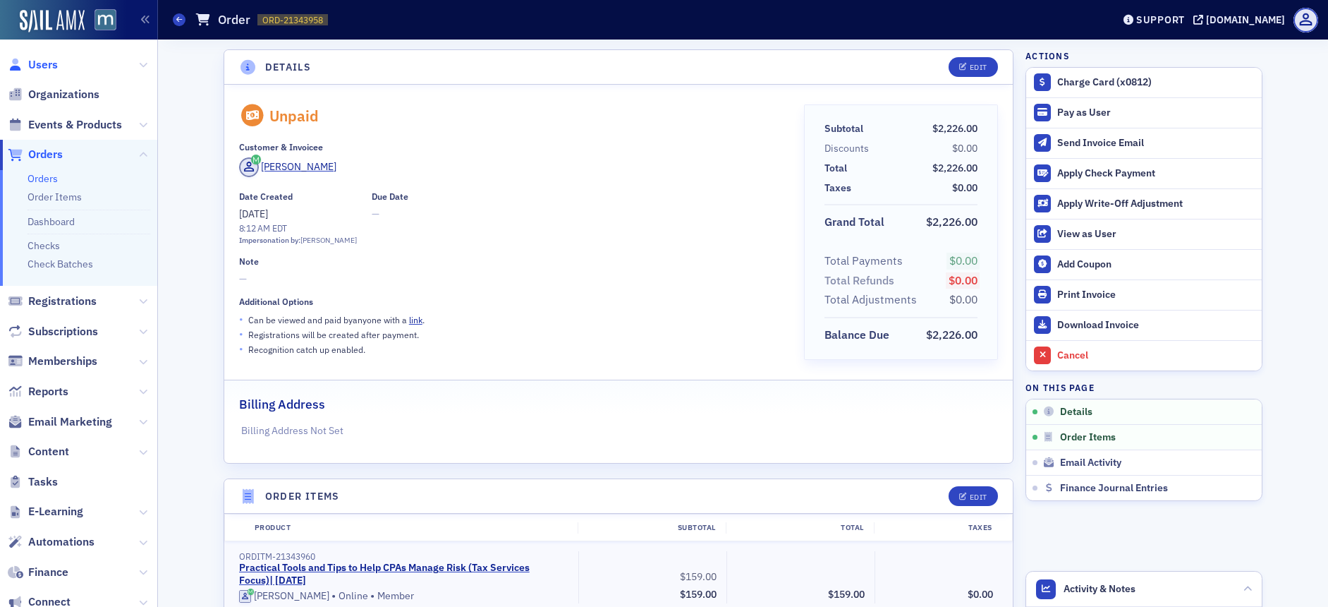
click at [37, 63] on span "Users" at bounding box center [43, 65] width 30 height 16
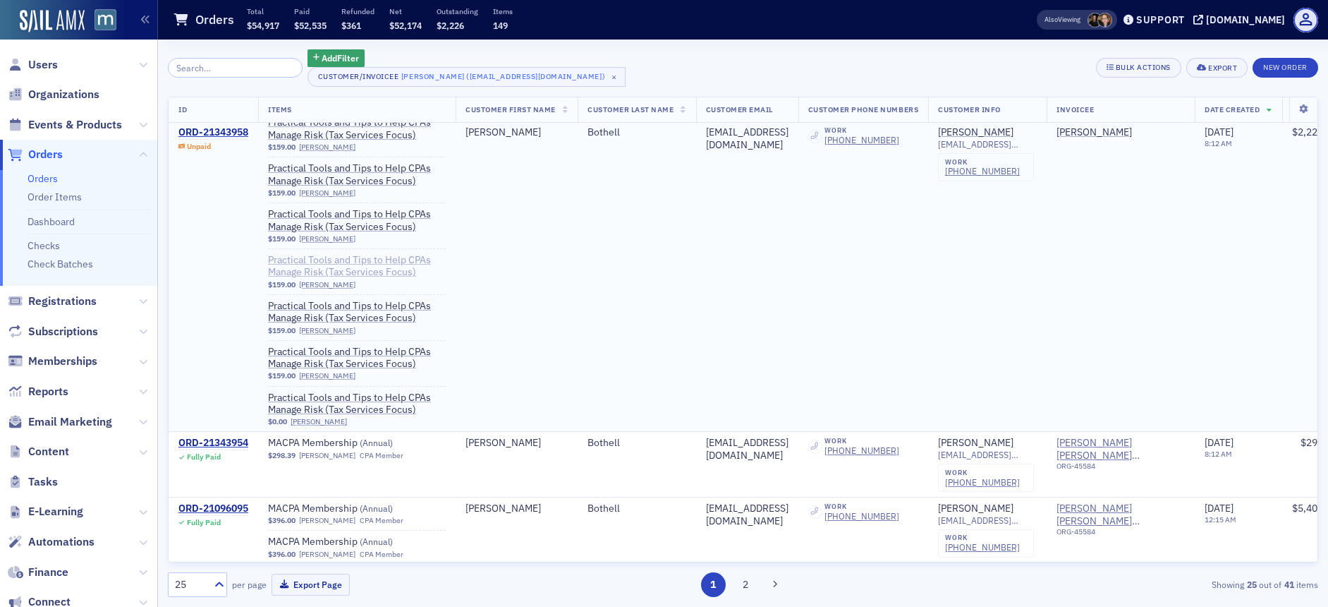
scroll to position [155, 0]
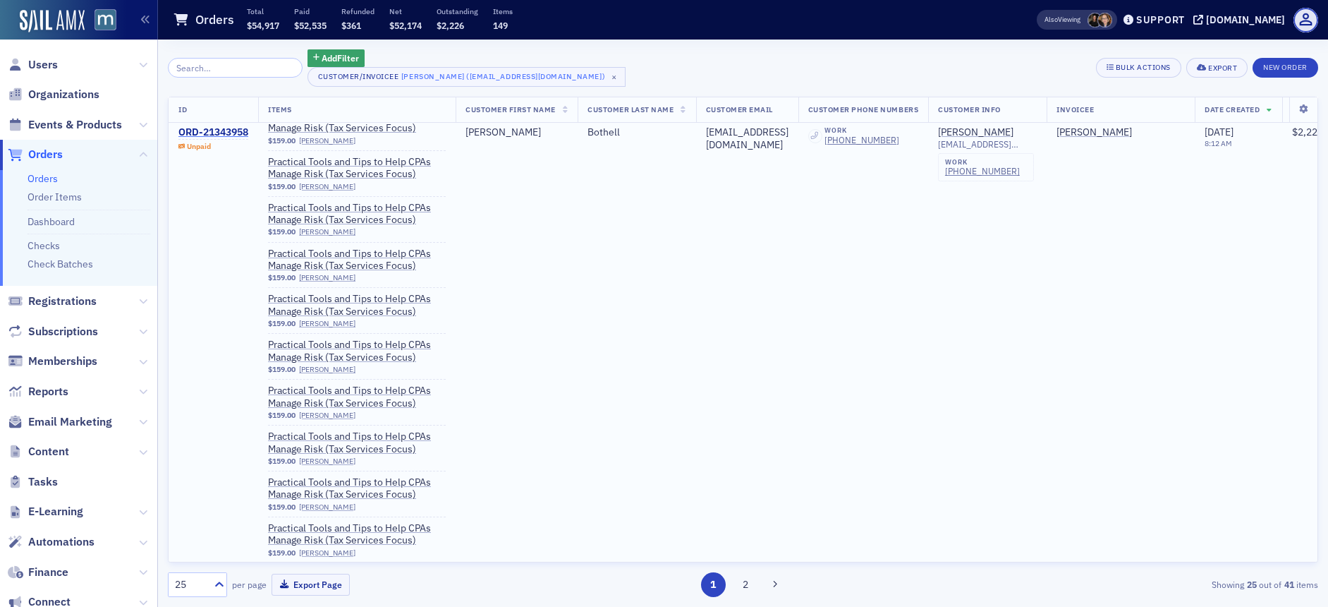
click at [226, 133] on div "ORD-21343958" at bounding box center [213, 133] width 70 height 13
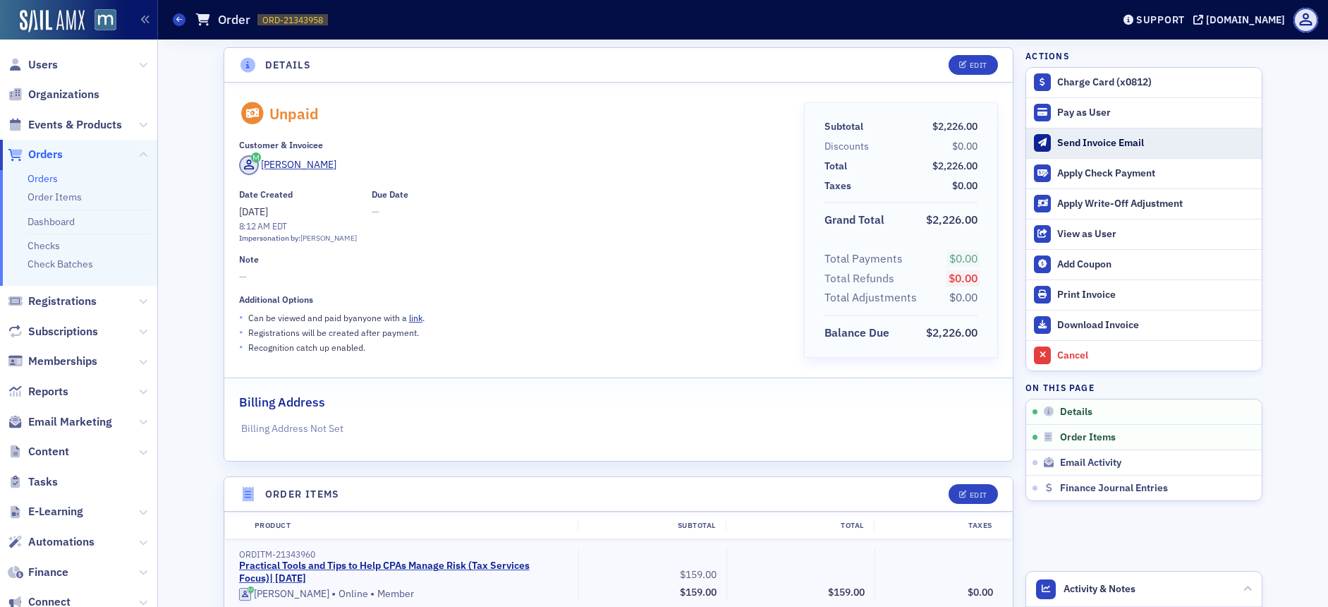
scroll to position [3, 0]
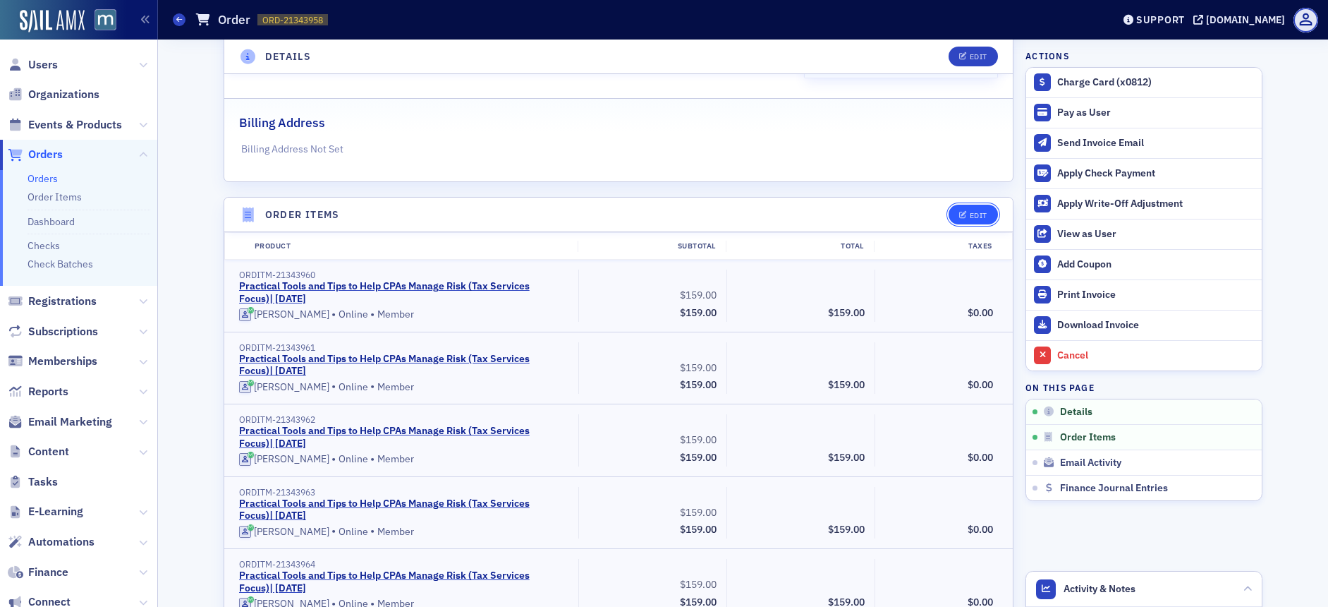
click at [975, 212] on div "Edit" at bounding box center [979, 216] width 18 height 8
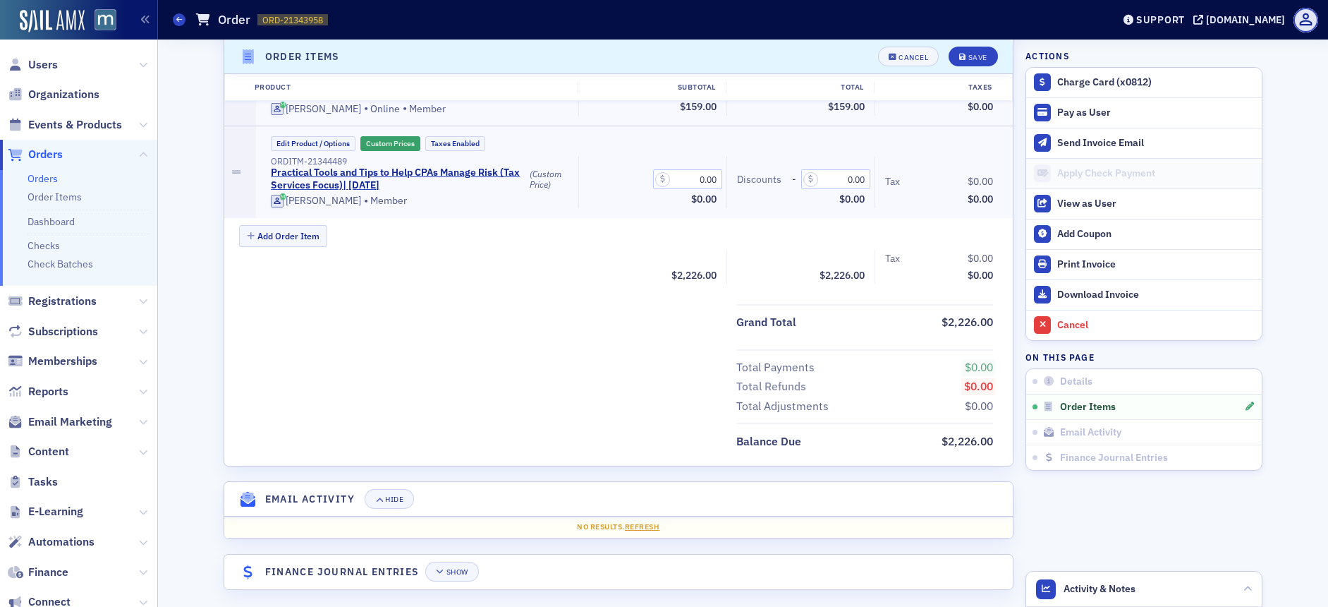
scroll to position [1711, 0]
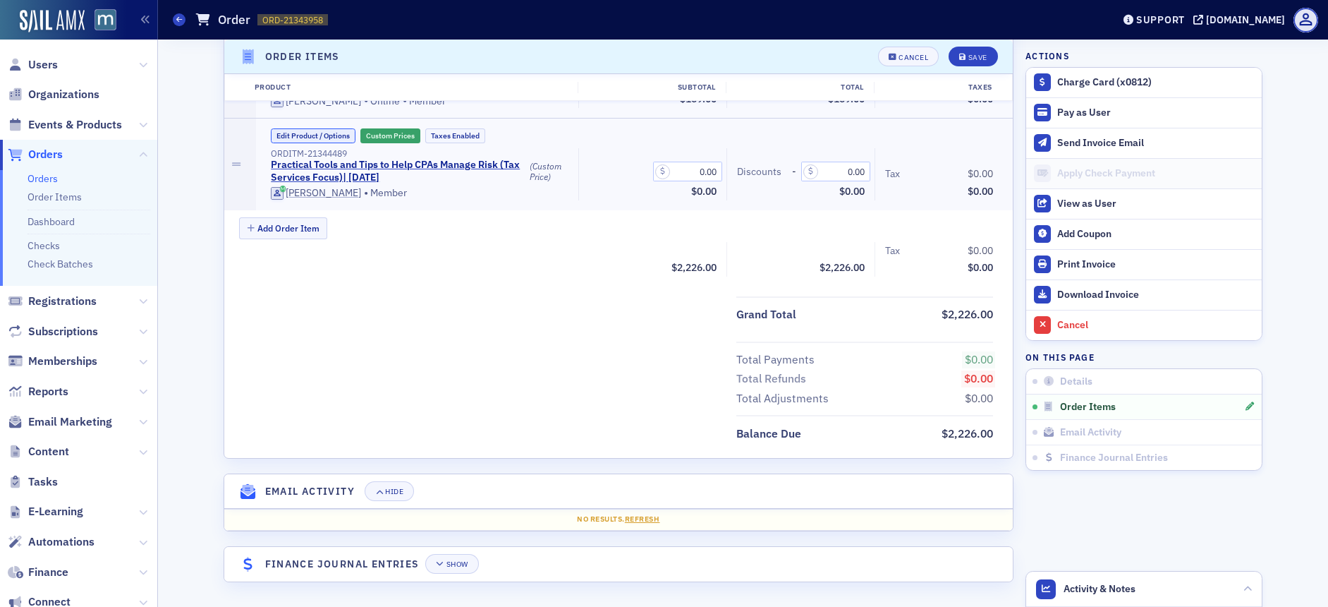
click at [293, 133] on button "Edit Product / Options" at bounding box center [313, 135] width 85 height 15
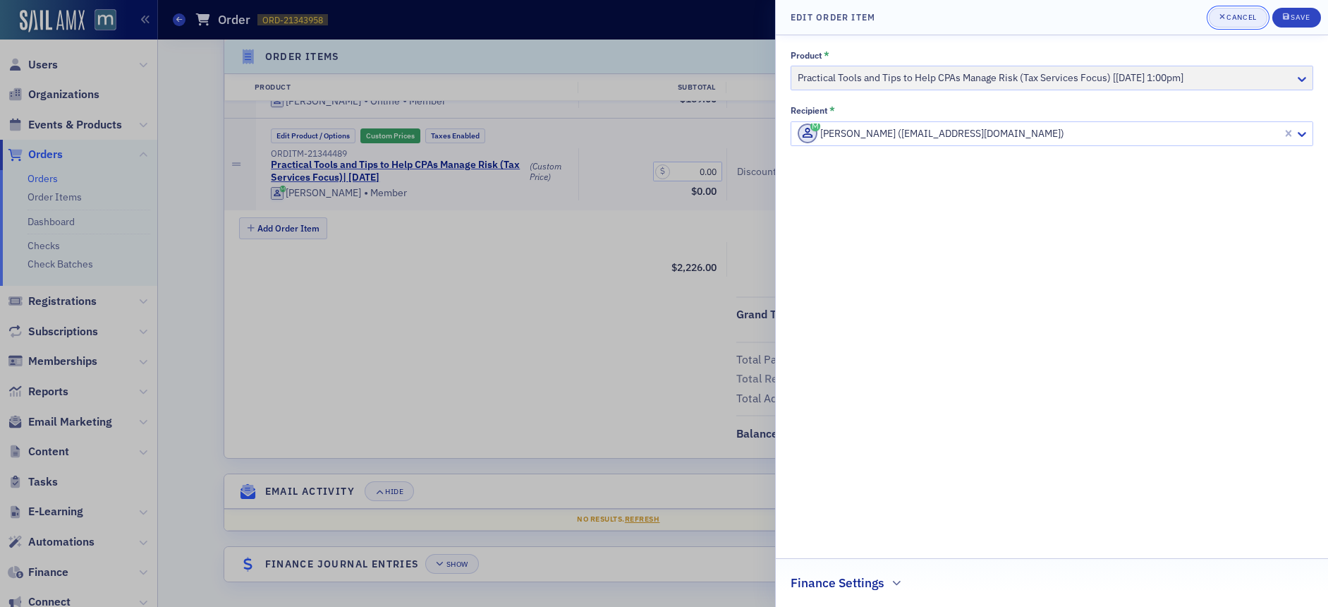
click at [1237, 13] on div "Cancel" at bounding box center [1241, 17] width 30 height 8
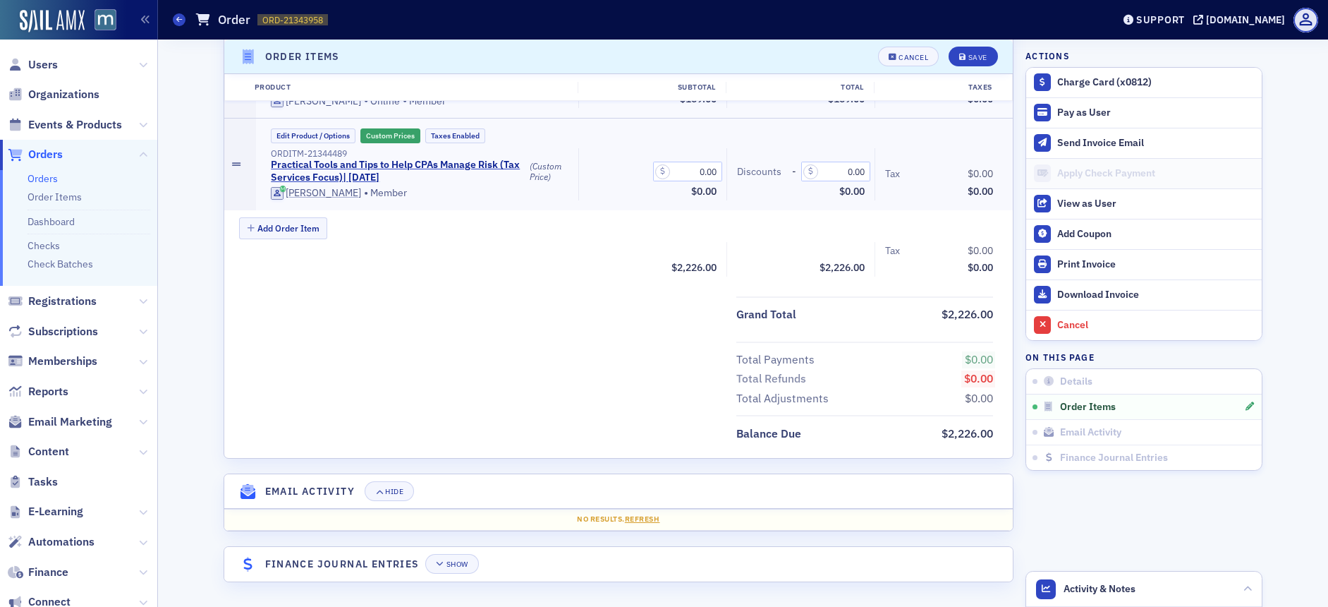
click at [236, 163] on div at bounding box center [236, 164] width 10 height 92
click at [276, 134] on button "Edit Product / Options" at bounding box center [313, 135] width 85 height 15
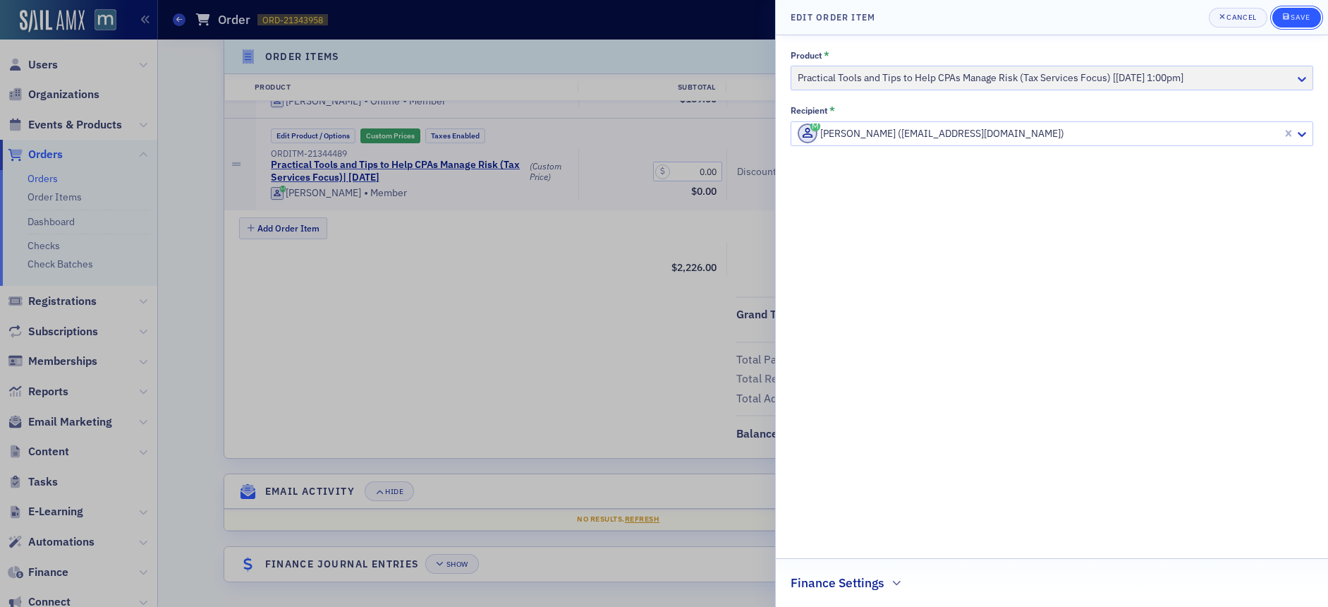
click at [1295, 20] on div "Save" at bounding box center [1300, 17] width 19 height 8
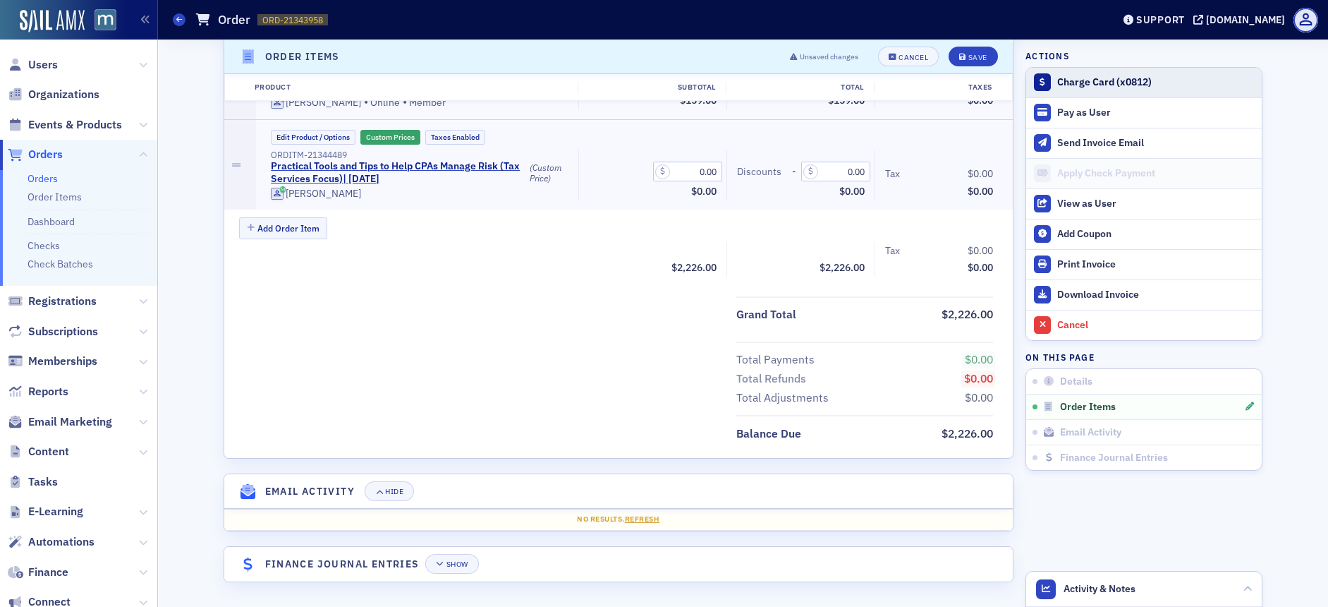
scroll to position [1710, 0]
click at [978, 56] on div "Save" at bounding box center [977, 57] width 19 height 8
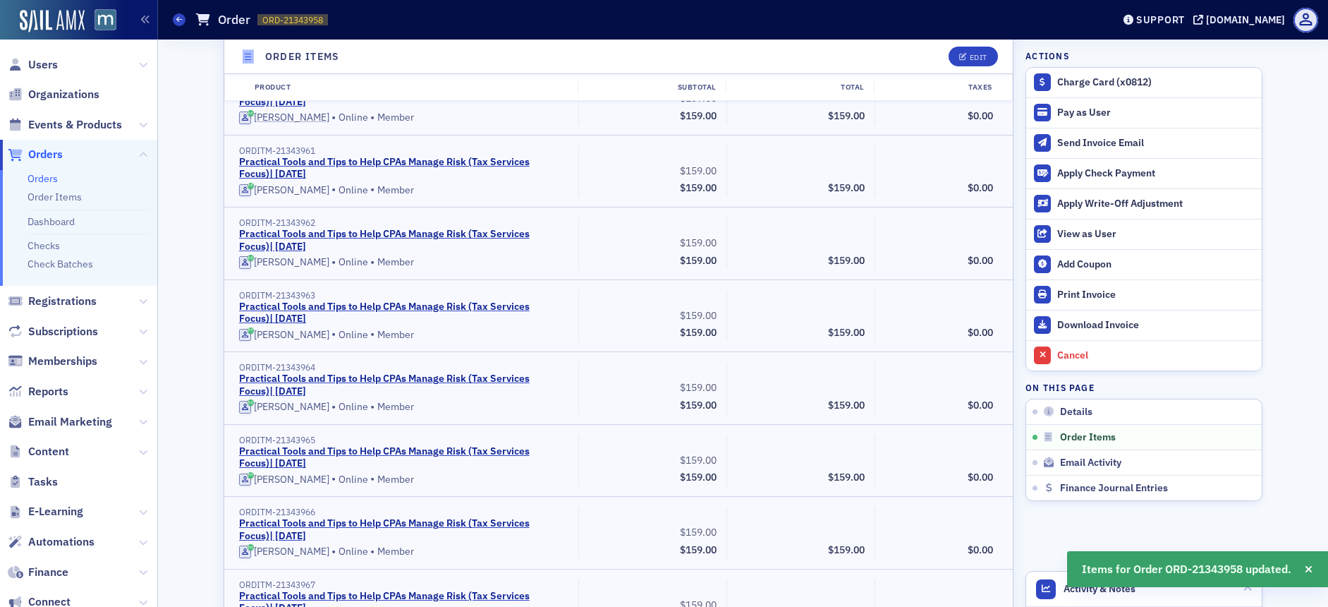
scroll to position [432, 0]
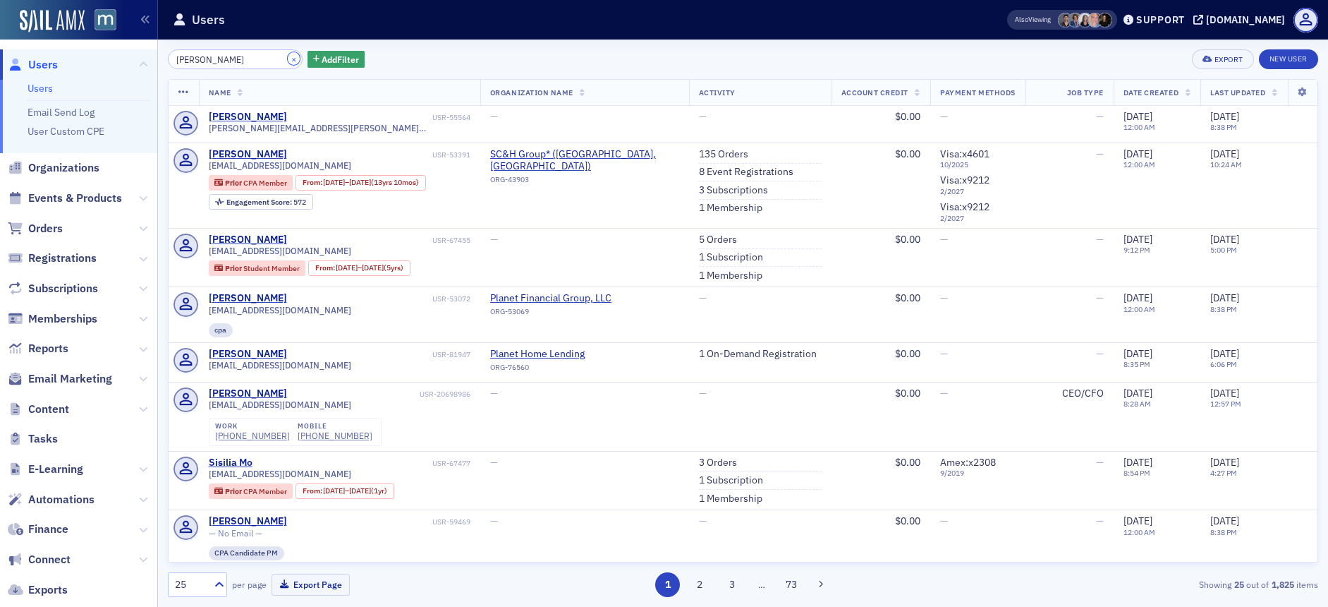
click at [288, 59] on button "×" at bounding box center [294, 58] width 13 height 13
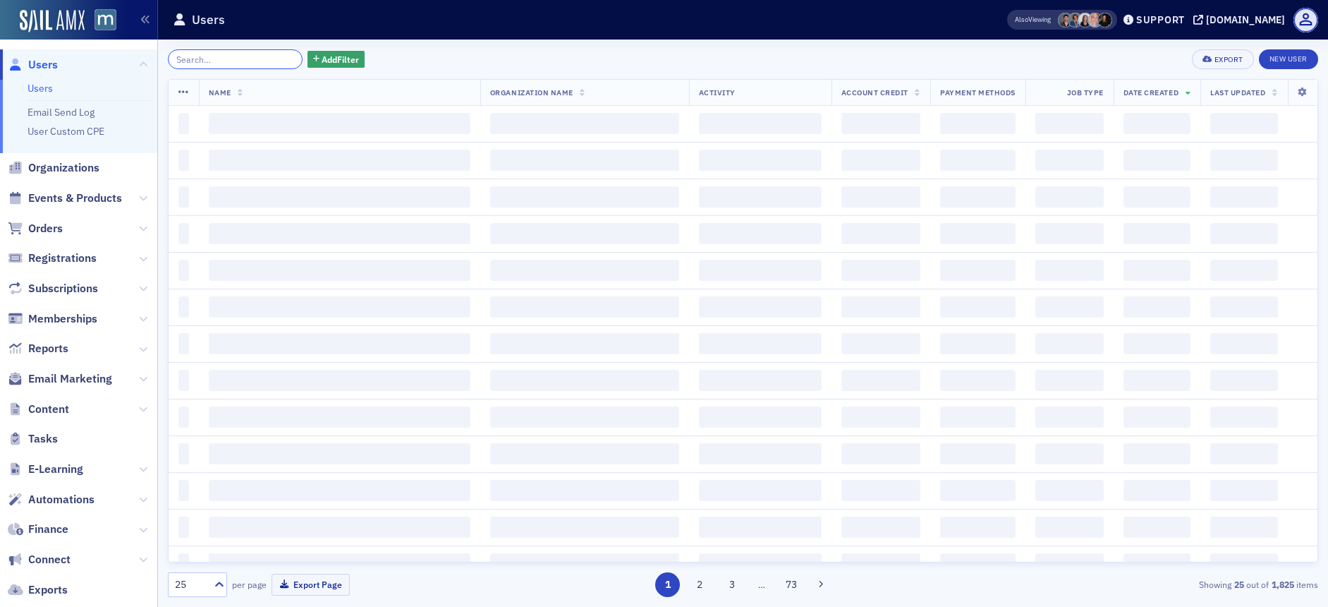
click at [249, 61] on input "search" at bounding box center [235, 59] width 135 height 20
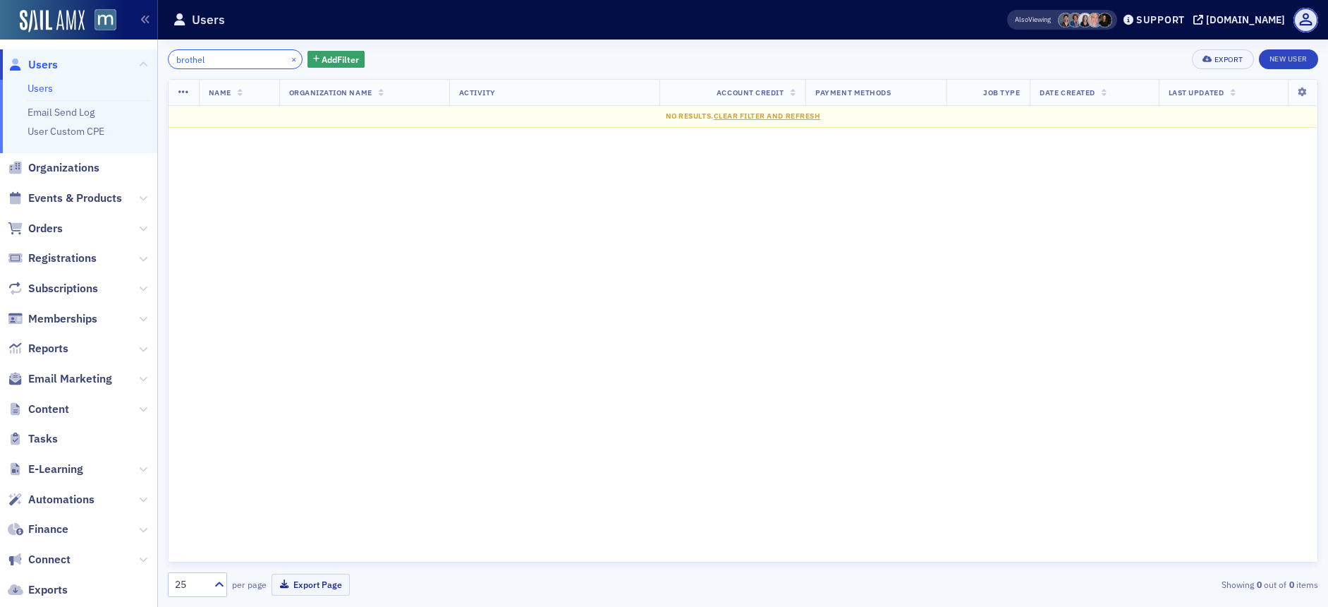
type input "brothel"
click at [288, 59] on button "×" at bounding box center [294, 58] width 13 height 13
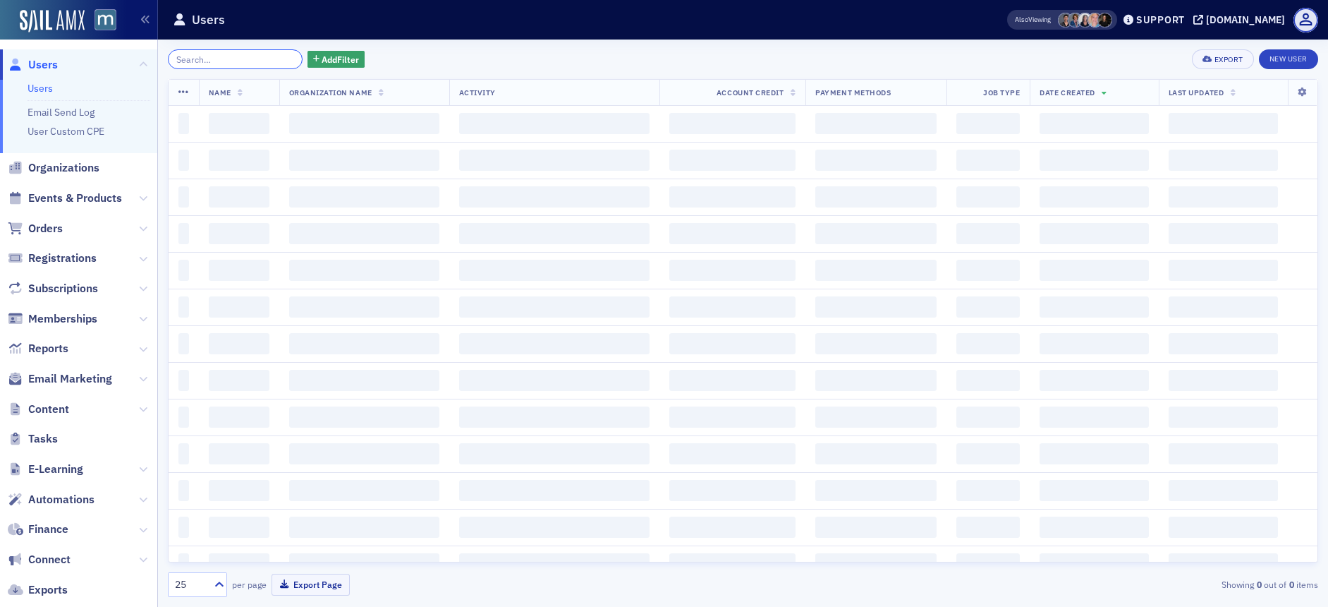
click at [252, 59] on input "search" at bounding box center [235, 59] width 135 height 20
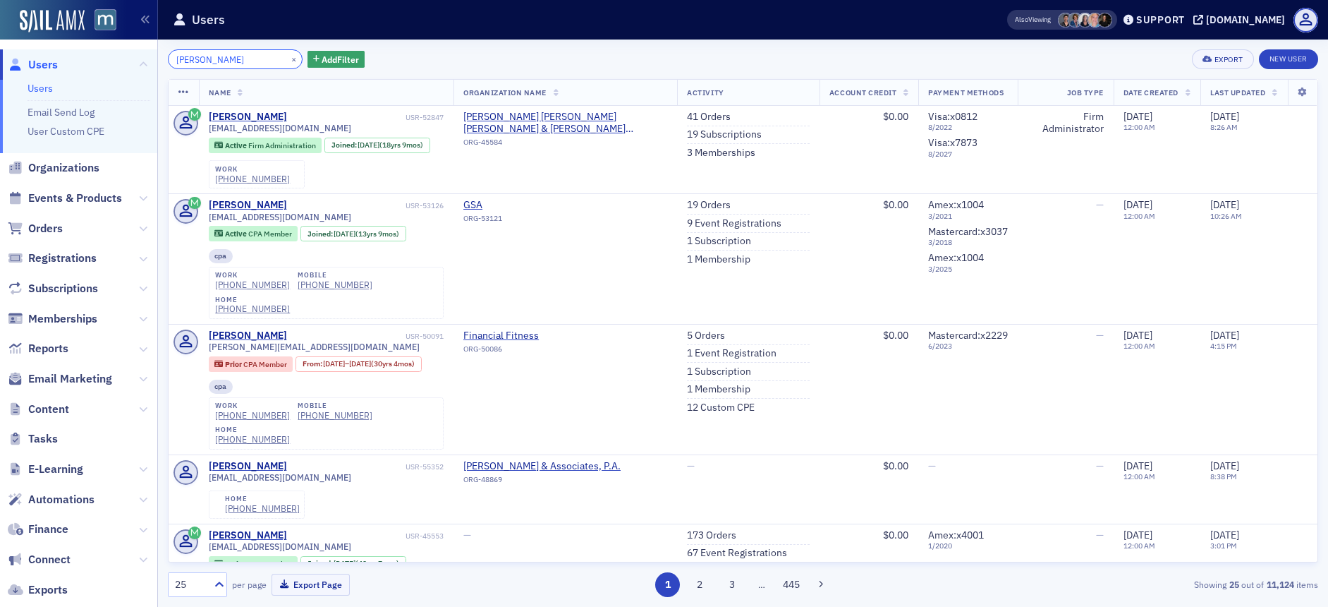
type input "pamela b"
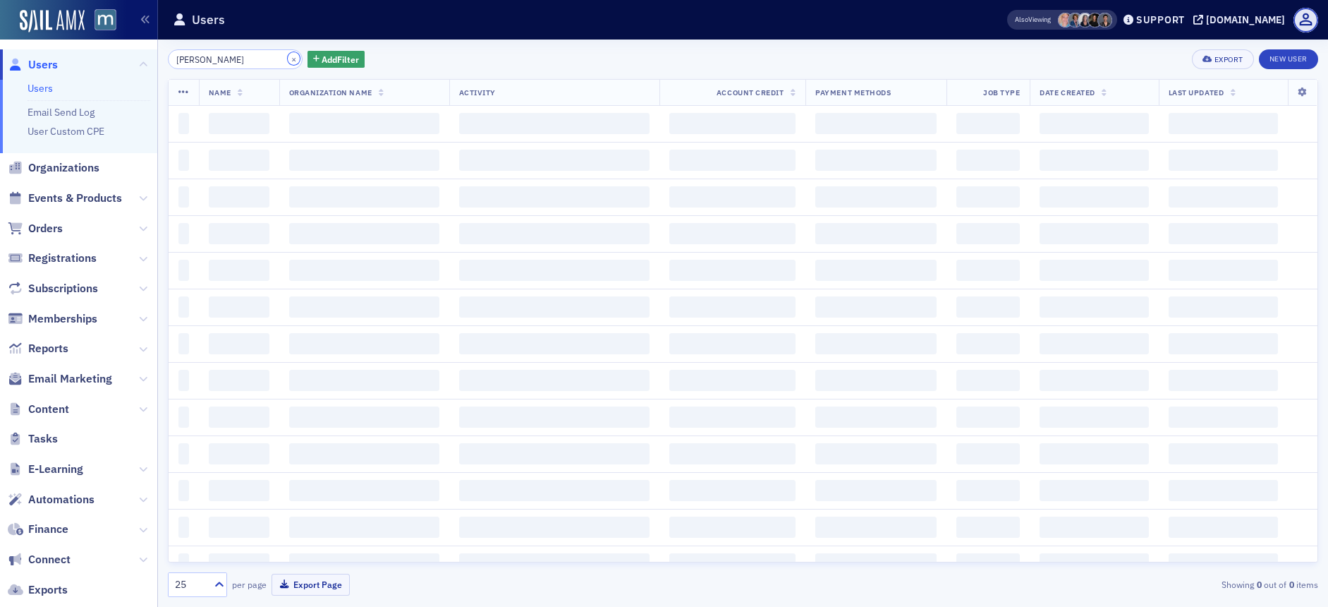
click at [288, 59] on button "×" at bounding box center [294, 58] width 13 height 13
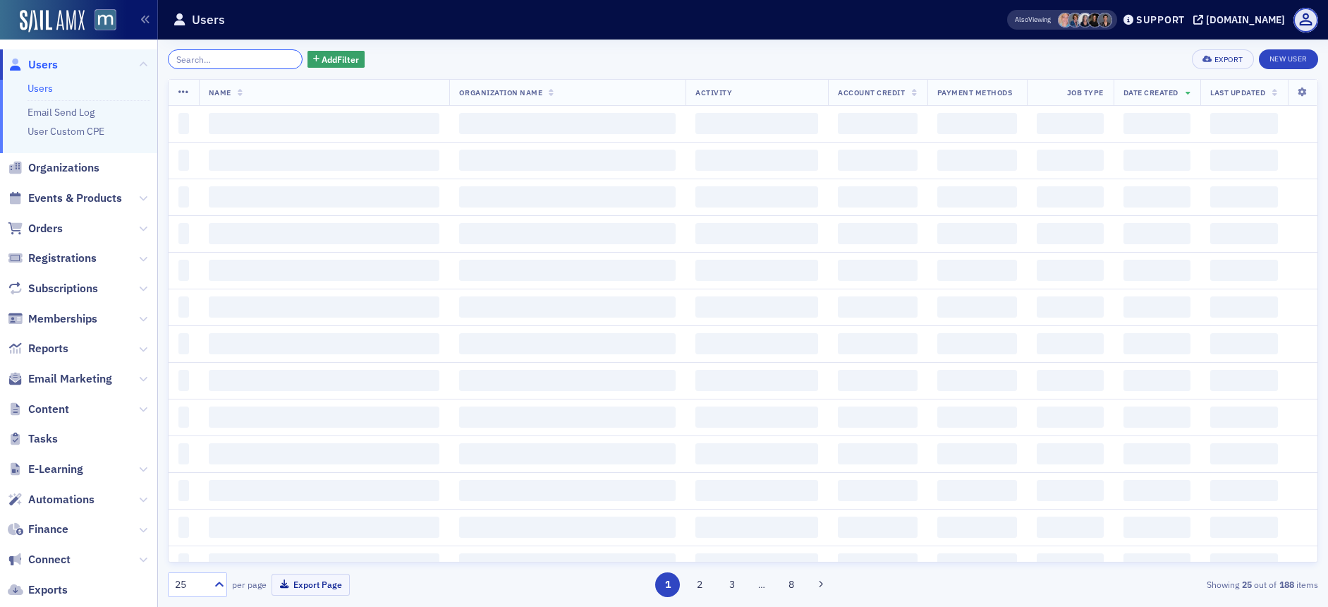
click at [248, 59] on input "search" at bounding box center [235, 59] width 135 height 20
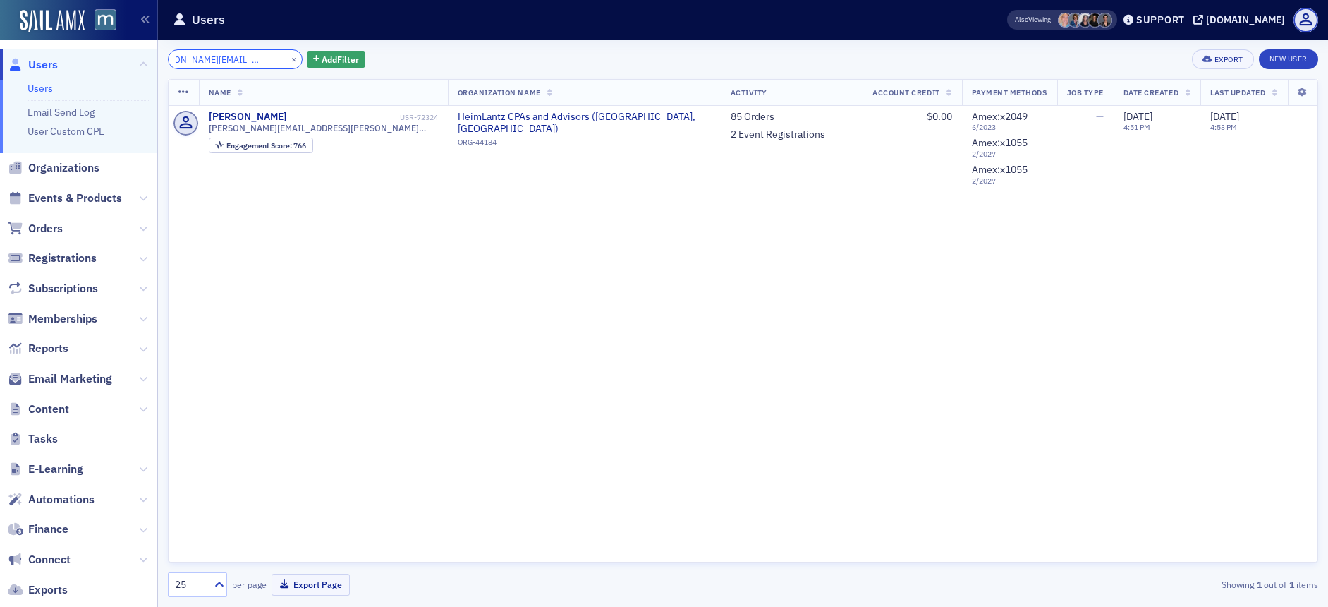
type input "[PERSON_NAME][EMAIL_ADDRESS][PERSON_NAME][DOMAIN_NAME]"
click at [288, 59] on button "×" at bounding box center [294, 58] width 13 height 13
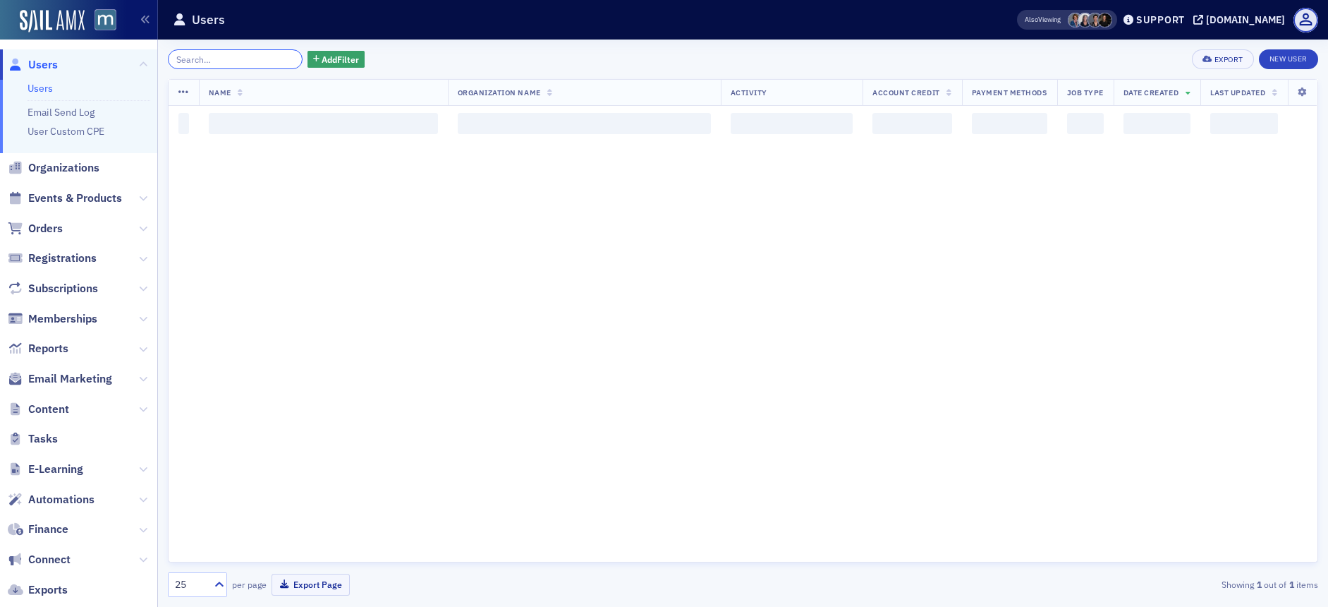
click at [262, 58] on input "search" at bounding box center [235, 59] width 135 height 20
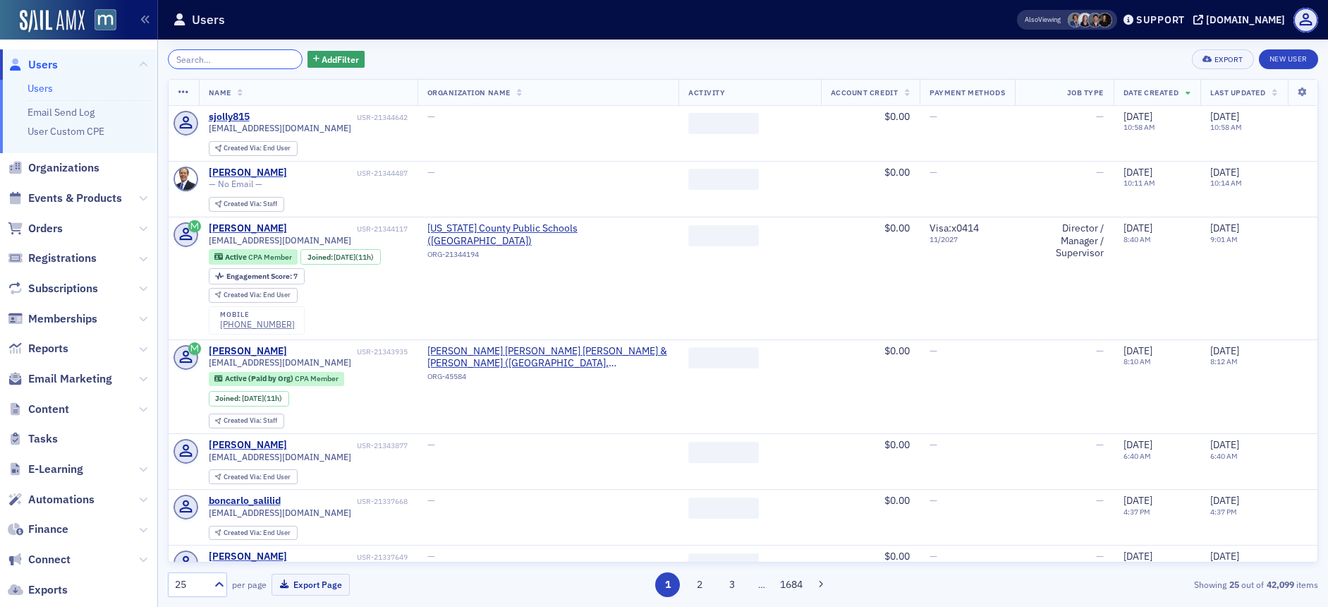
type input "a"
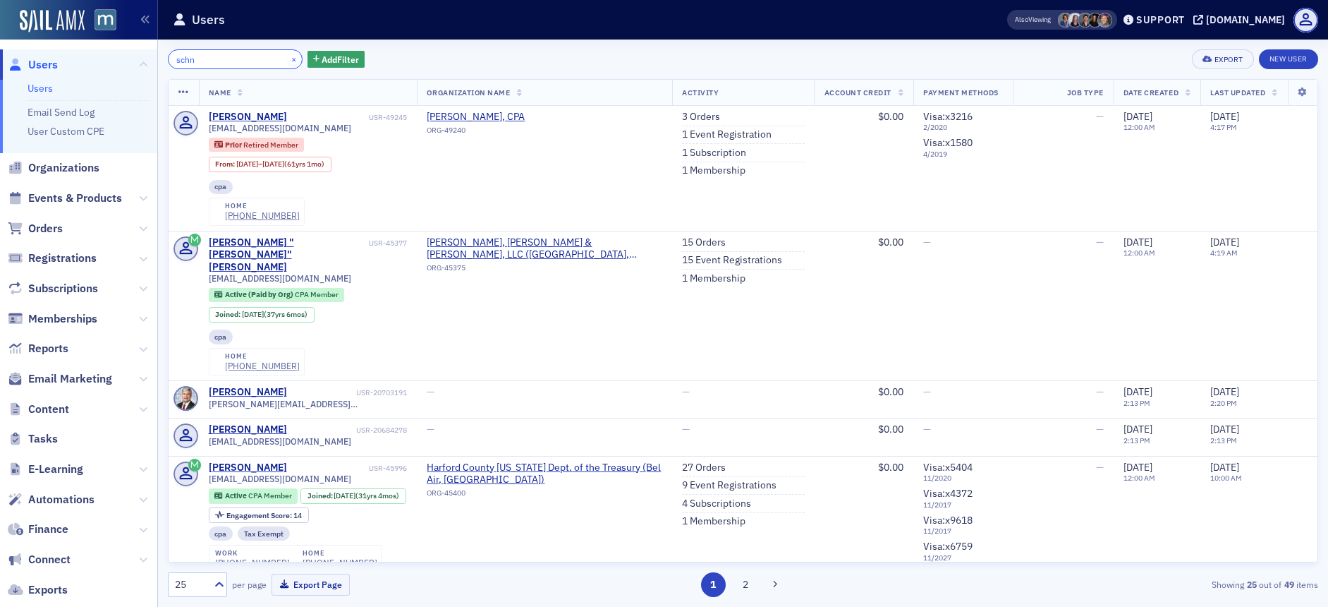
type input "schn"
click at [288, 59] on button "×" at bounding box center [294, 58] width 13 height 13
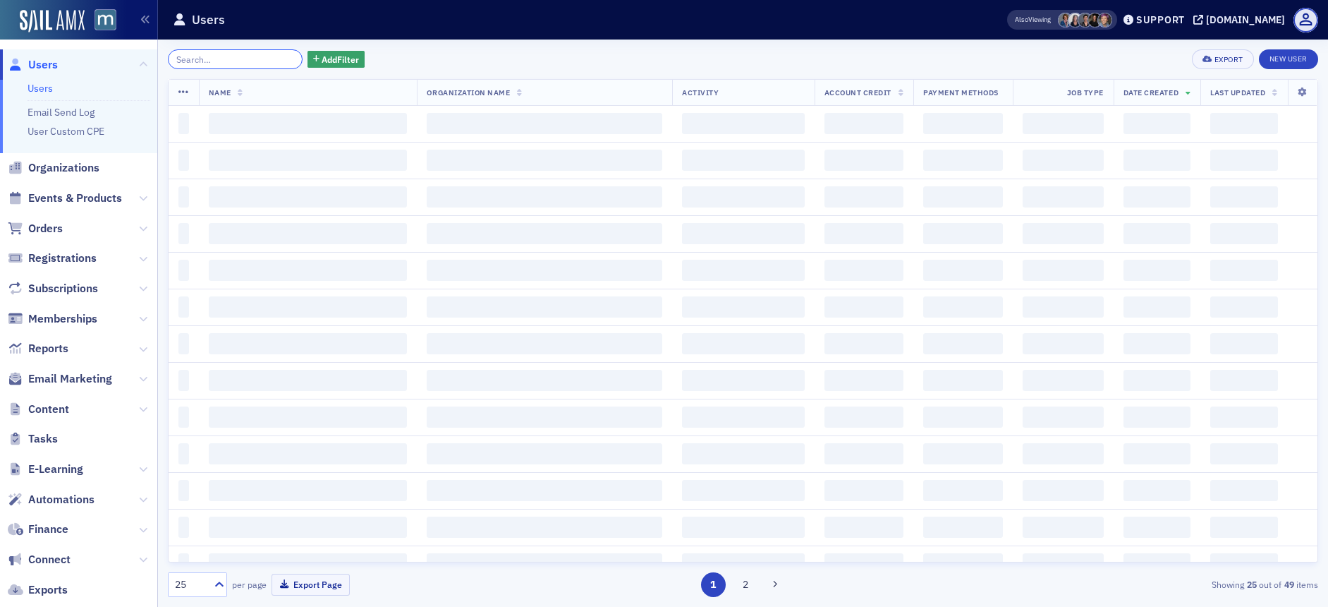
click at [228, 62] on input "search" at bounding box center [235, 59] width 135 height 20
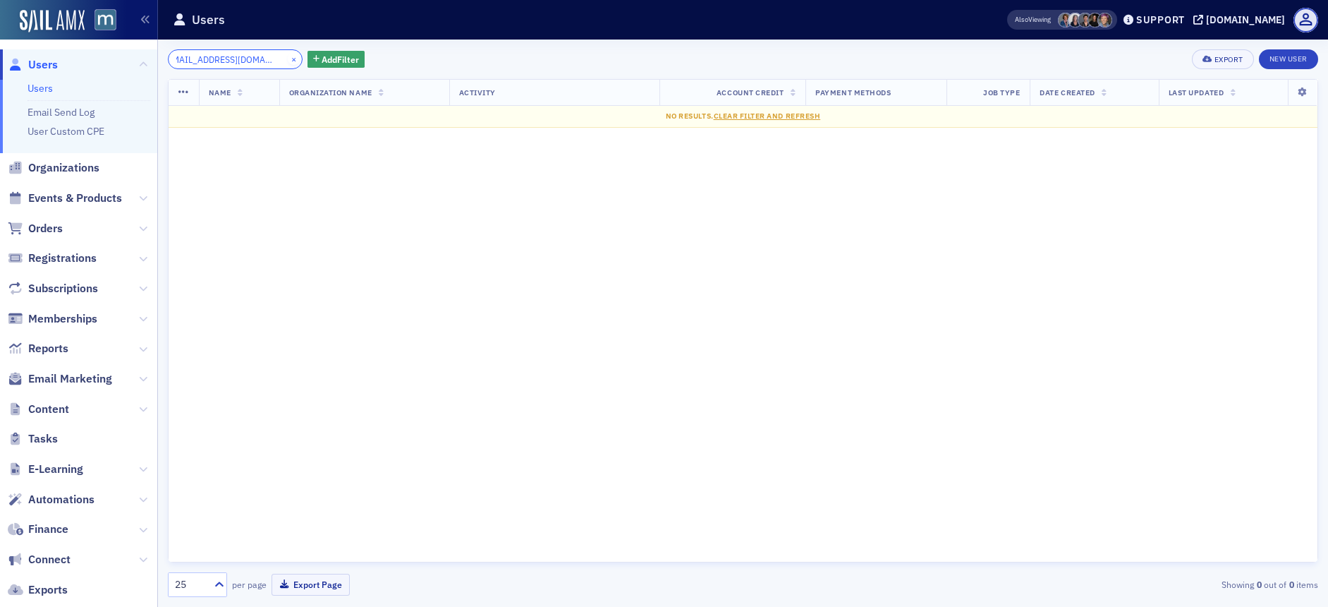
type input "[EMAIL_ADDRESS][DOMAIN_NAME]"
click at [288, 57] on button "×" at bounding box center [294, 58] width 13 height 13
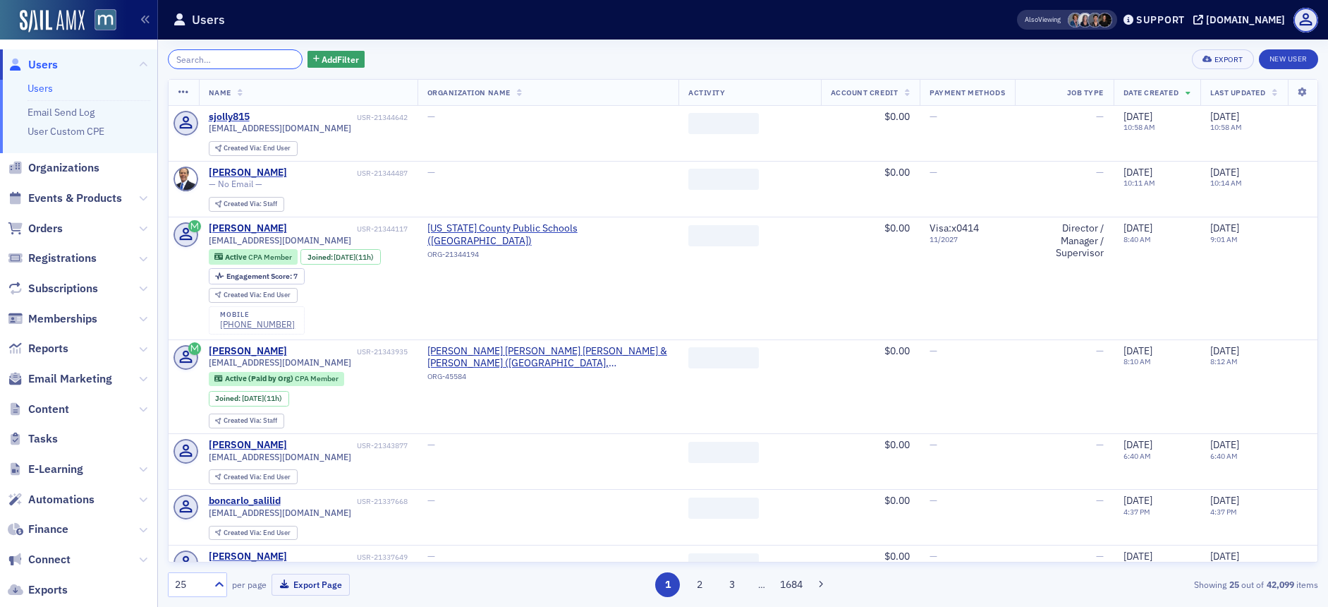
click at [244, 59] on input "search" at bounding box center [235, 59] width 135 height 20
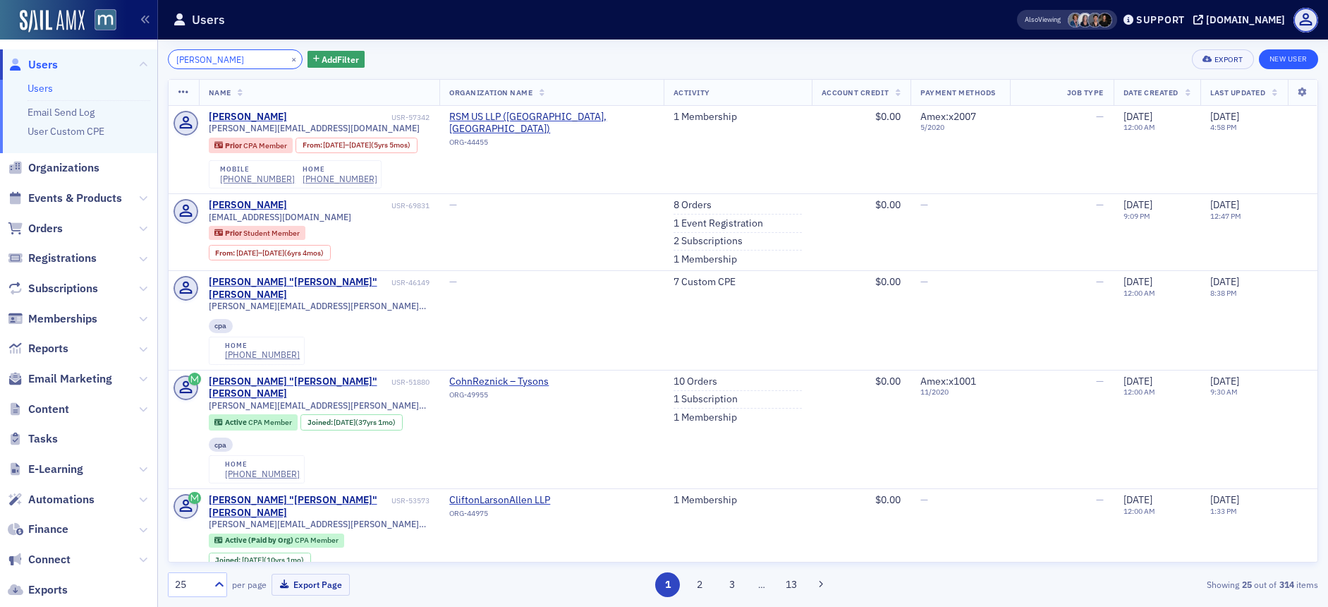
type input "[PERSON_NAME]"
click at [1269, 56] on link "New User" at bounding box center [1288, 59] width 59 height 20
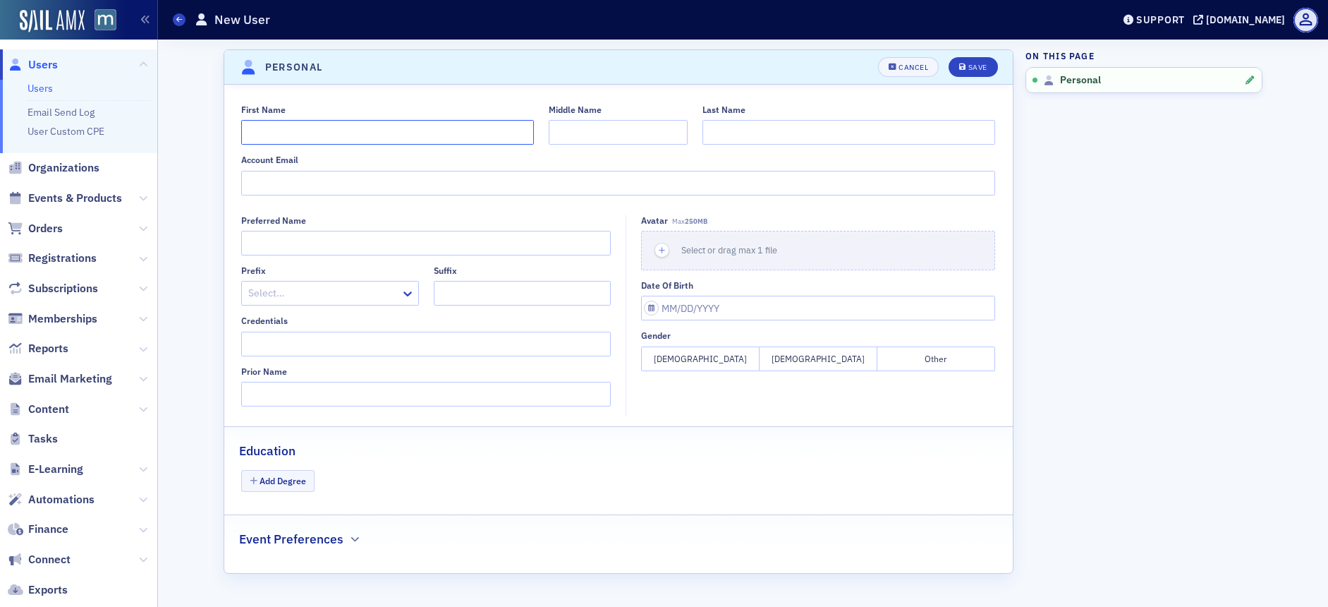
click at [286, 135] on input "First Name" at bounding box center [387, 132] width 293 height 25
type input "[PERSON_NAME]"
click at [320, 179] on input "Account Email" at bounding box center [618, 183] width 754 height 25
paste input "[EMAIL_ADDRESS][DOMAIN_NAME]"
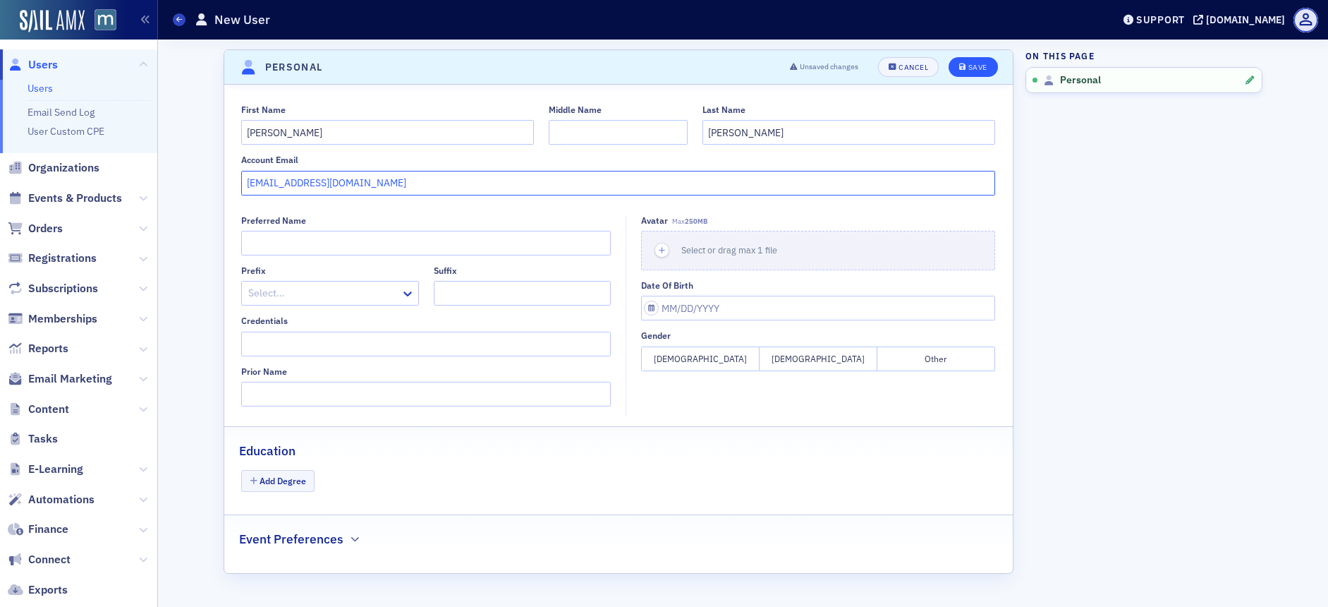
type input "[EMAIL_ADDRESS][DOMAIN_NAME]"
click at [982, 63] on div "Save" at bounding box center [977, 67] width 19 height 8
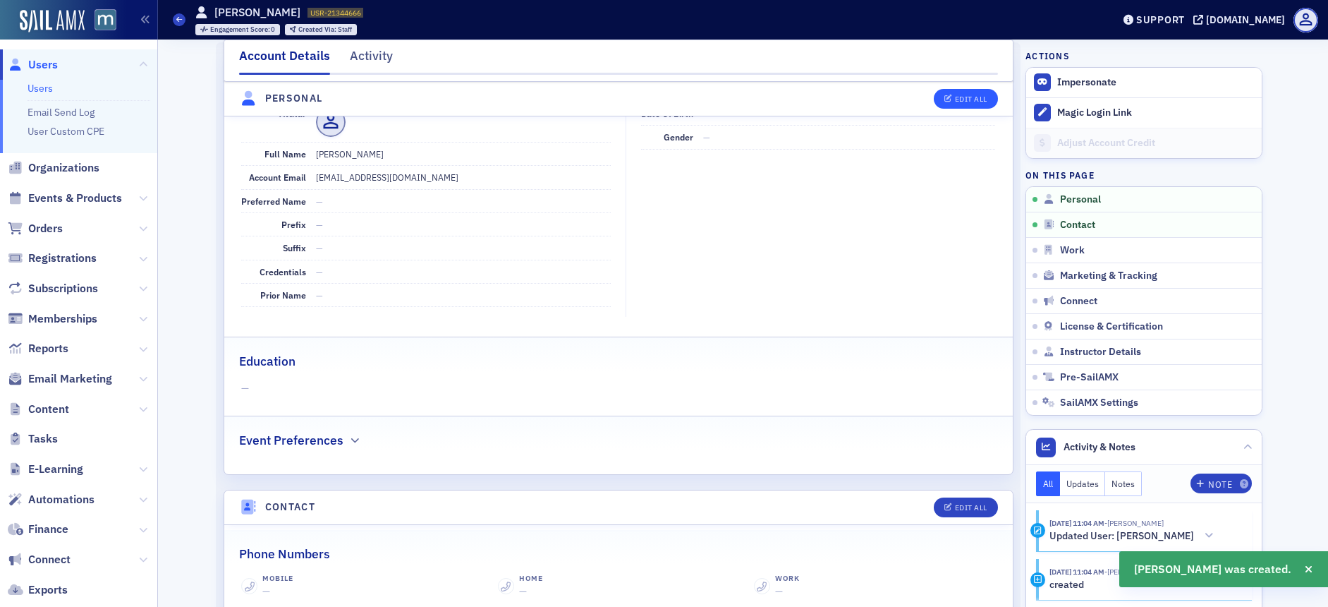
scroll to position [170, 0]
click at [958, 91] on button "Edit All" at bounding box center [965, 99] width 63 height 20
select select "US"
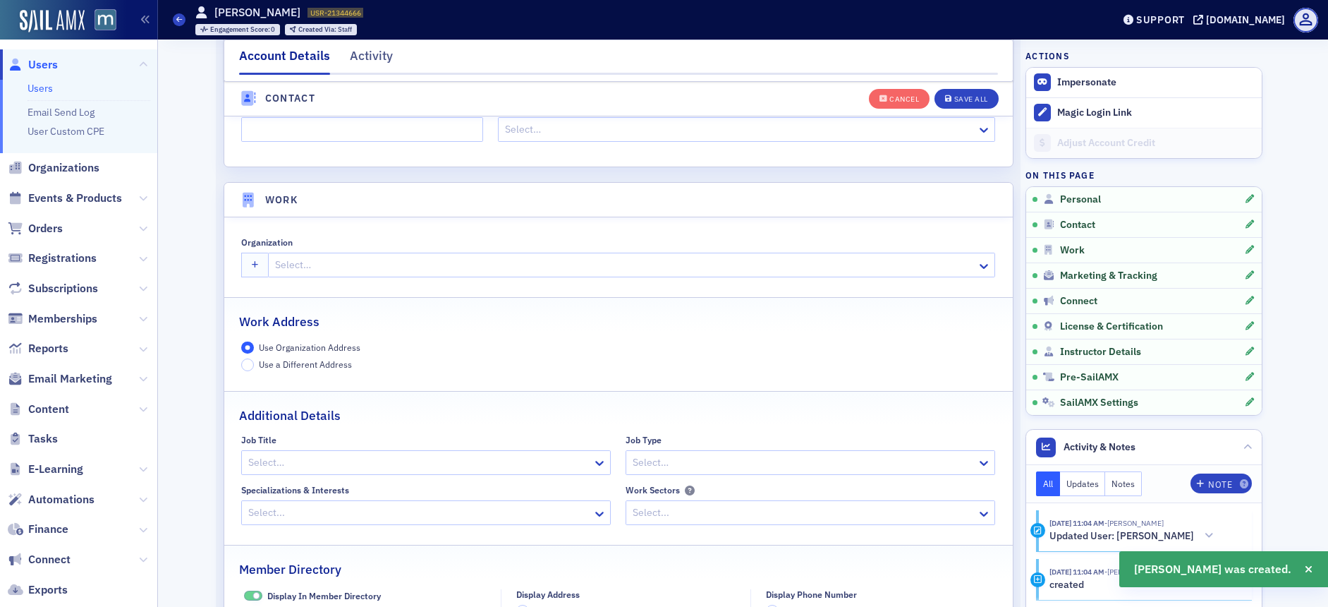
scroll to position [1004, 0]
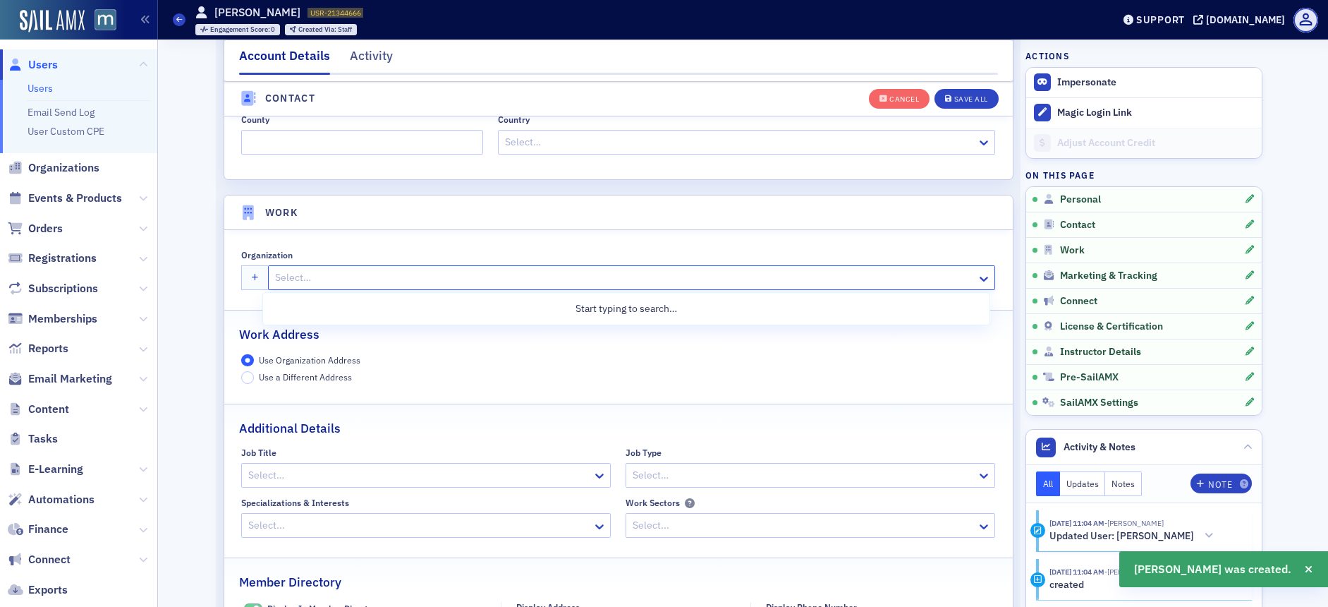
click at [284, 281] on div at bounding box center [625, 278] width 702 height 18
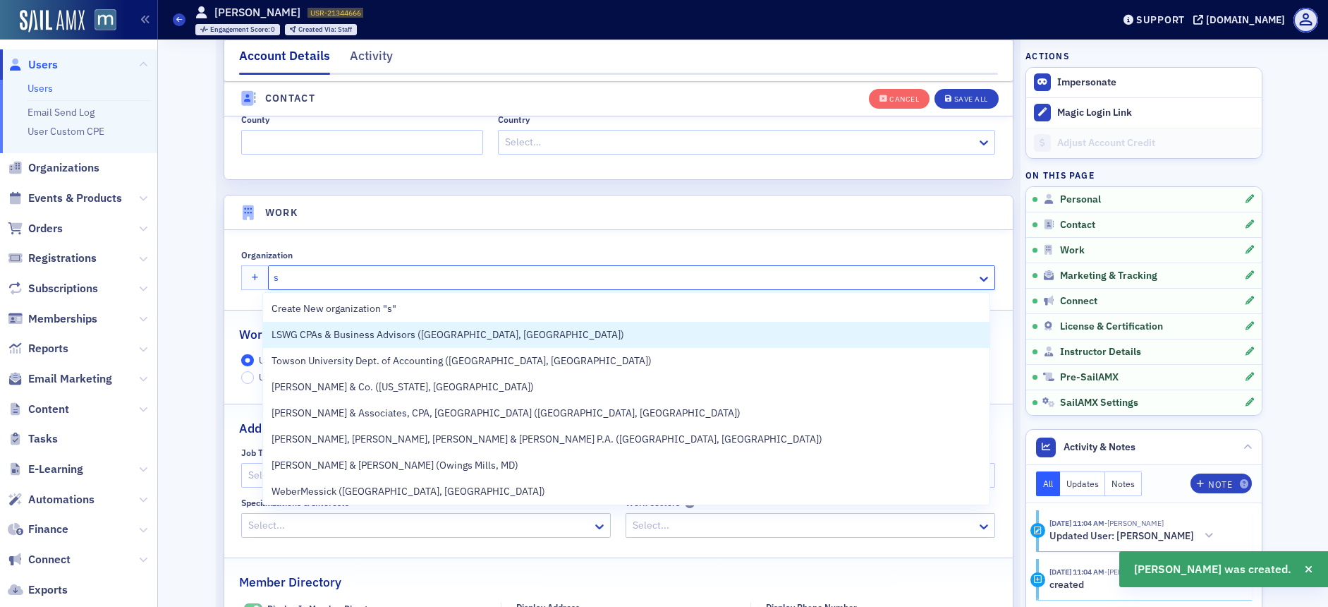
type input "sc"
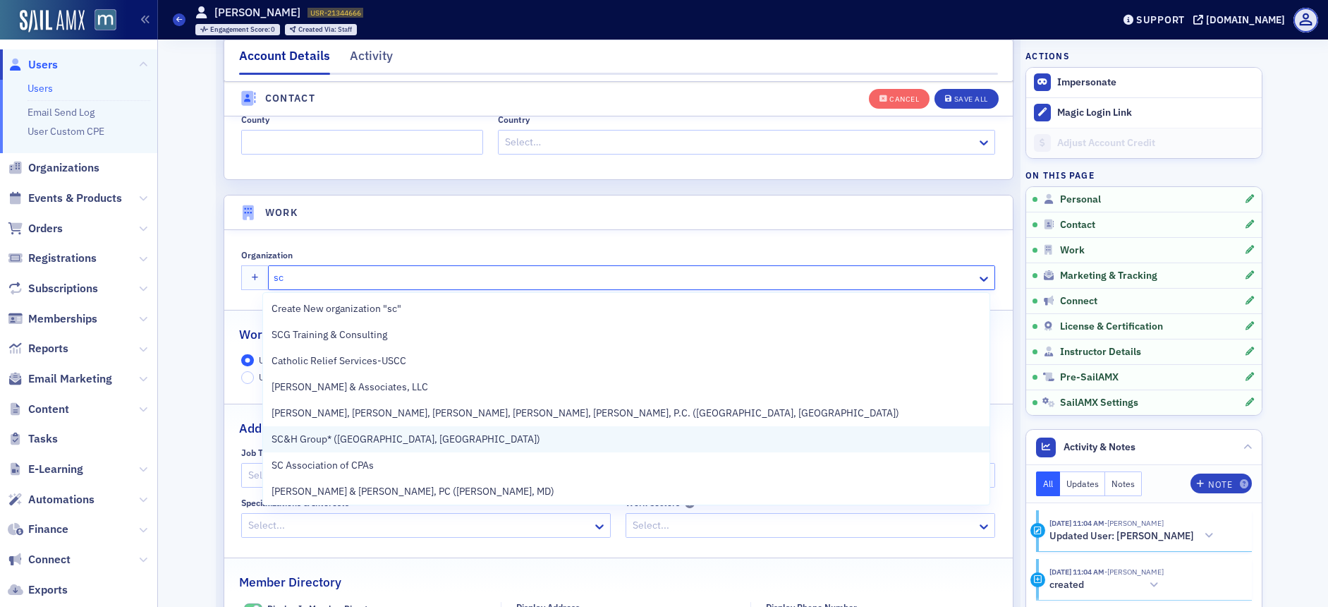
click at [334, 429] on div "SC&H Group* ([GEOGRAPHIC_DATA], [GEOGRAPHIC_DATA])" at bounding box center [626, 439] width 726 height 26
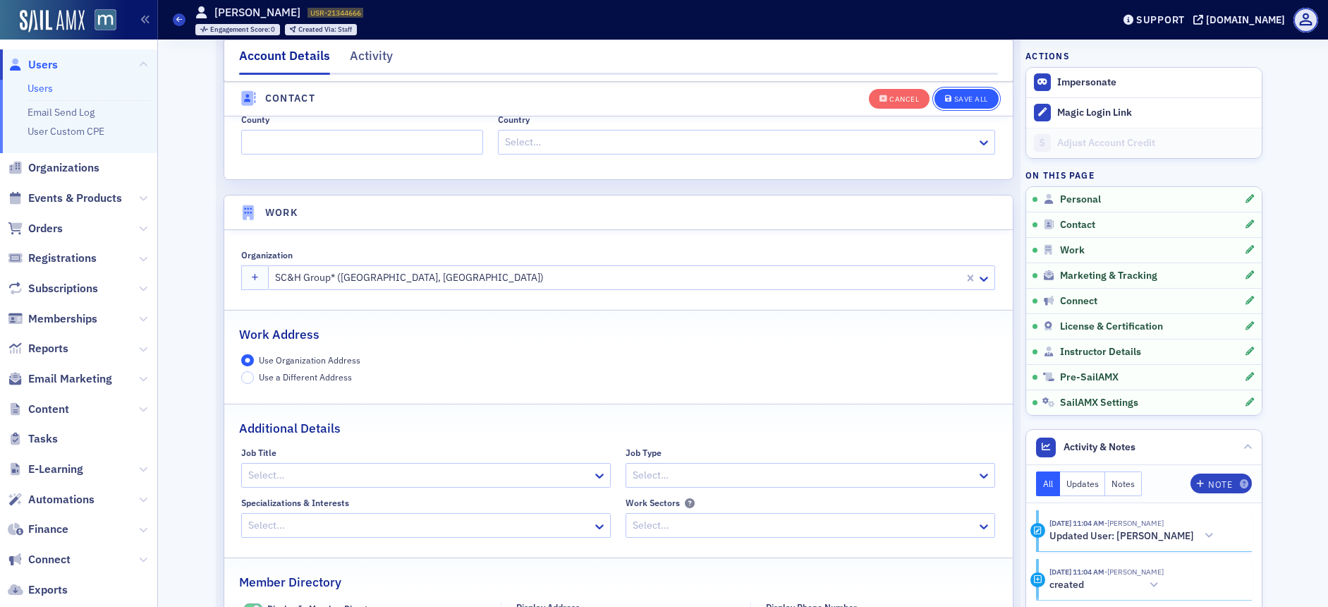
click at [963, 102] on div "Save All" at bounding box center [971, 99] width 34 height 8
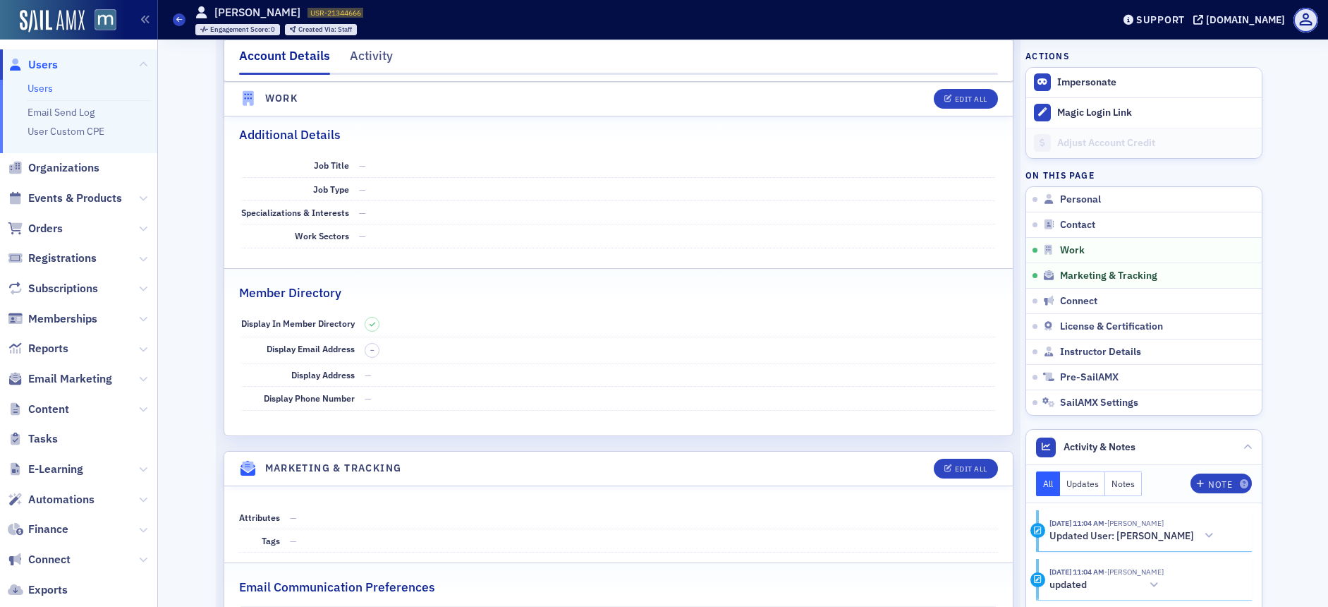
click at [49, 63] on span "Users" at bounding box center [43, 65] width 30 height 16
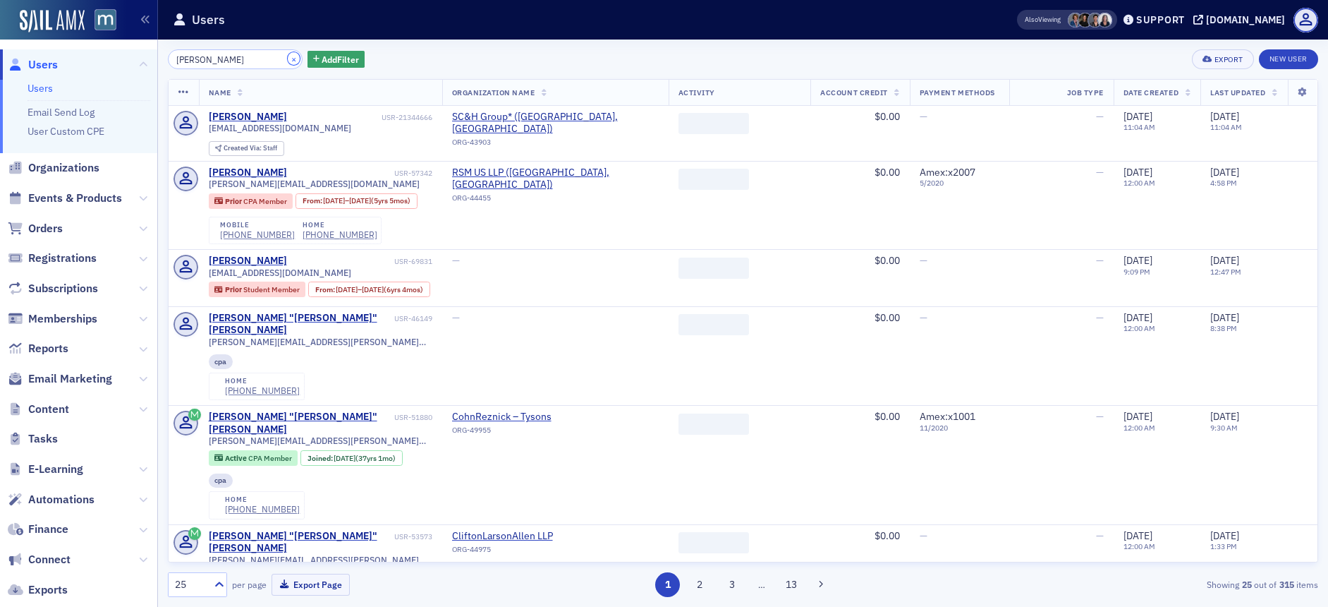
click at [288, 54] on button "×" at bounding box center [294, 58] width 13 height 13
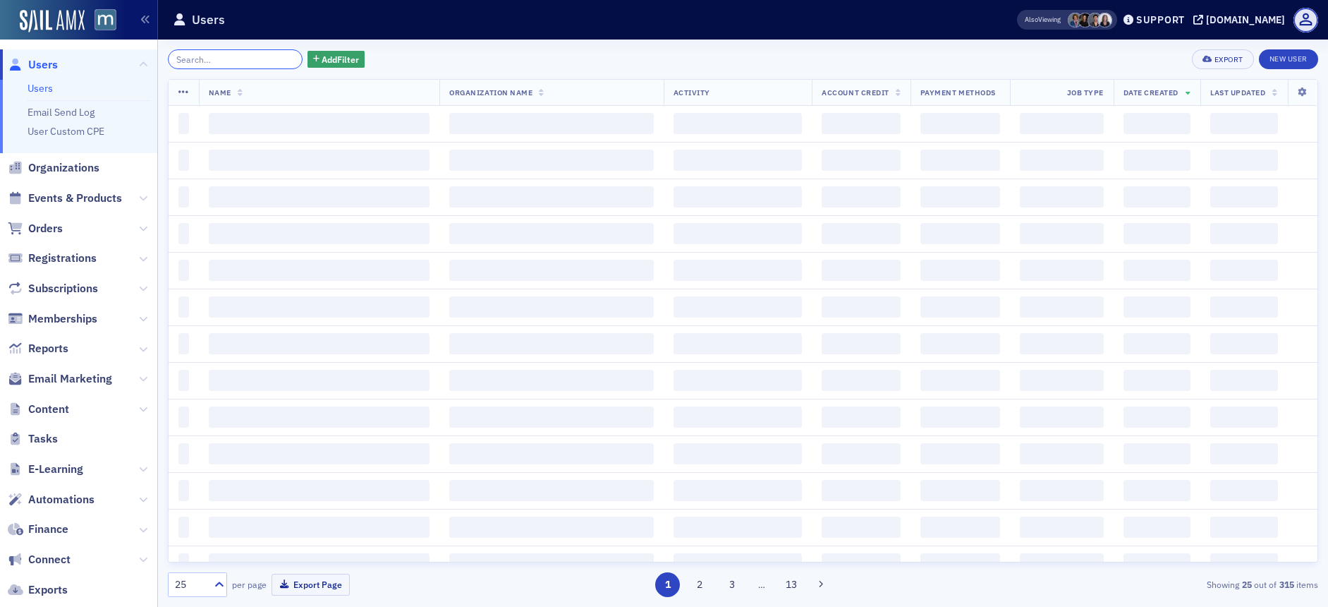
click at [237, 59] on input "search" at bounding box center [235, 59] width 135 height 20
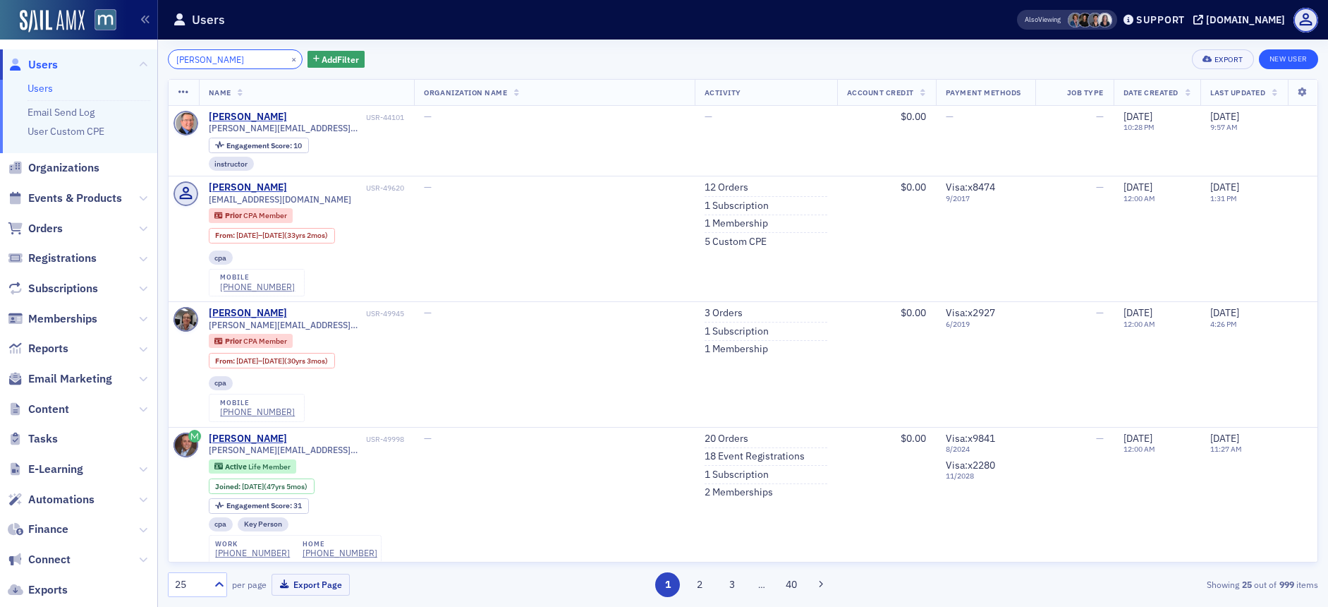
type input "[PERSON_NAME]"
click at [1298, 53] on link "New User" at bounding box center [1288, 59] width 59 height 20
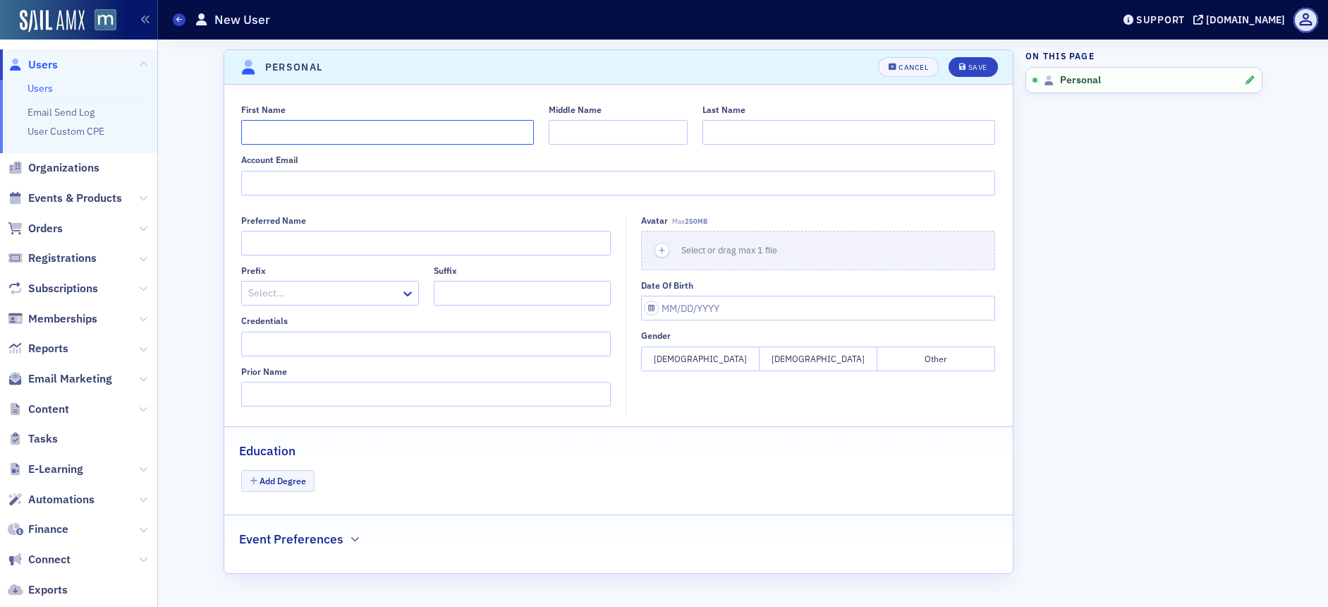
click at [312, 130] on input "First Name" at bounding box center [387, 132] width 293 height 25
type input "[PERSON_NAME]"
type input "Park"
click at [372, 188] on input "Account Email" at bounding box center [618, 183] width 754 height 25
click at [372, 191] on input "Account Email" at bounding box center [618, 183] width 754 height 25
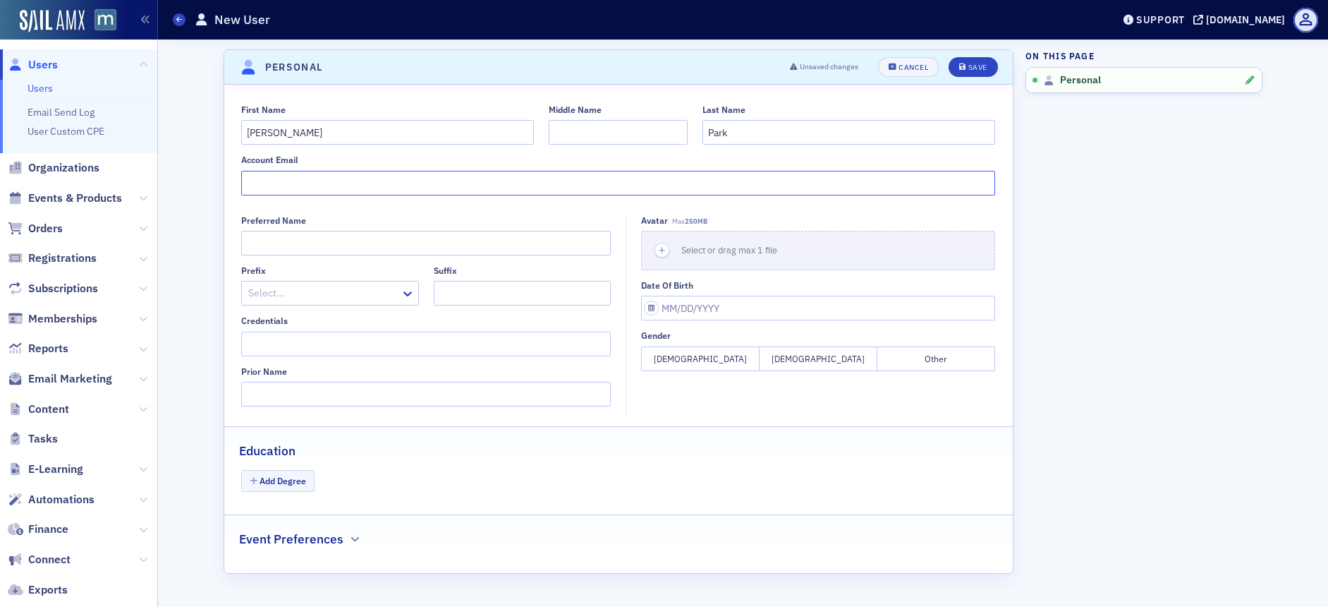
paste input "[EMAIL_ADDRESS][DOMAIN_NAME]"
type input "[EMAIL_ADDRESS][DOMAIN_NAME]"
click at [985, 71] on div "Save" at bounding box center [977, 67] width 19 height 8
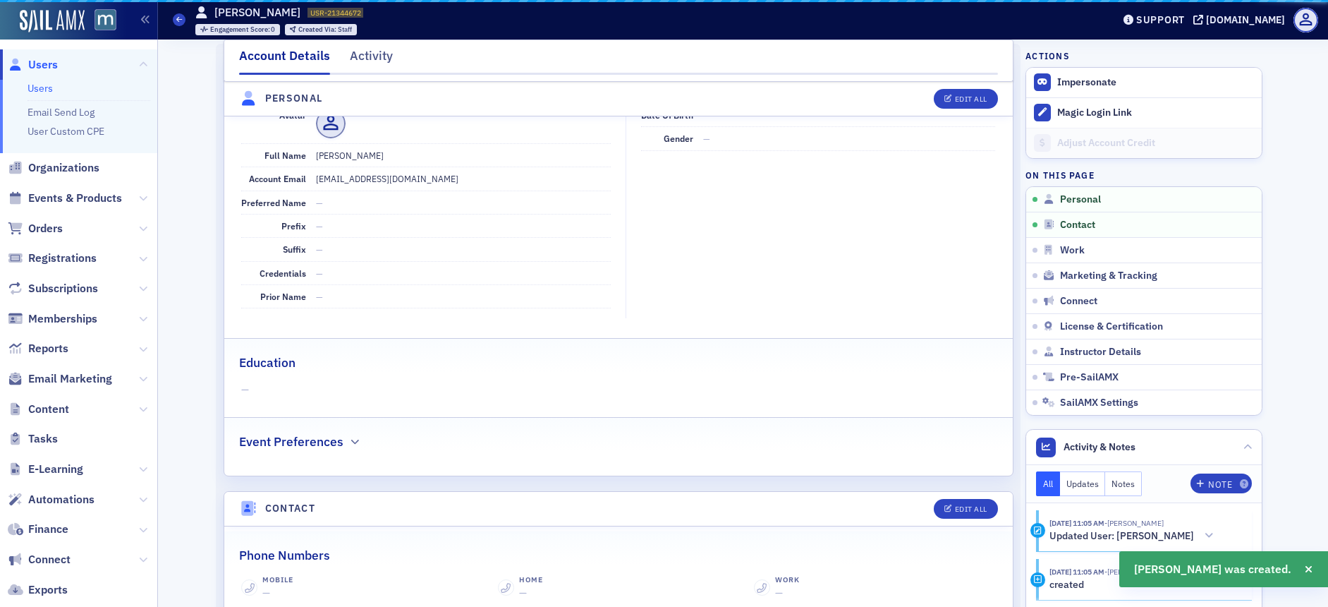
scroll to position [170, 0]
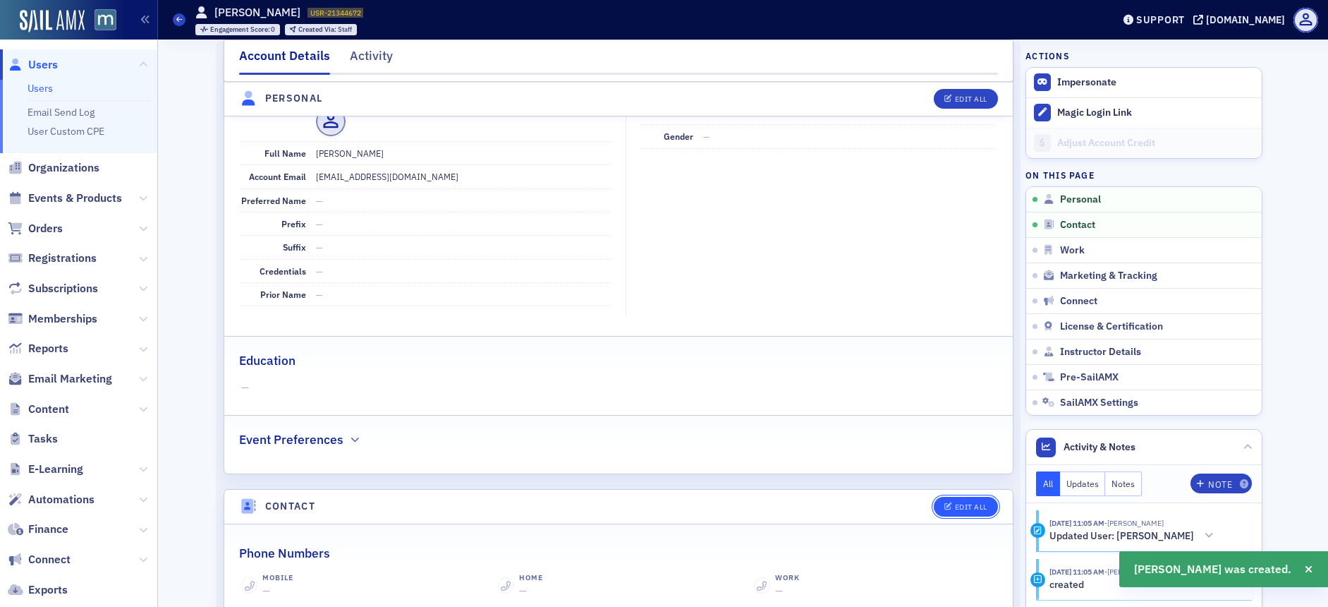
click at [959, 507] on div "Edit All" at bounding box center [971, 507] width 32 height 8
select select "US"
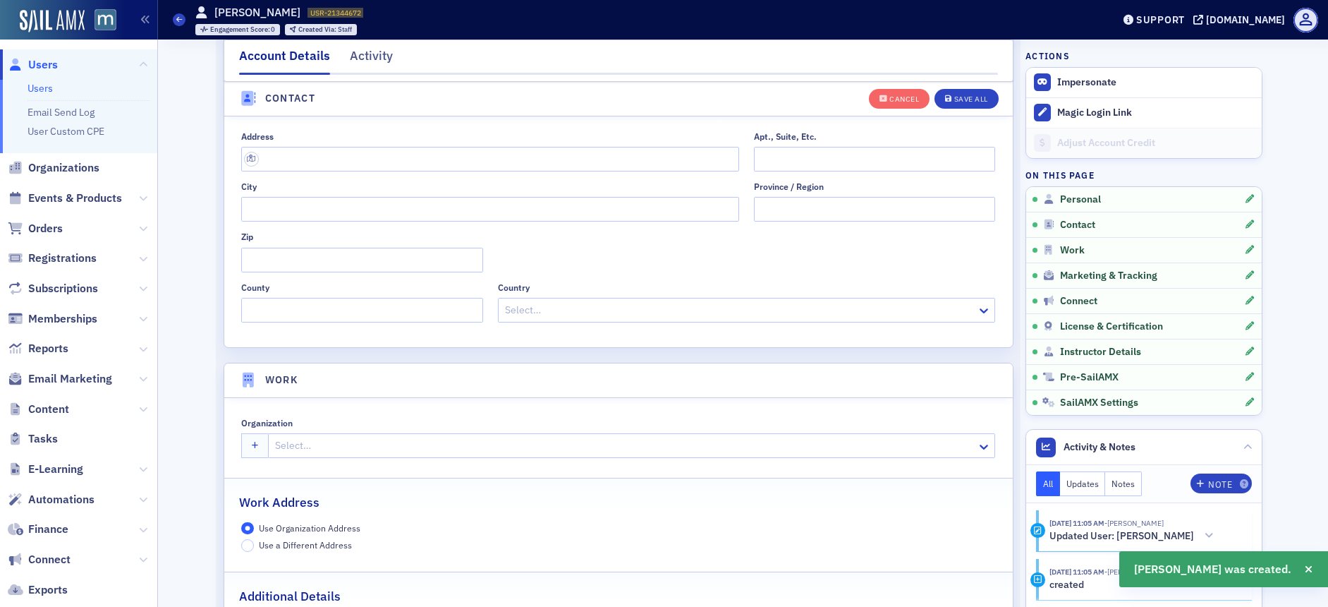
scroll to position [845, 0]
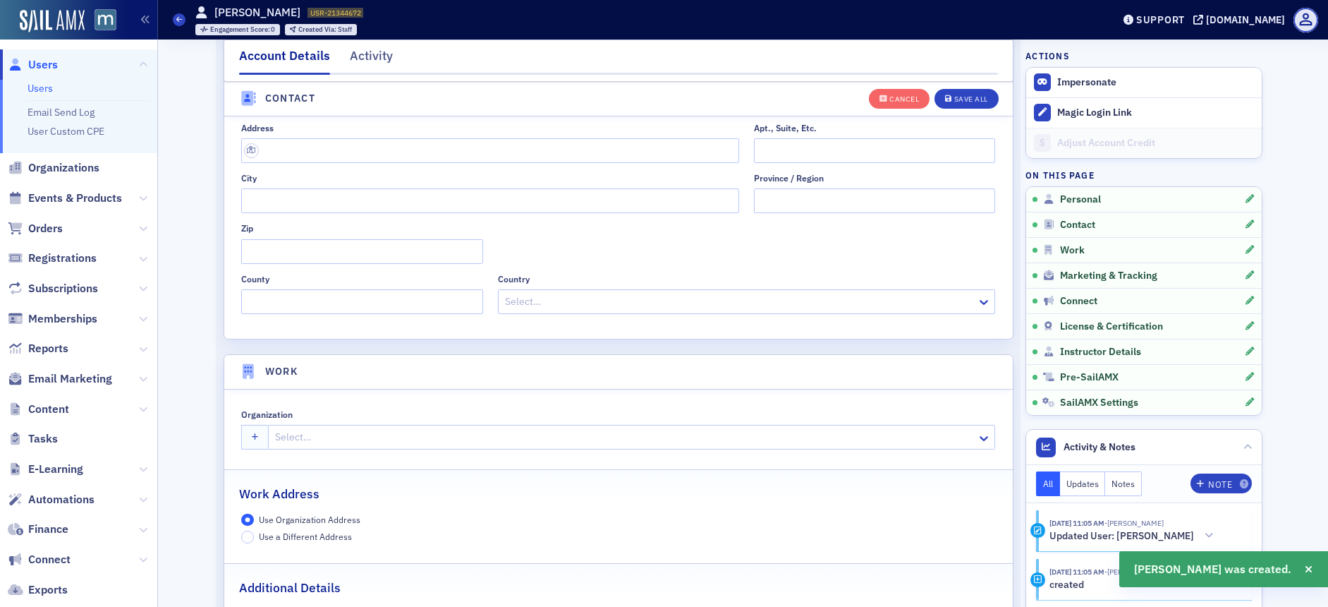
click at [322, 441] on div at bounding box center [625, 437] width 702 height 18
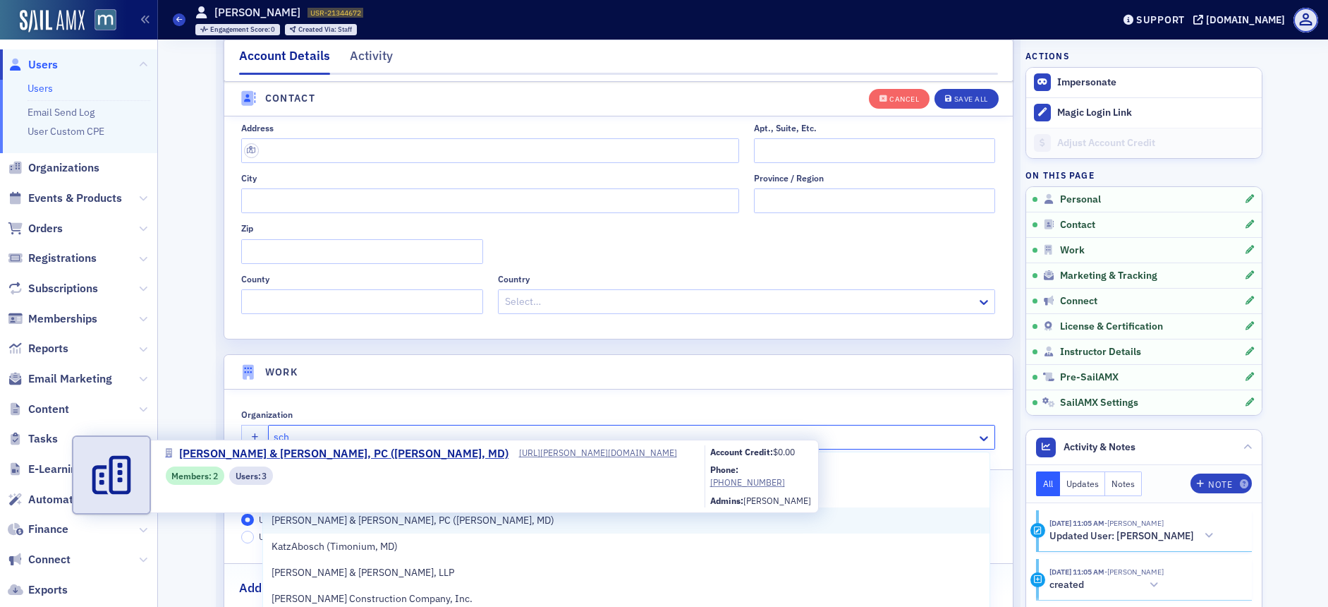
type input "sc"
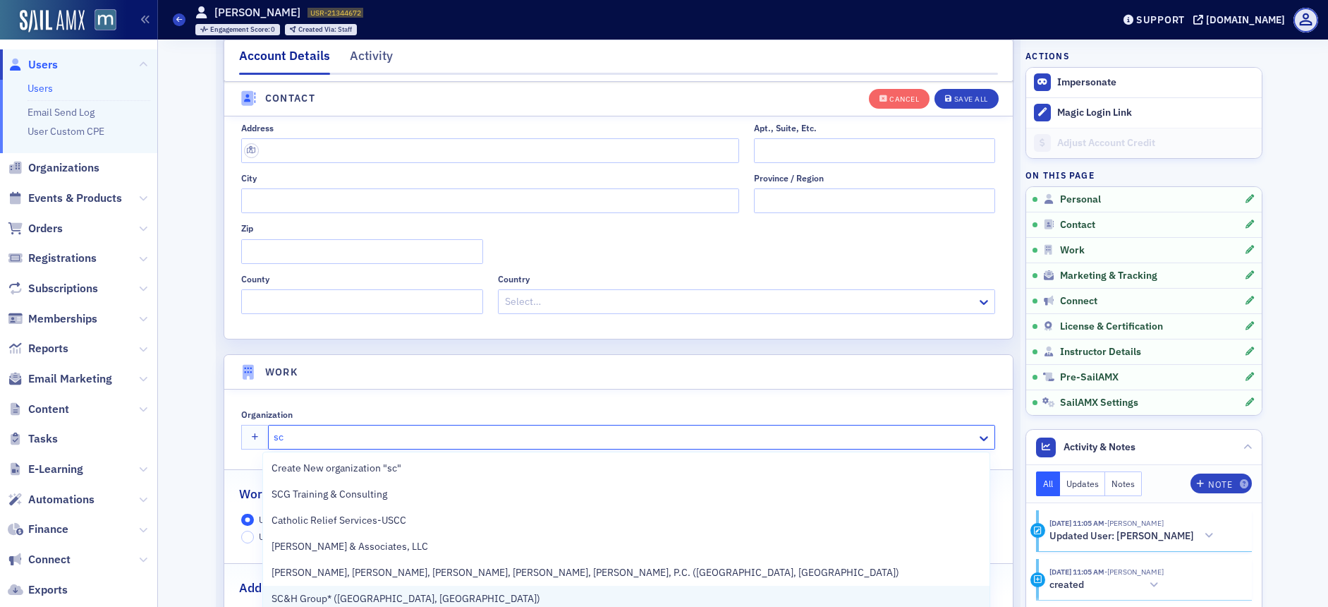
click at [315, 586] on div "SC&H Group* ([GEOGRAPHIC_DATA], [GEOGRAPHIC_DATA])" at bounding box center [626, 598] width 726 height 26
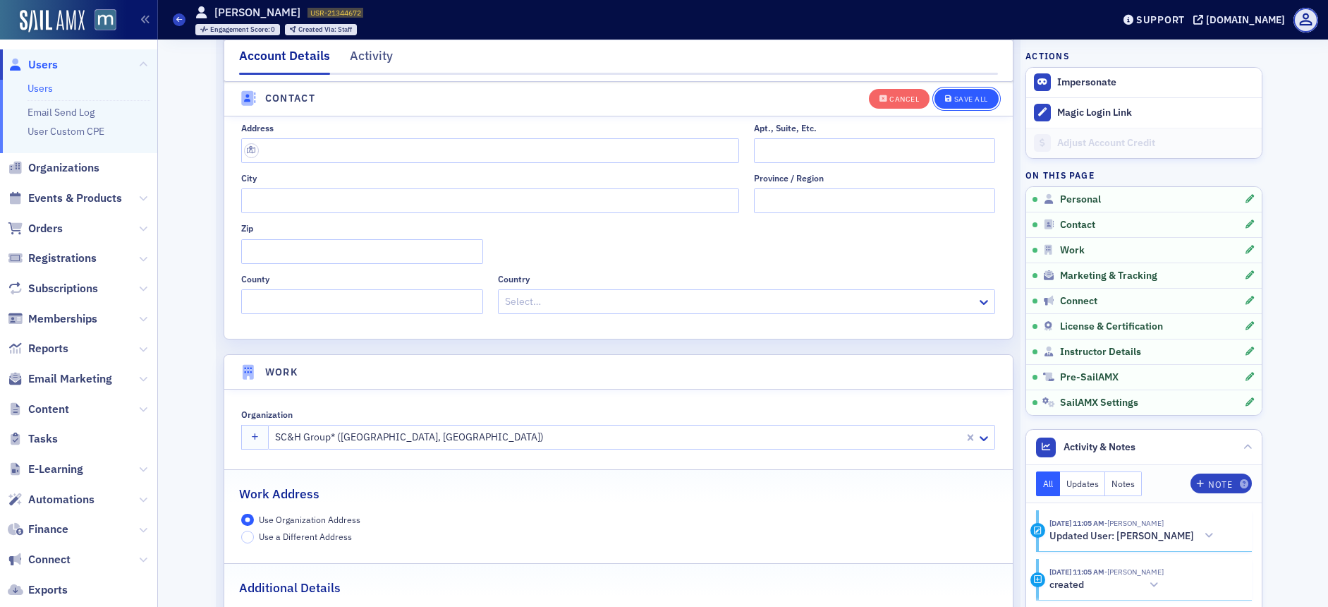
click at [954, 102] on div "Save All" at bounding box center [971, 99] width 34 height 8
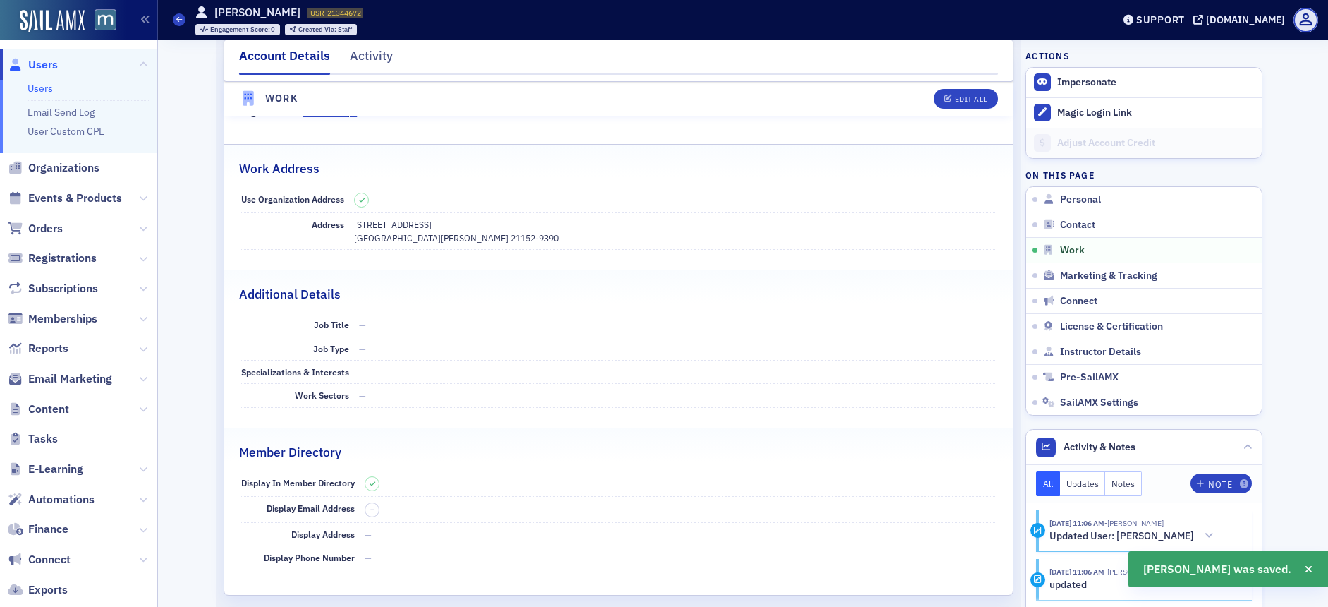
click at [36, 63] on span "Users" at bounding box center [43, 65] width 30 height 16
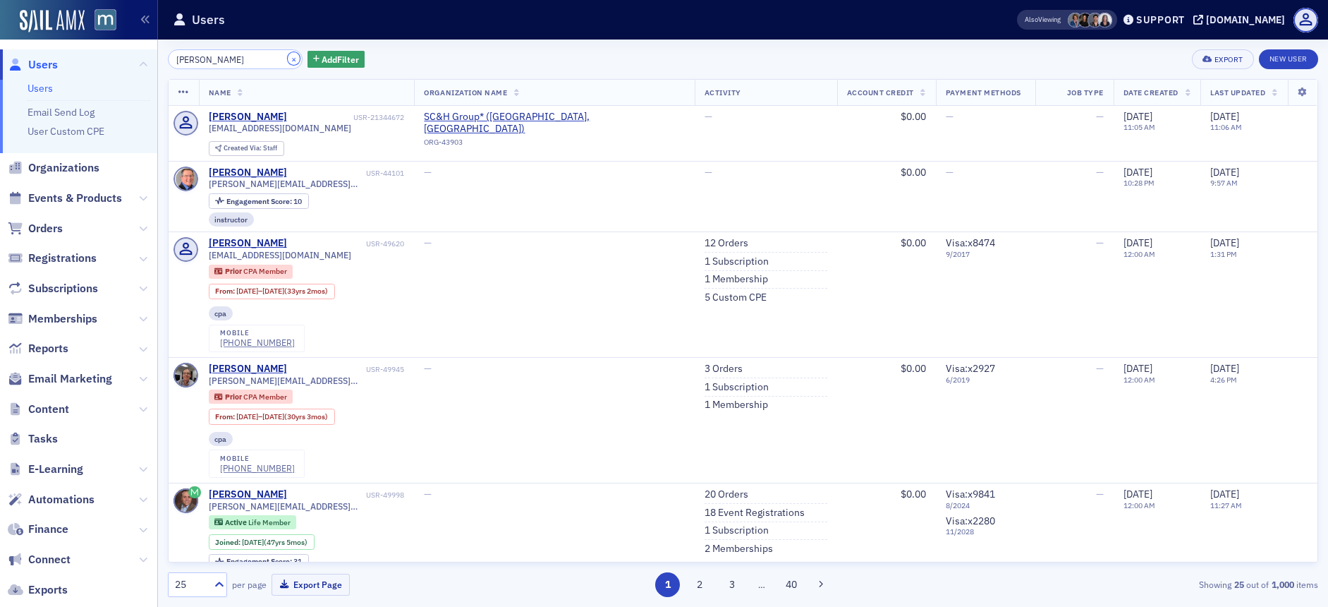
click at [288, 58] on button "×" at bounding box center [294, 58] width 13 height 13
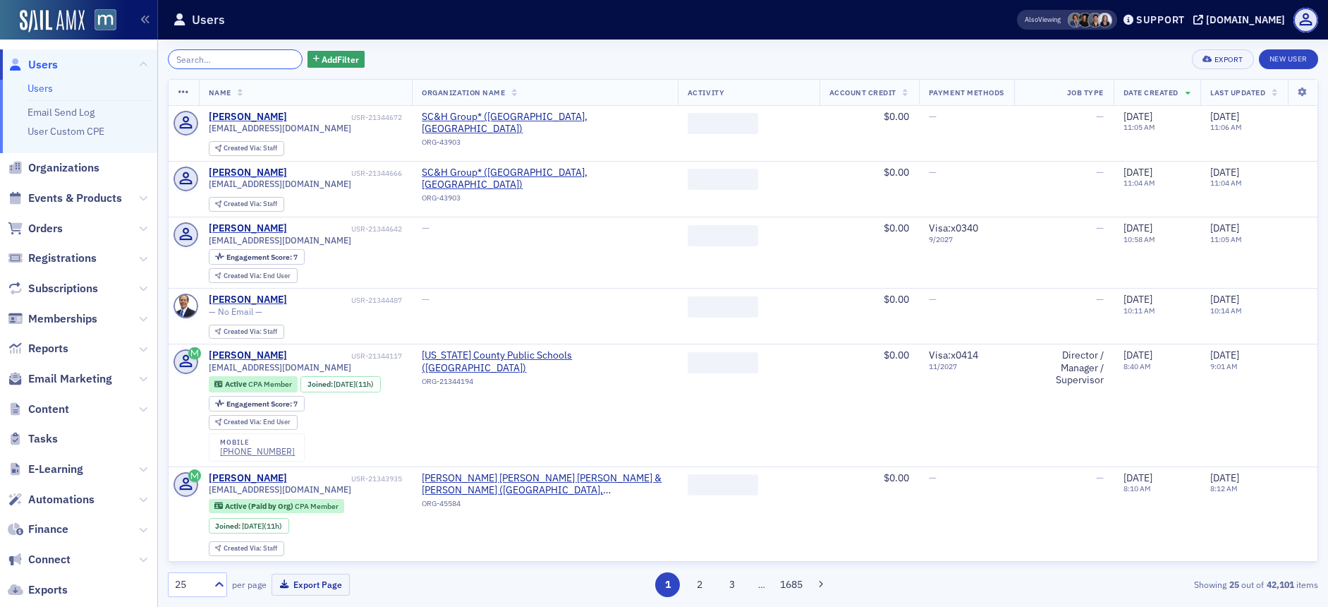
click at [252, 59] on input "search" at bounding box center [235, 59] width 135 height 20
click at [1291, 53] on link "New User" at bounding box center [1288, 59] width 59 height 20
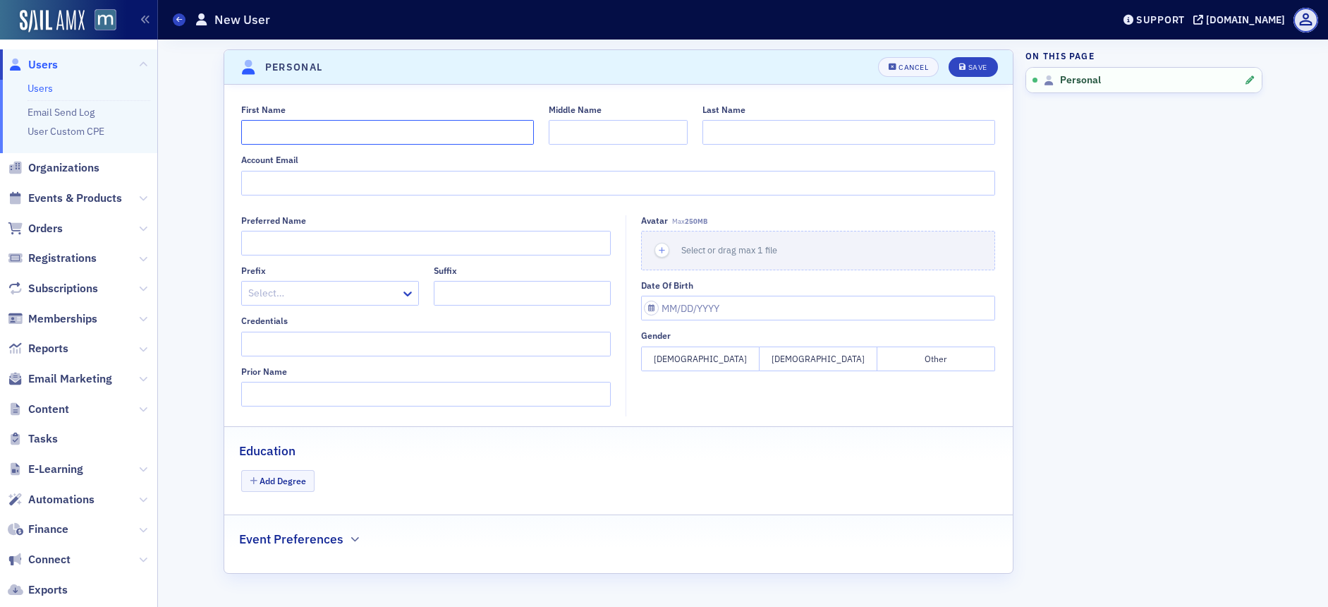
click at [295, 128] on input "First Name" at bounding box center [387, 132] width 293 height 25
type input "c"
type input "[PERSON_NAME]"
type input "Diepold"
click at [307, 184] on input "Account Email" at bounding box center [618, 183] width 754 height 25
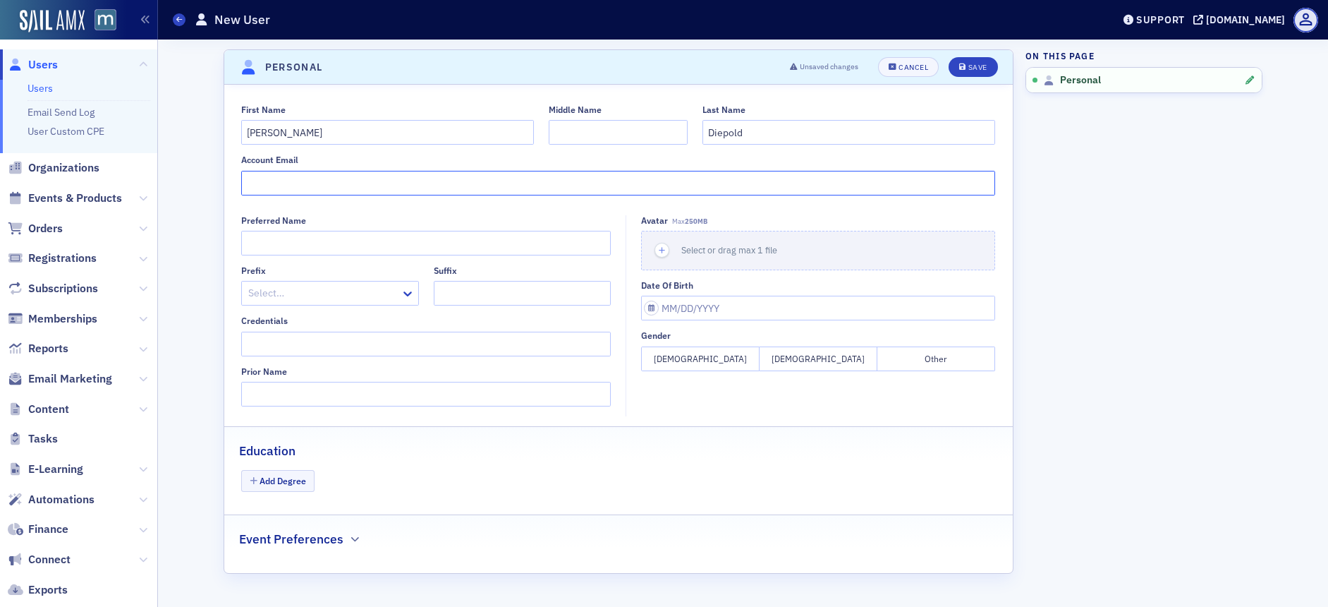
paste input "[EMAIL_ADDRESS][DOMAIN_NAME]"
type input "[EMAIL_ADDRESS][DOMAIN_NAME]"
click at [968, 73] on button "Save" at bounding box center [973, 67] width 49 height 20
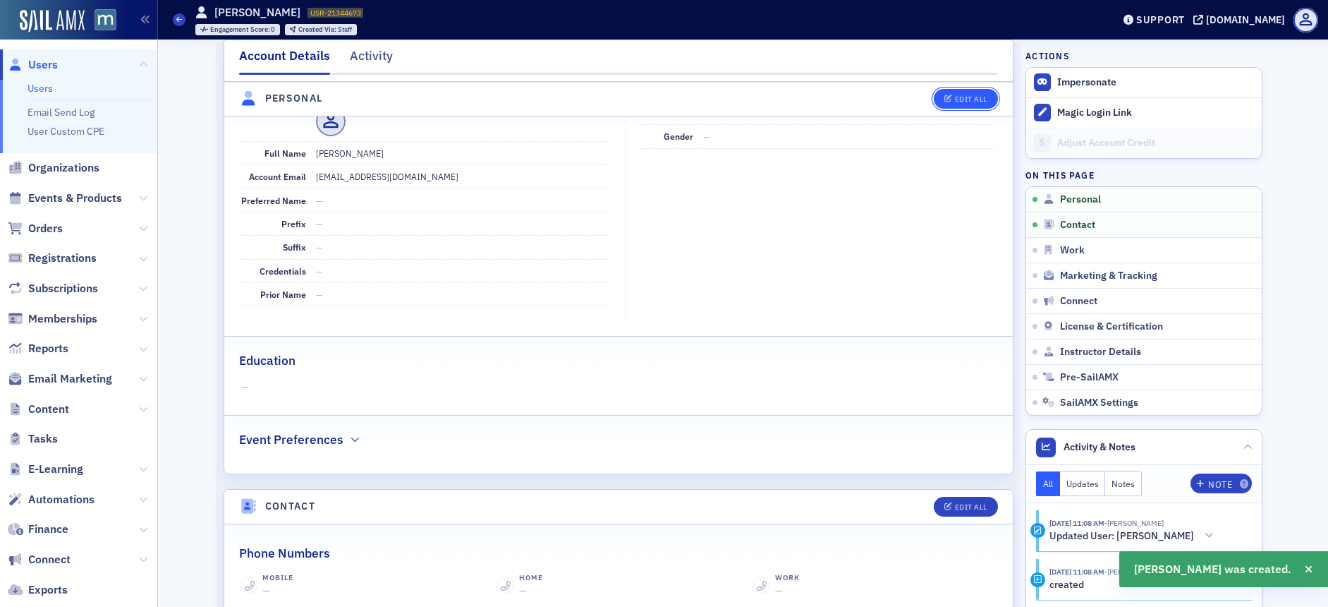
click at [953, 93] on button "Edit All" at bounding box center [965, 99] width 63 height 20
select select "US"
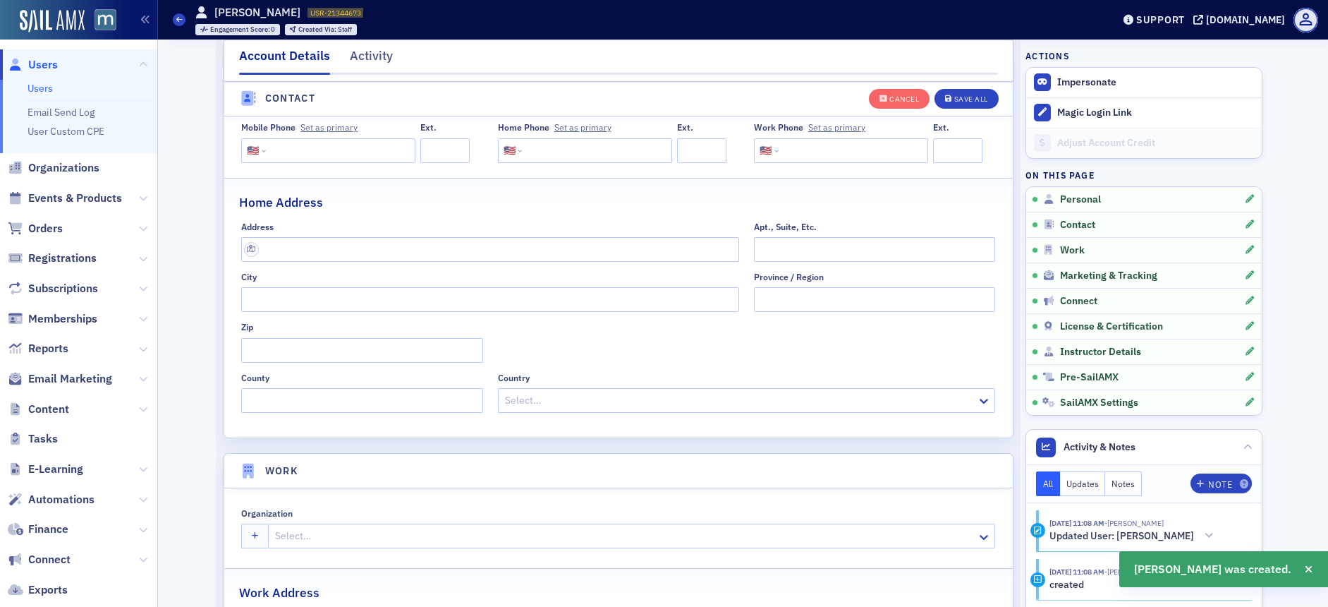
scroll to position [755, 0]
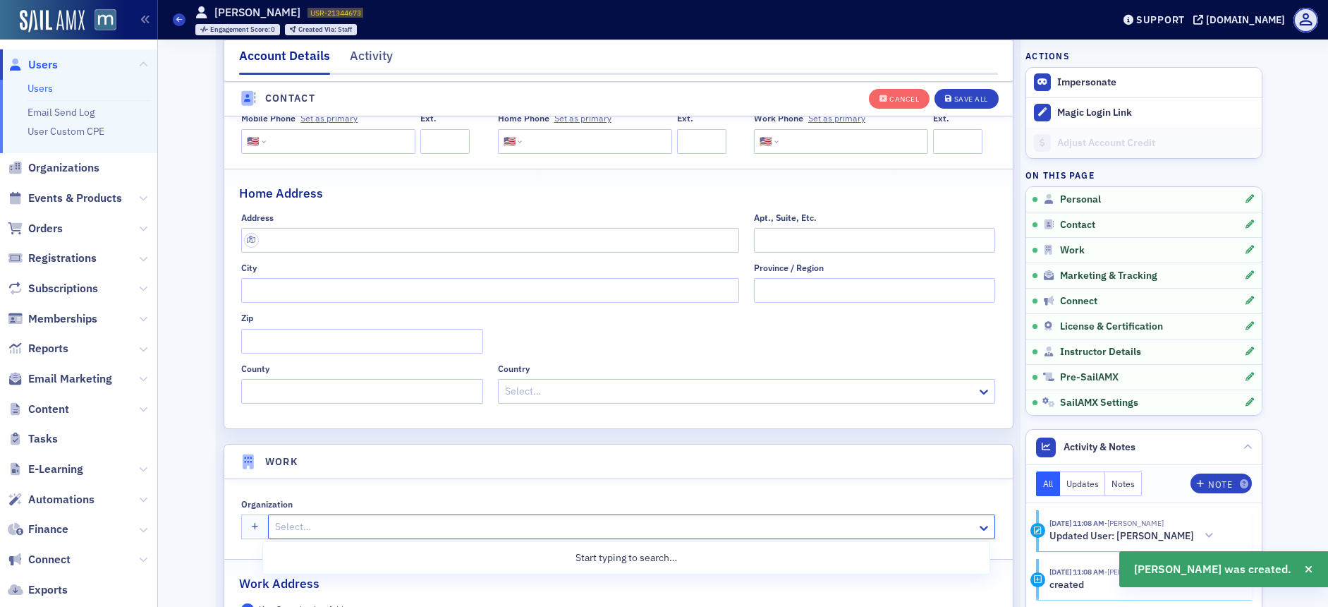
click at [339, 520] on div at bounding box center [625, 527] width 702 height 18
type input "sc"
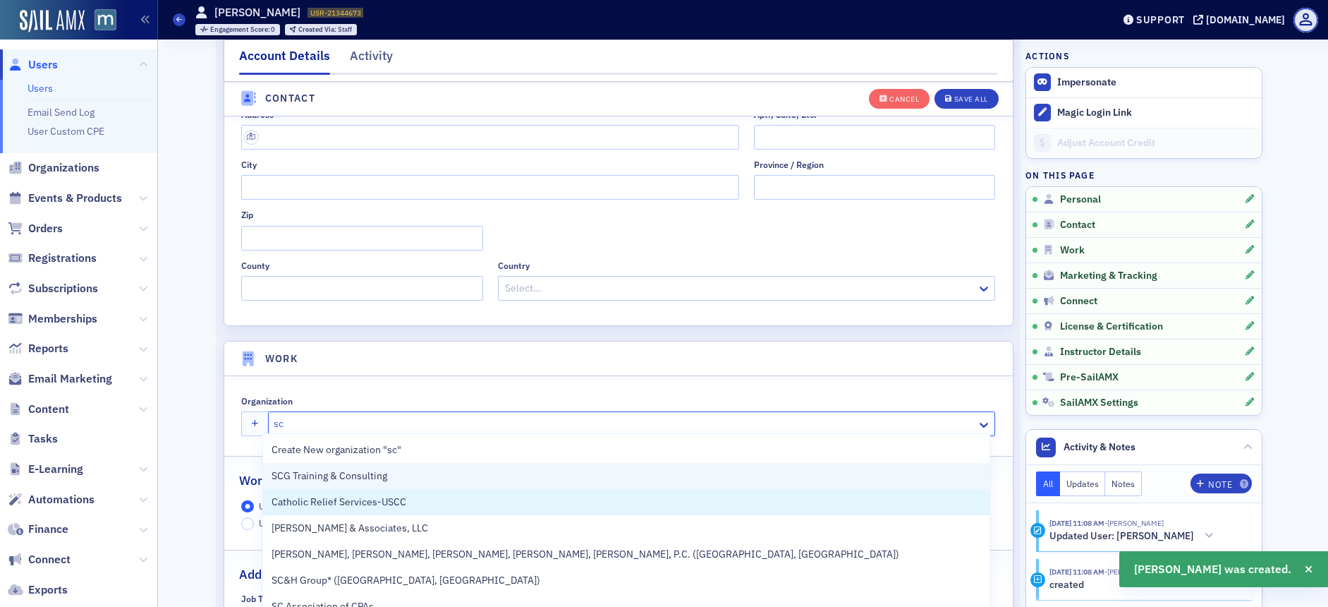
scroll to position [865, 0]
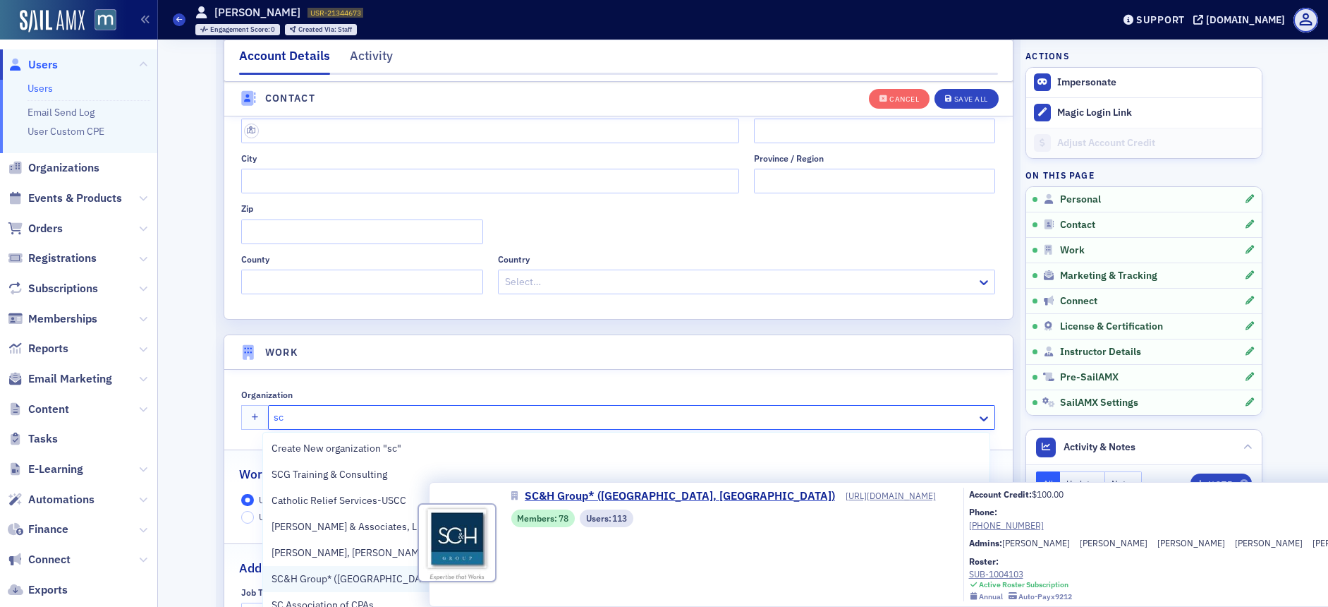
click at [331, 573] on span "SC&H Group* ([GEOGRAPHIC_DATA], [GEOGRAPHIC_DATA])" at bounding box center [406, 578] width 269 height 15
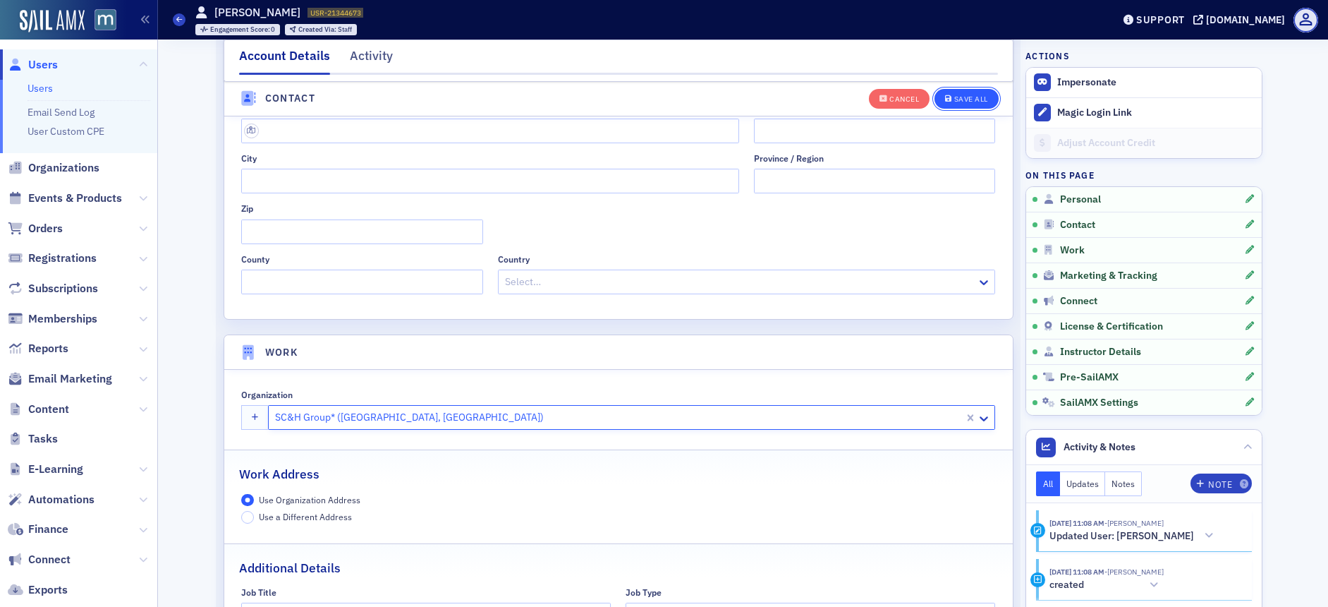
click at [955, 97] on div "Save All" at bounding box center [971, 99] width 34 height 8
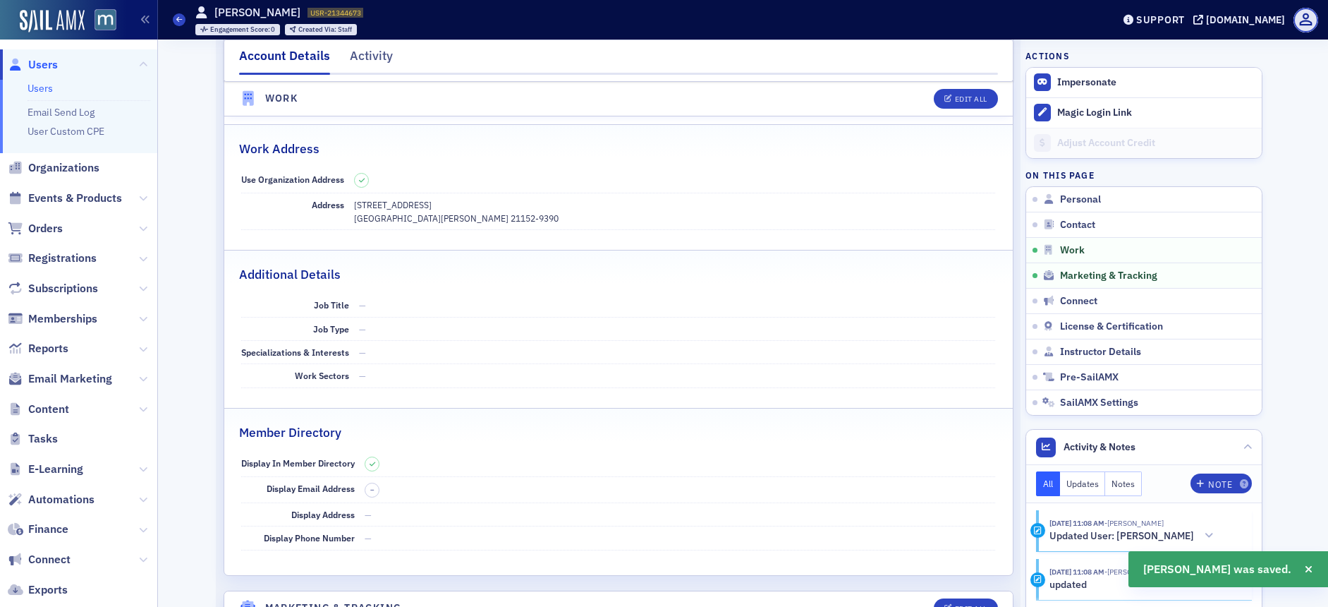
click at [41, 66] on span "Users" at bounding box center [43, 65] width 30 height 16
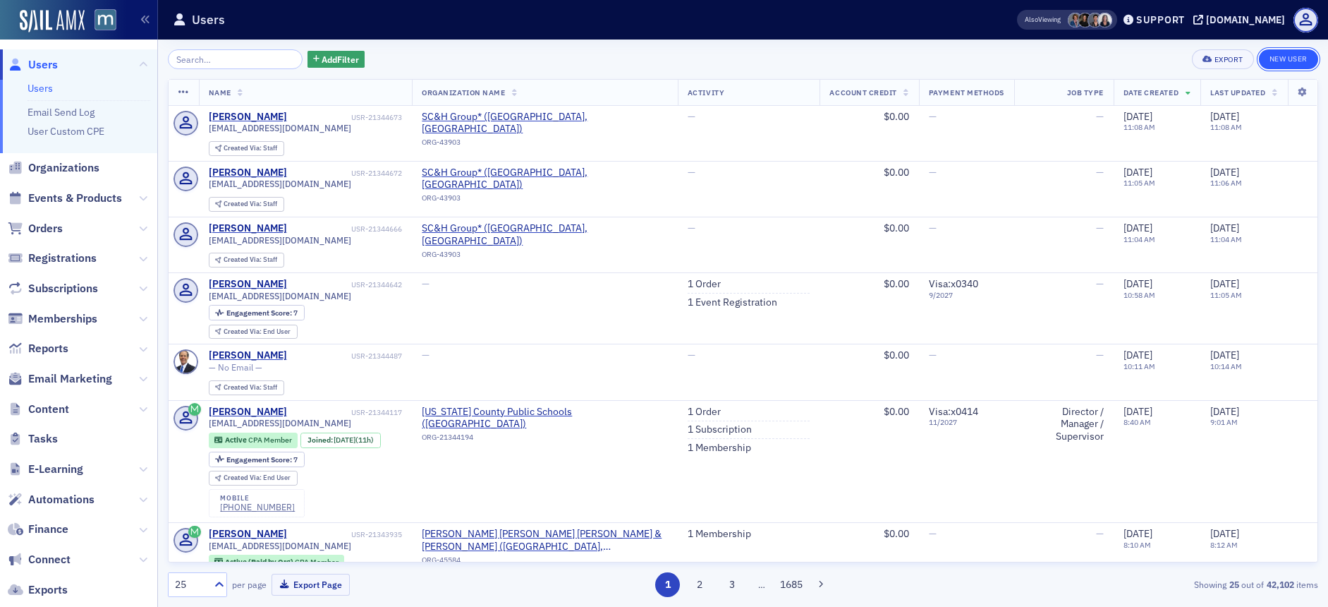
click at [1279, 59] on link "New User" at bounding box center [1288, 59] width 59 height 20
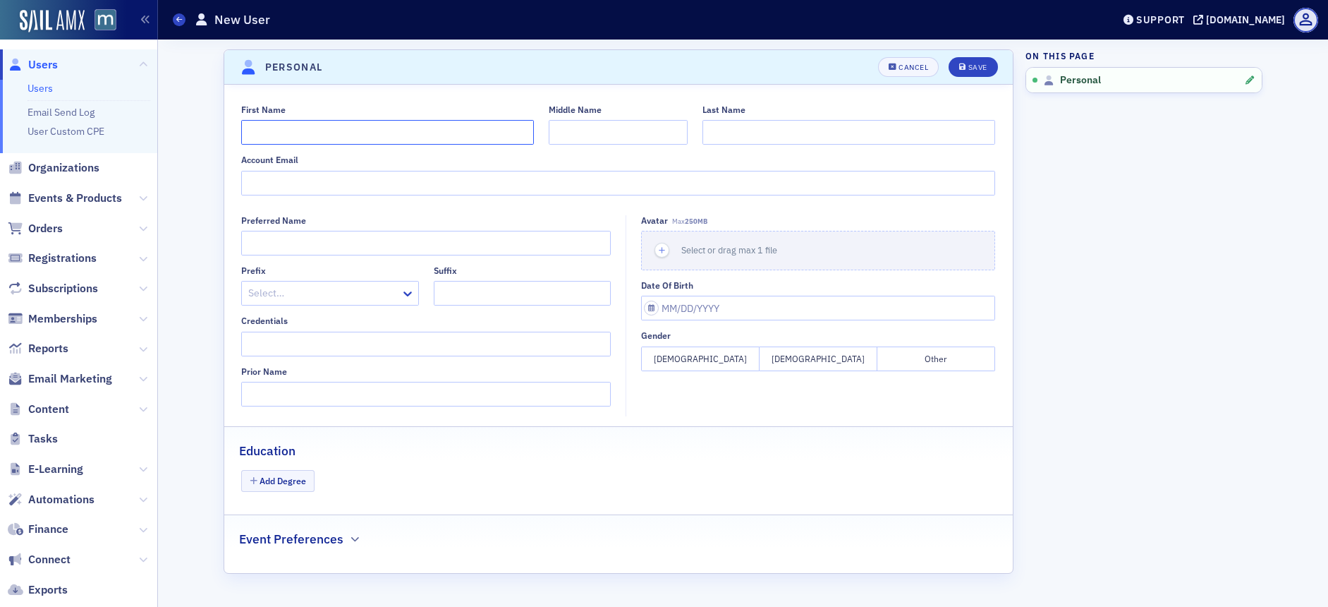
click at [327, 133] on input "First Name" at bounding box center [387, 132] width 293 height 25
type input "[PERSON_NAME]"
drag, startPoint x: 313, startPoint y: 168, endPoint x: 314, endPoint y: 178, distance: 9.9
click at [313, 169] on div "Account Email" at bounding box center [618, 174] width 754 height 40
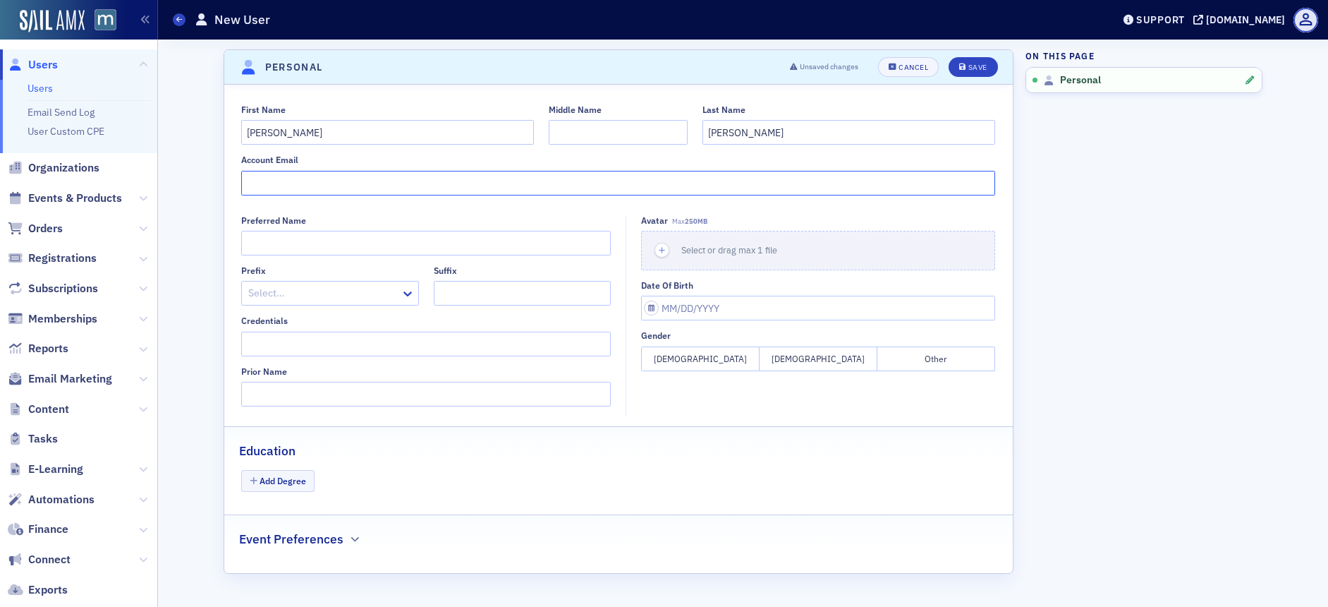
click at [314, 179] on input "Account Email" at bounding box center [618, 183] width 754 height 25
paste input "[EMAIL_ADDRESS][DOMAIN_NAME]"
type input "[EMAIL_ADDRESS][DOMAIN_NAME]"
click at [973, 70] on div "Save" at bounding box center [977, 67] width 19 height 8
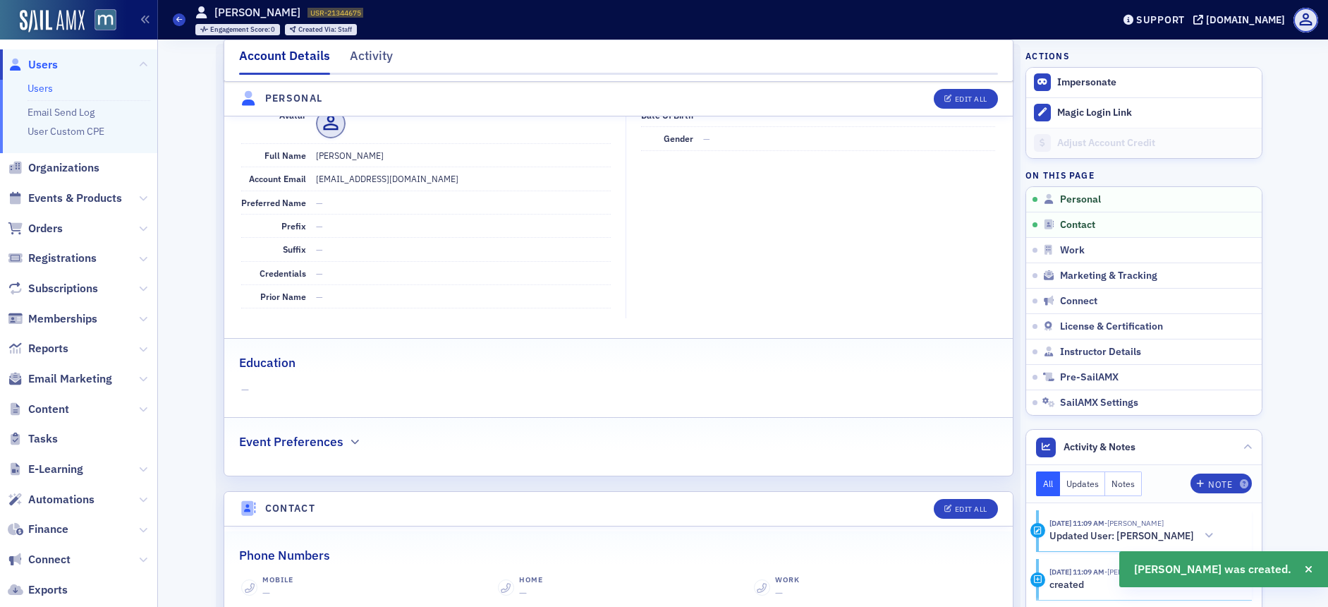
scroll to position [170, 0]
click at [987, 98] on button "Edit All" at bounding box center [965, 99] width 63 height 20
select select "US"
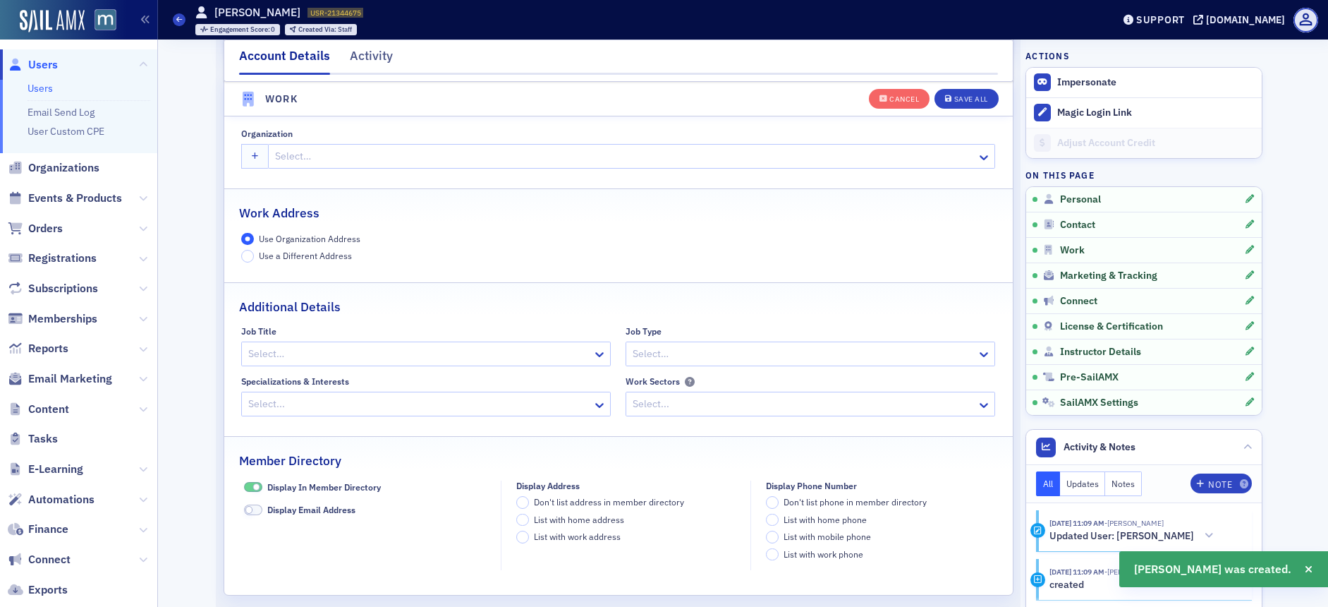
scroll to position [1103, 0]
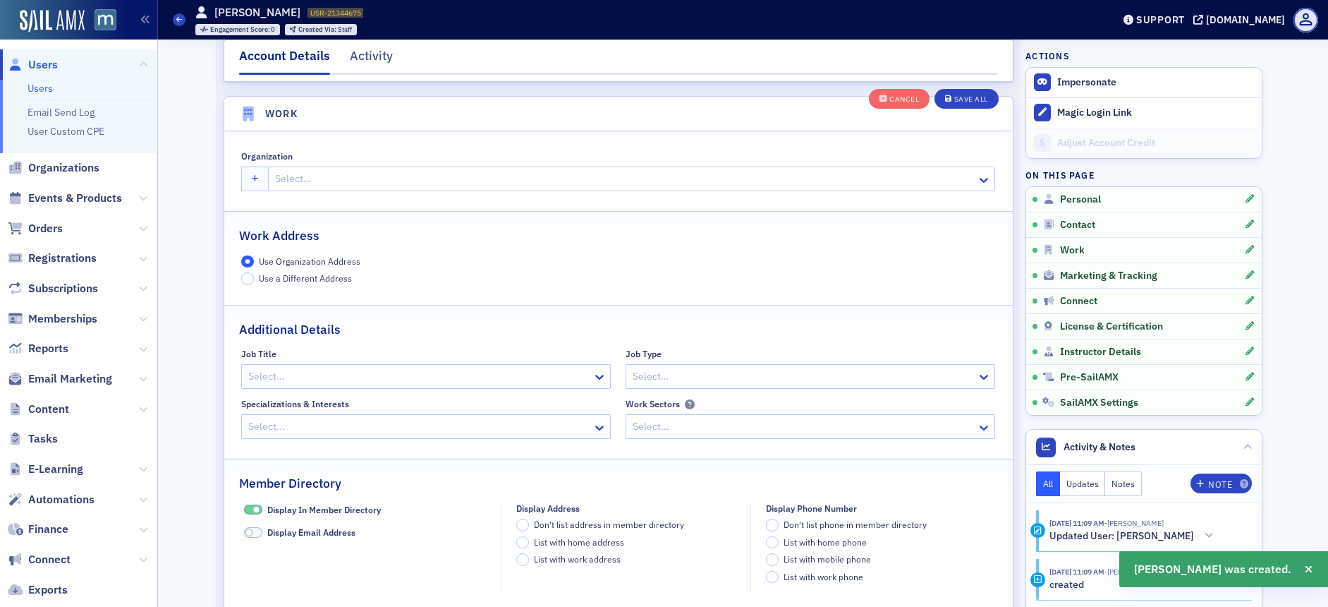
click at [314, 184] on div at bounding box center [625, 179] width 702 height 18
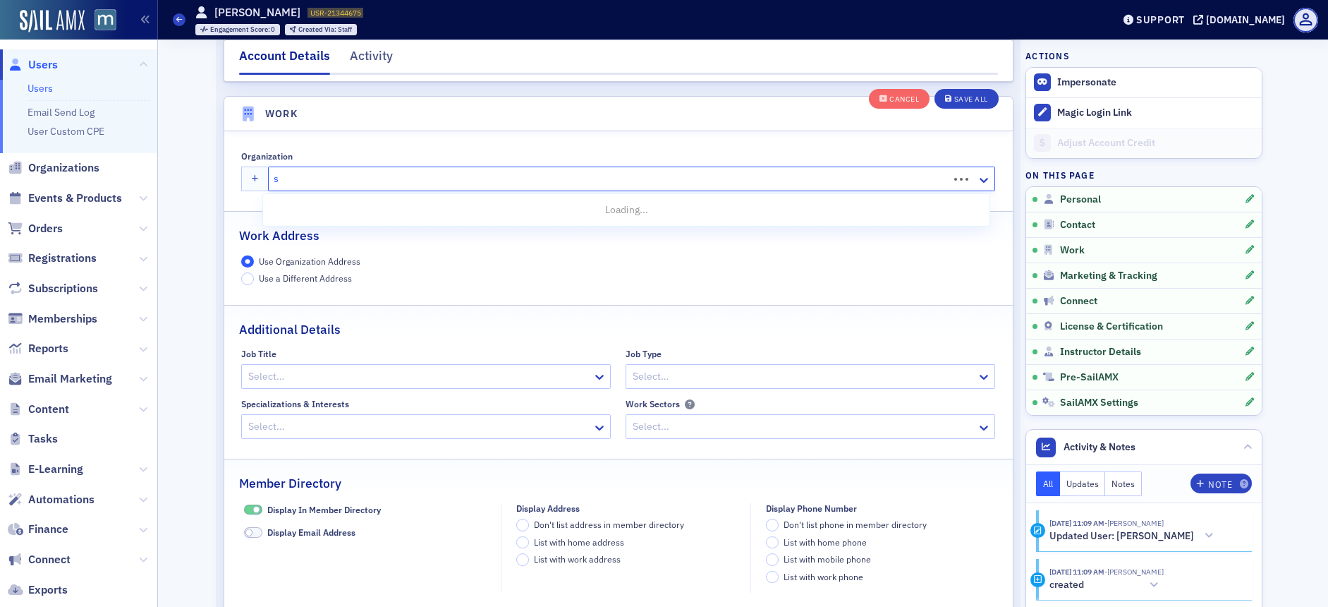
type input "sc"
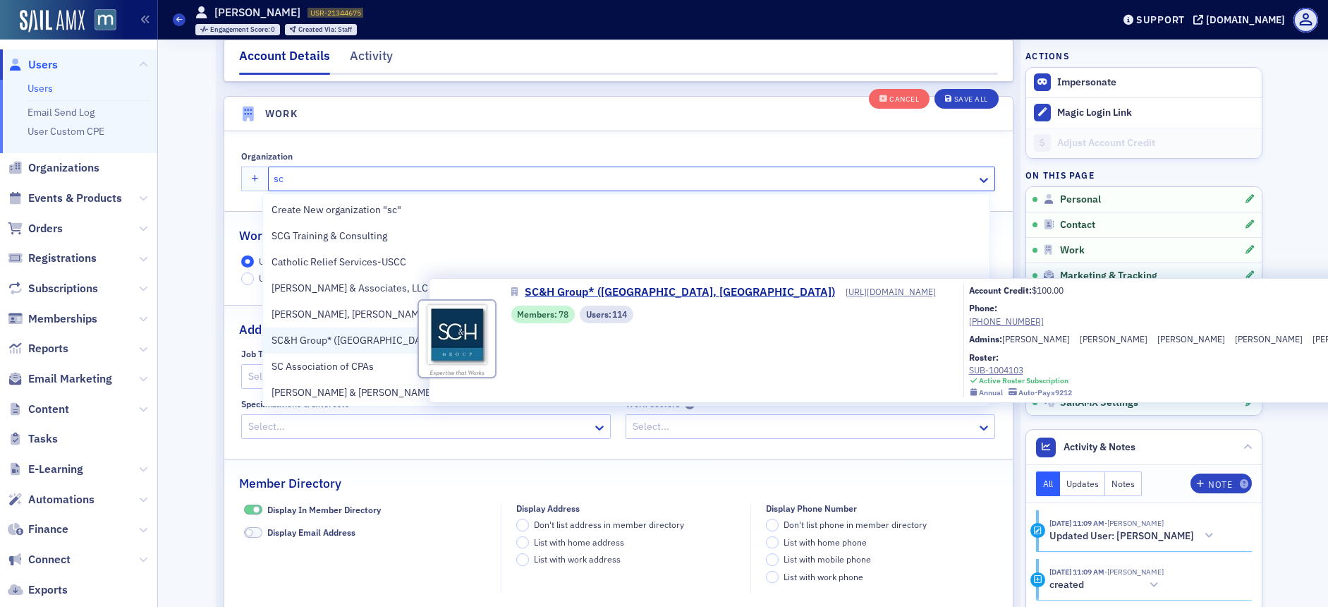
click at [308, 337] on span "SC&H Group* ([GEOGRAPHIC_DATA], [GEOGRAPHIC_DATA])" at bounding box center [406, 340] width 269 height 15
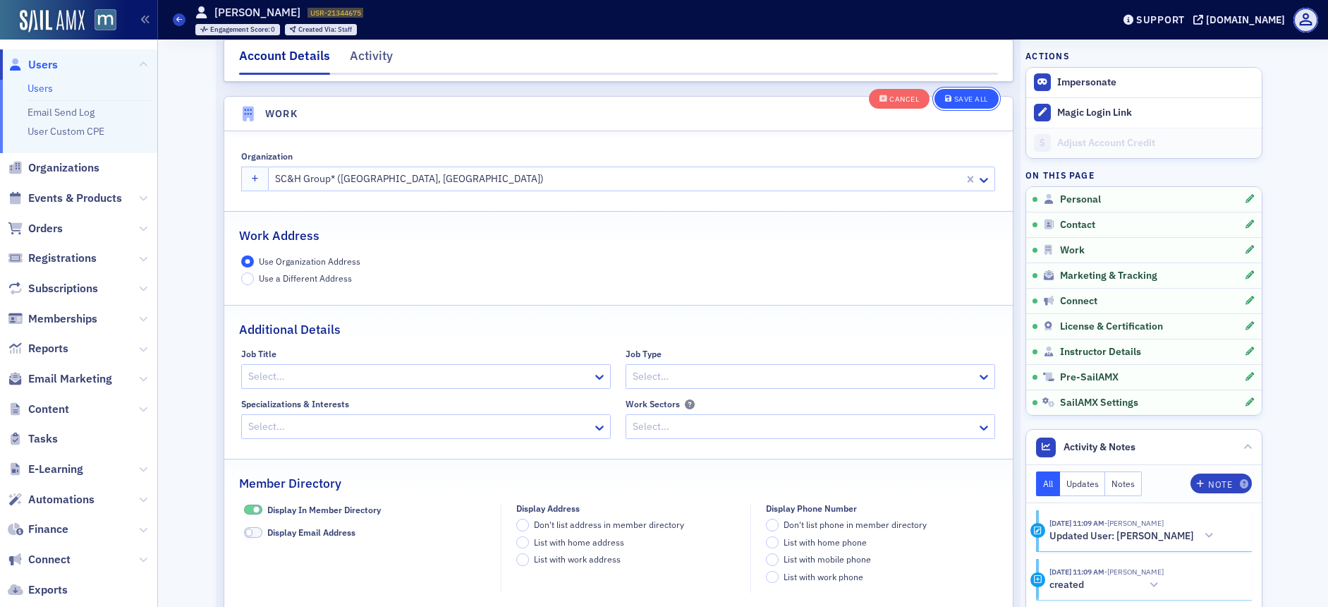
click at [984, 104] on button "Save All" at bounding box center [965, 98] width 63 height 20
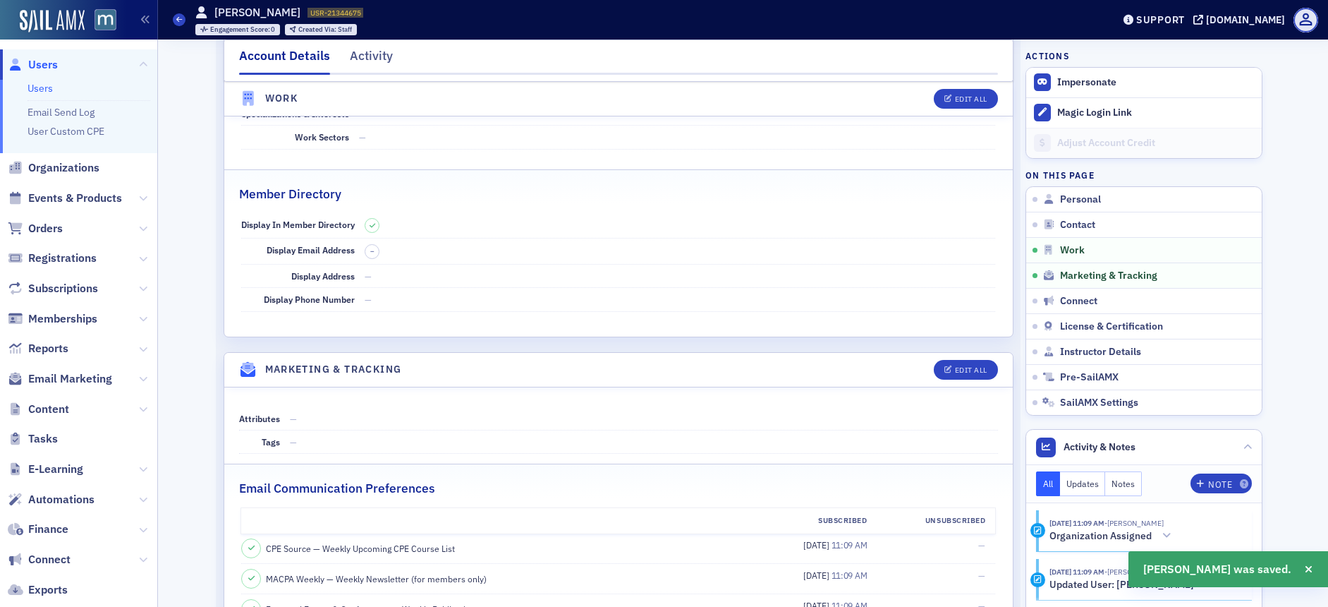
click at [25, 66] on link "Users" at bounding box center [33, 65] width 50 height 16
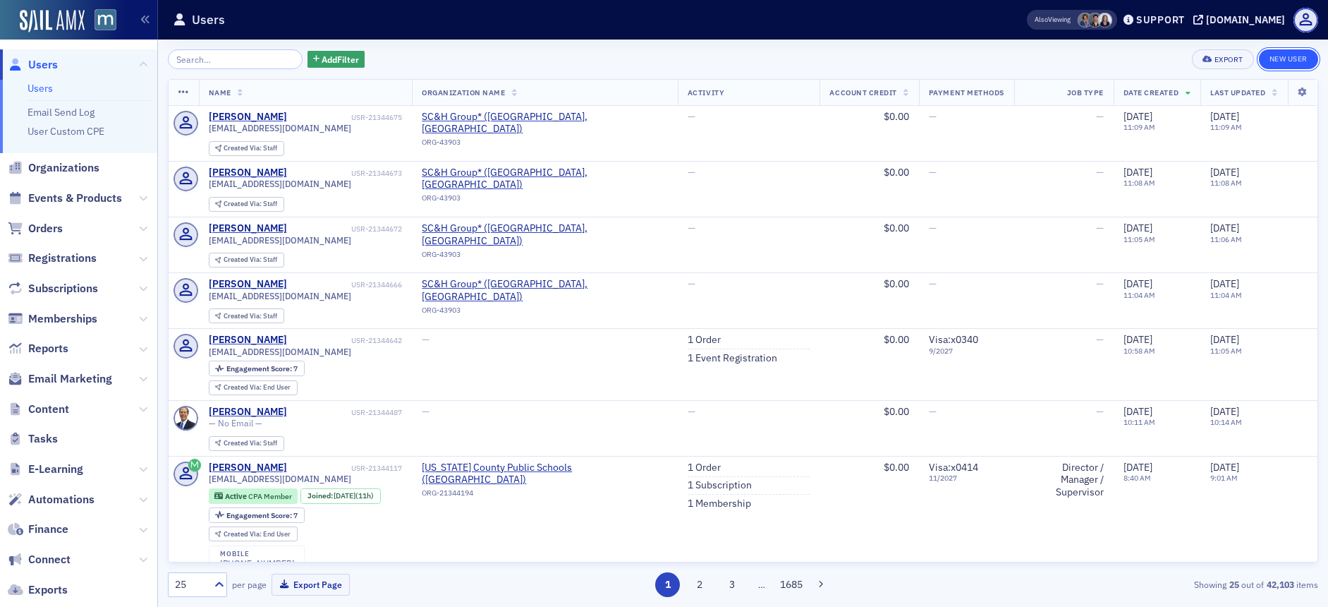
click at [1285, 59] on link "New User" at bounding box center [1288, 59] width 59 height 20
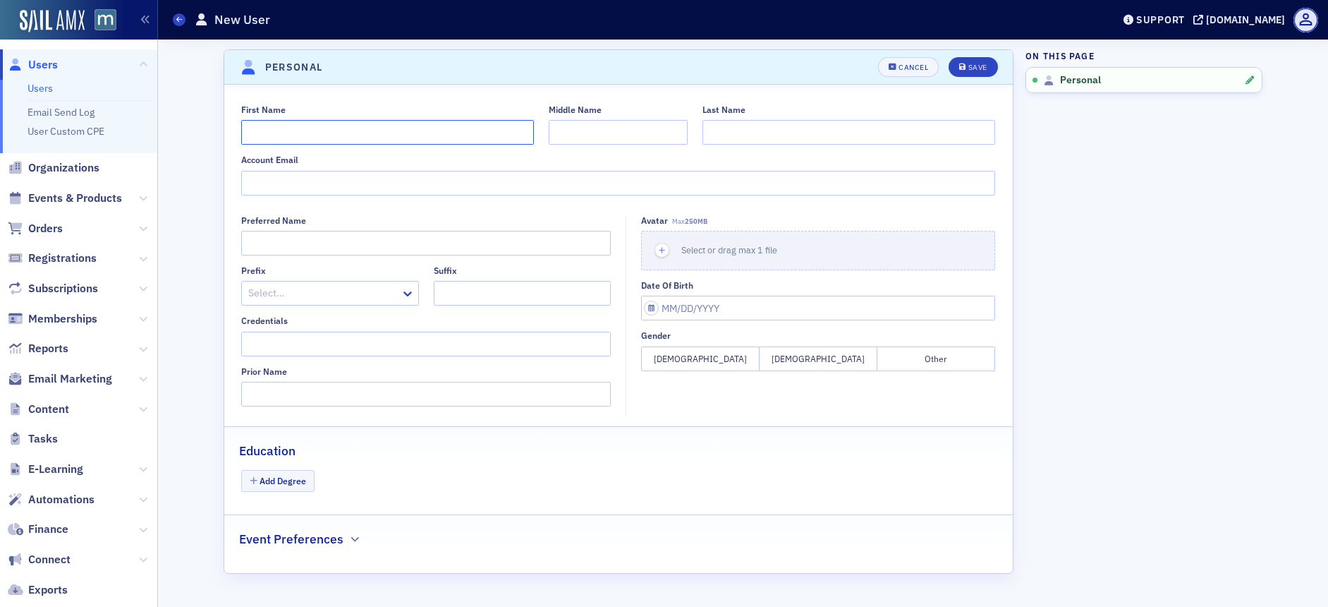
click at [329, 135] on input "First Name" at bounding box center [387, 132] width 293 height 25
type input "[PERSON_NAME]"
type input "Young"
click at [353, 176] on input "Account Email" at bounding box center [618, 183] width 754 height 25
paste input "[EMAIL_ADDRESS][DOMAIN_NAME]"
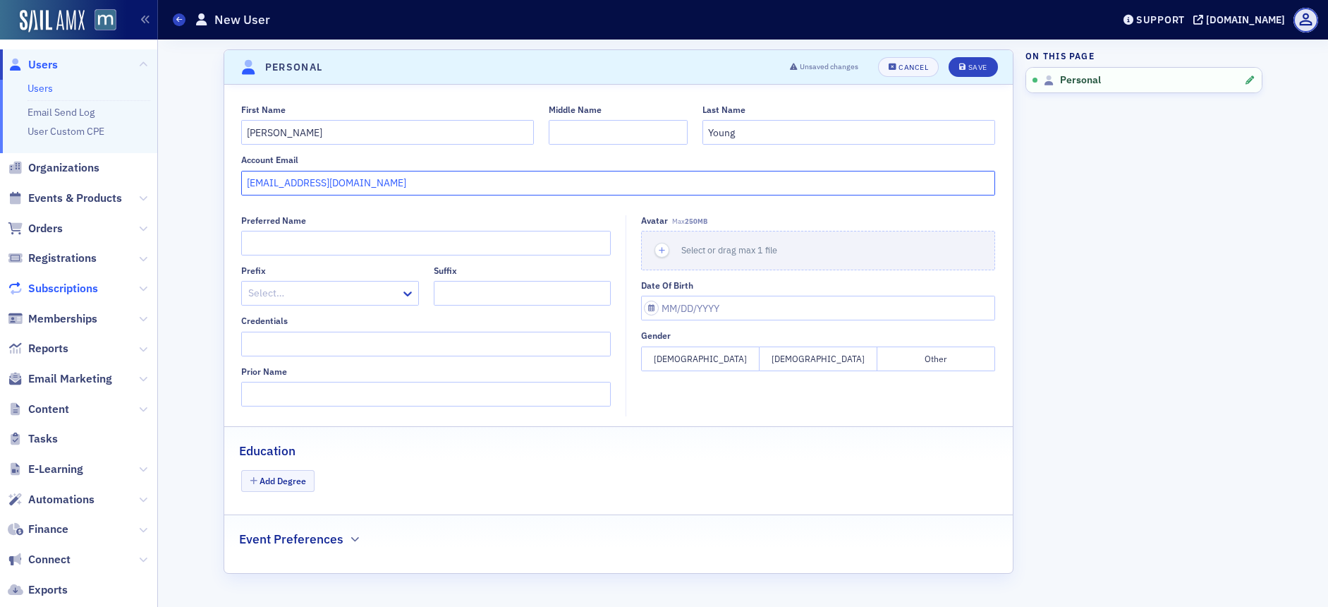
type input "[EMAIL_ADDRESS][DOMAIN_NAME]"
click at [987, 71] on button "Save" at bounding box center [973, 67] width 49 height 20
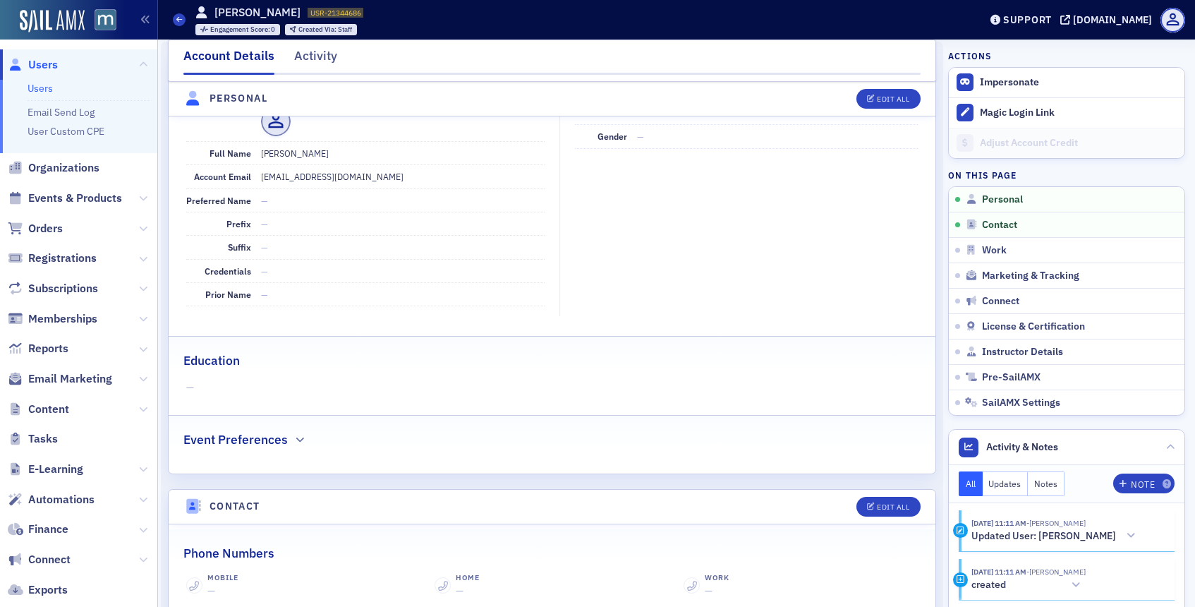
scroll to position [170, 0]
